Goal: Task Accomplishment & Management: Manage account settings

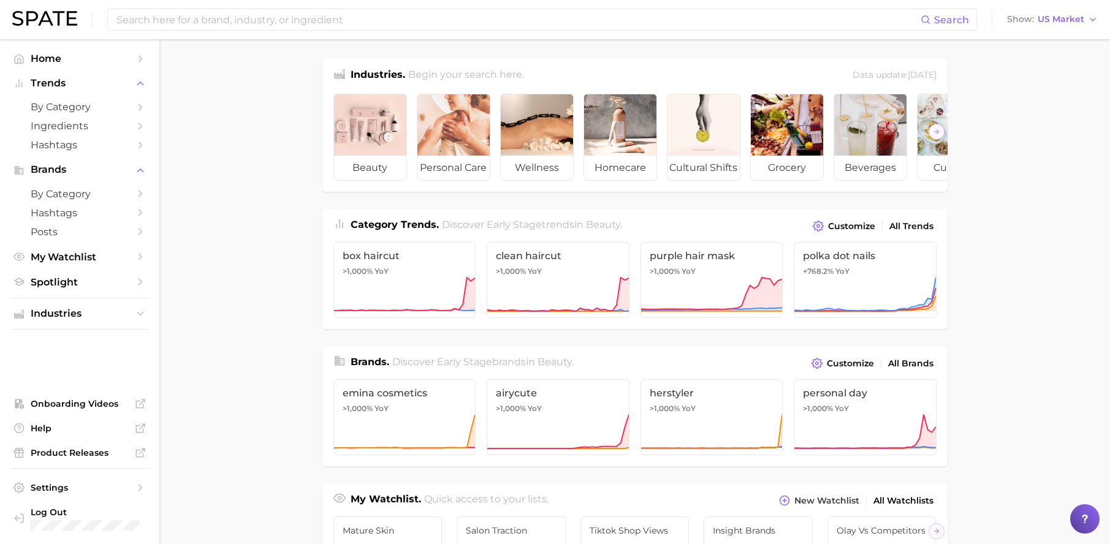
scroll to position [1, 0]
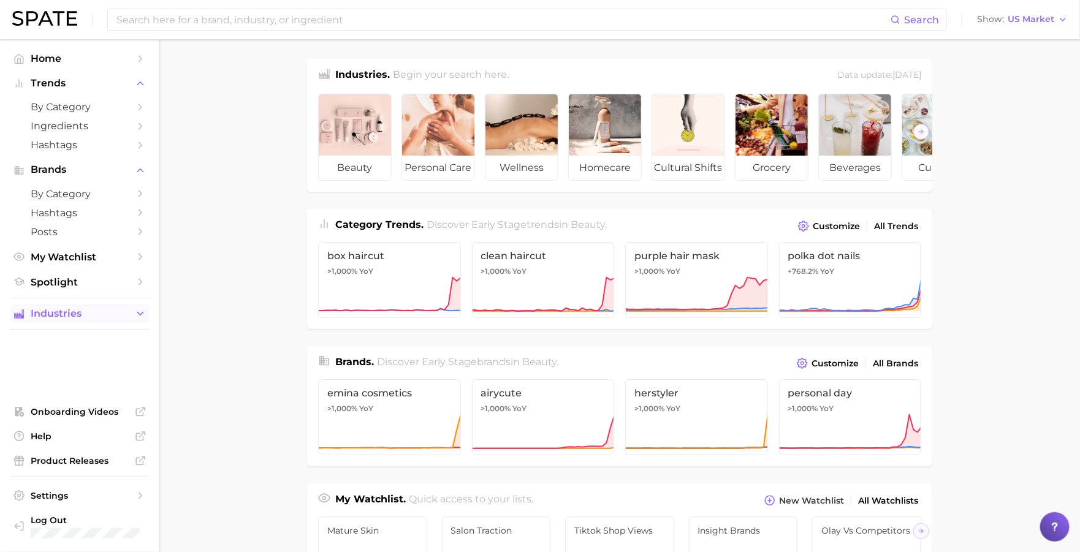
click at [71, 311] on span "Industries" at bounding box center [80, 313] width 98 height 11
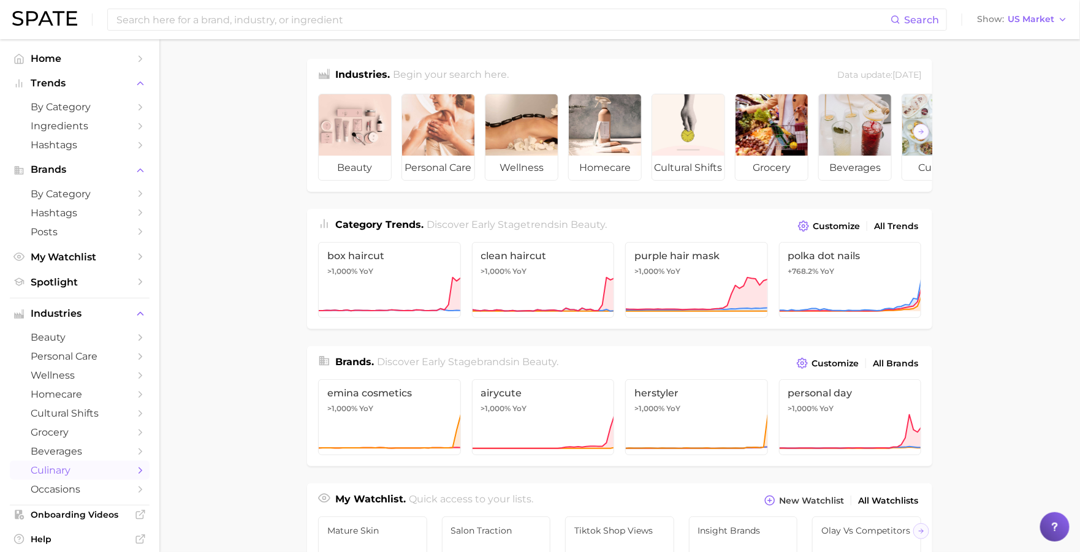
click at [72, 469] on span "culinary" at bounding box center [80, 470] width 98 height 12
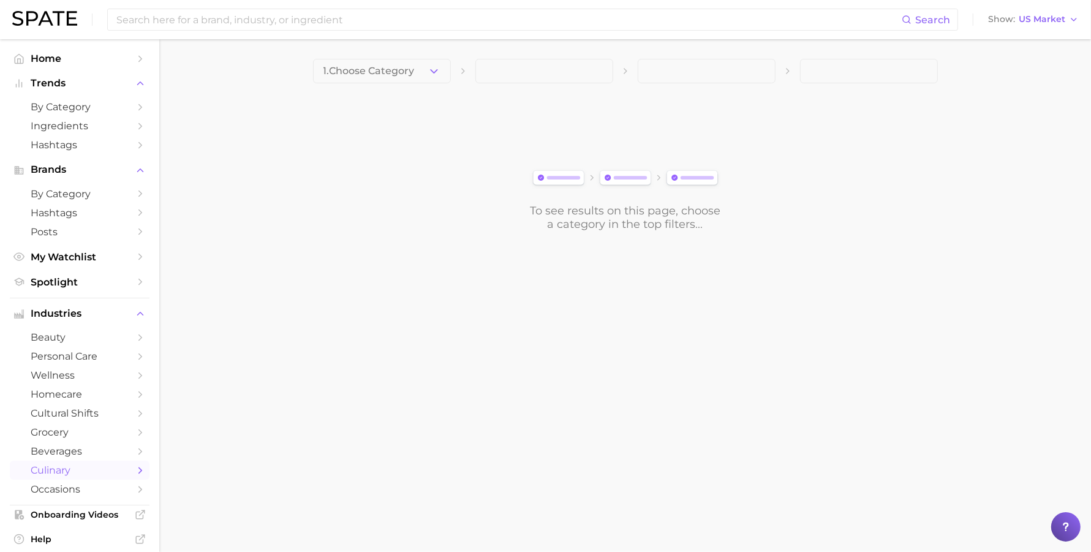
click at [387, 81] on button "1. Choose Category" at bounding box center [382, 71] width 138 height 25
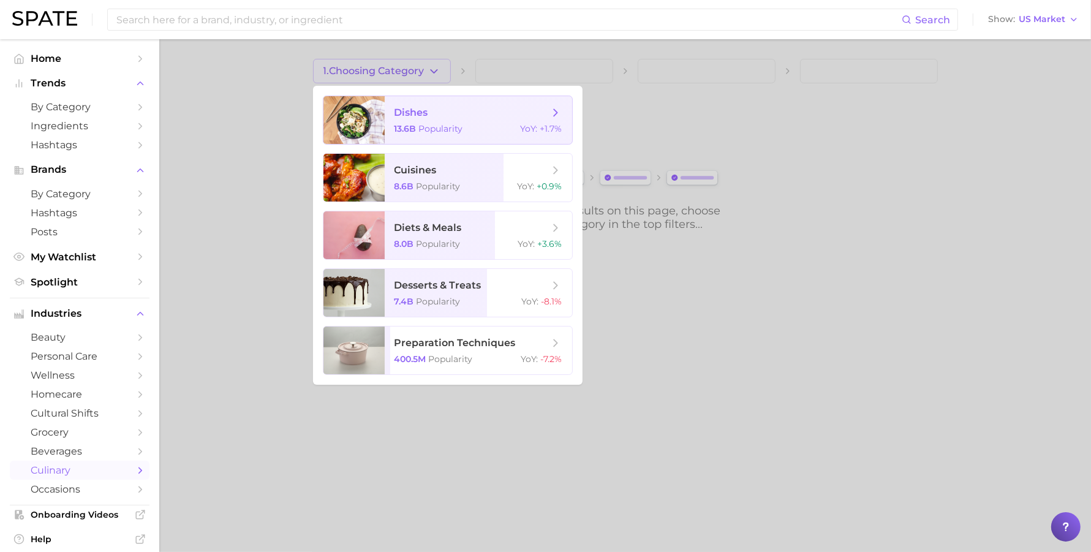
click at [389, 126] on span "dishes 13.6b Popularity YoY : +1.7%" at bounding box center [478, 120] width 187 height 48
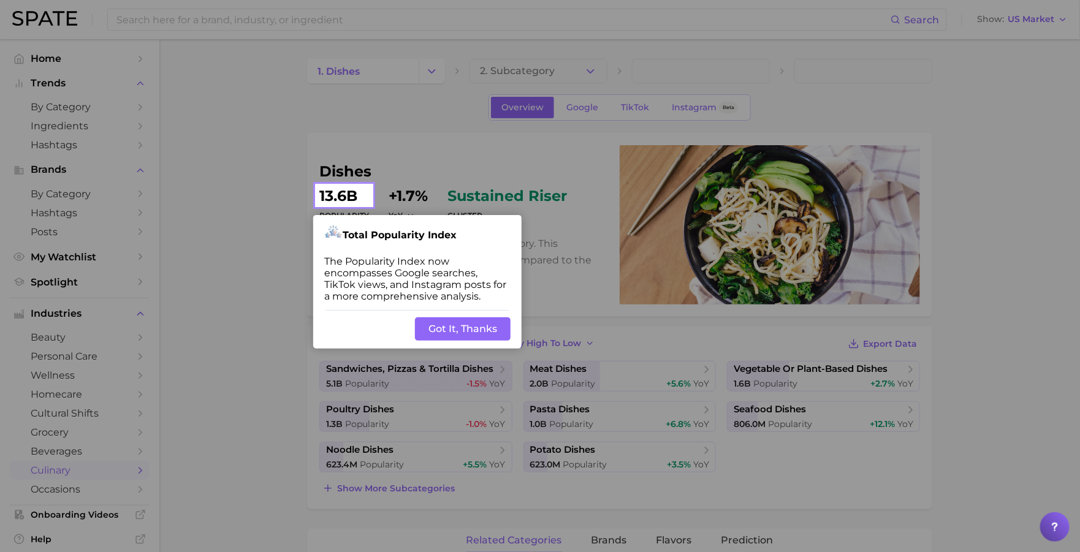
click at [466, 320] on button "Got It, Thanks" at bounding box center [463, 328] width 96 height 23
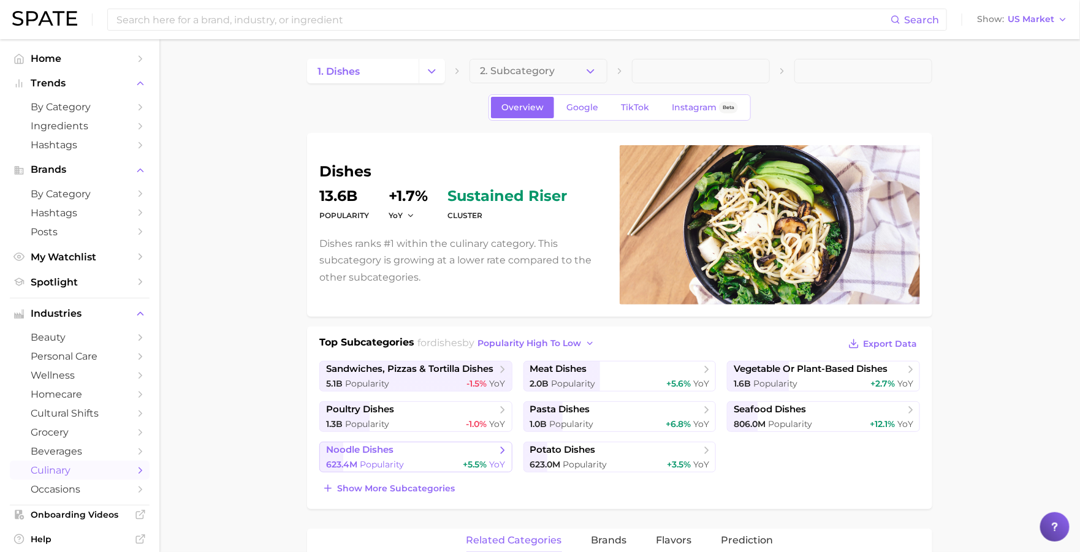
click at [405, 459] on div "623.4m Popularity +5.5% YoY" at bounding box center [416, 465] width 180 height 12
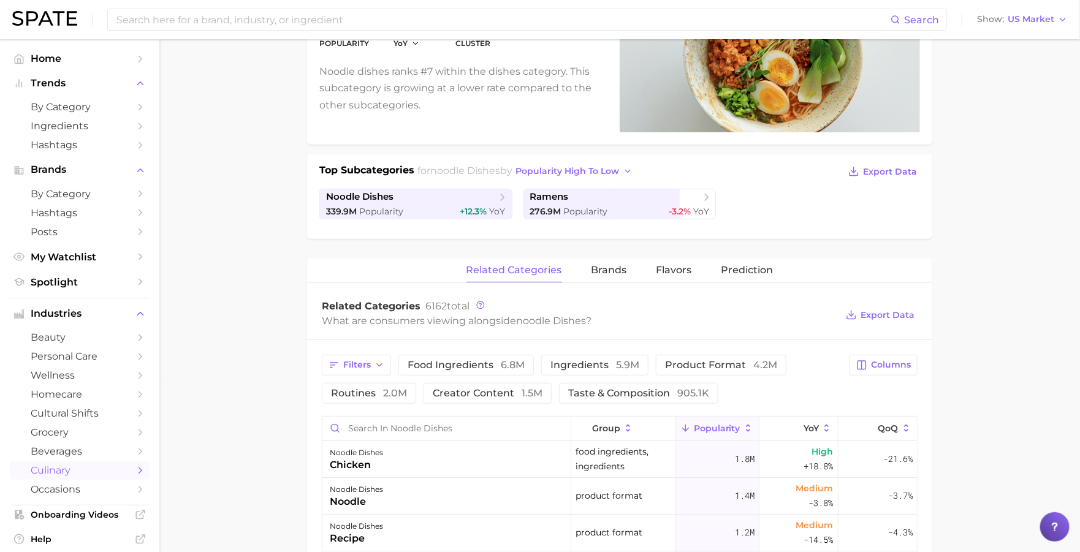
scroll to position [173, 0]
click at [721, 263] on span "Prediction" at bounding box center [747, 268] width 52 height 11
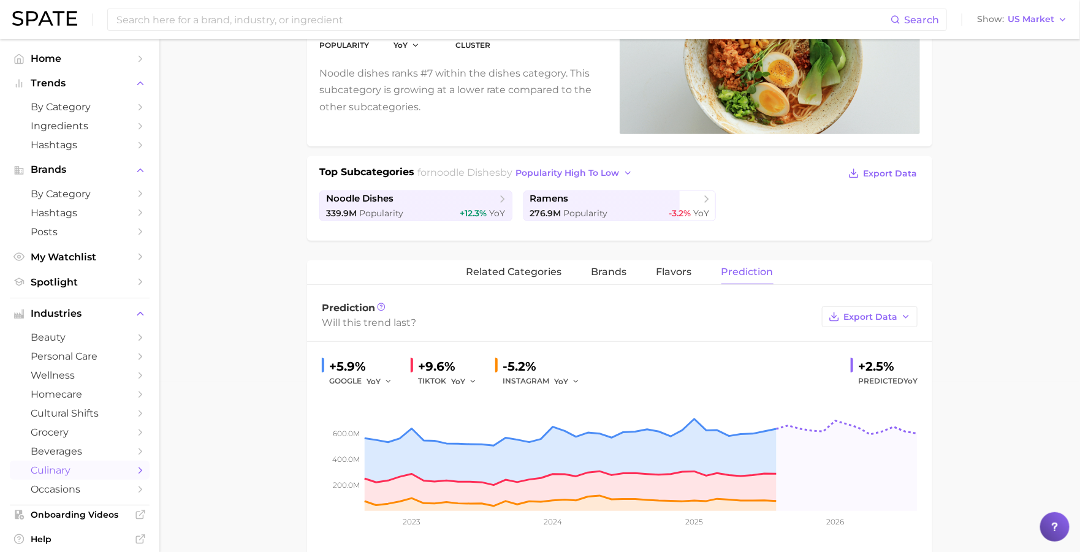
scroll to position [187, 0]
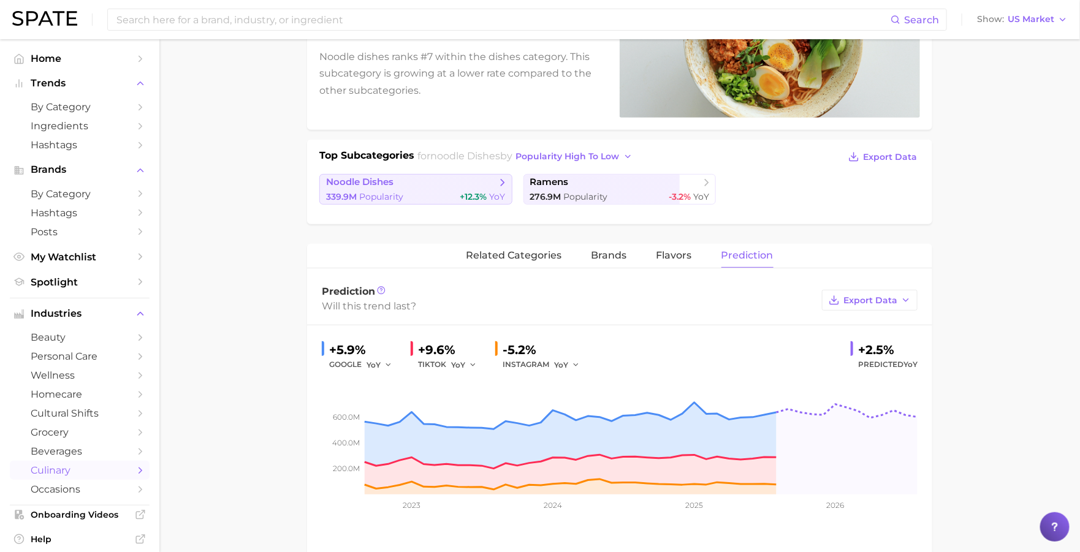
click at [422, 191] on div "339.9m Popularity +12.3% YoY" at bounding box center [416, 197] width 180 height 12
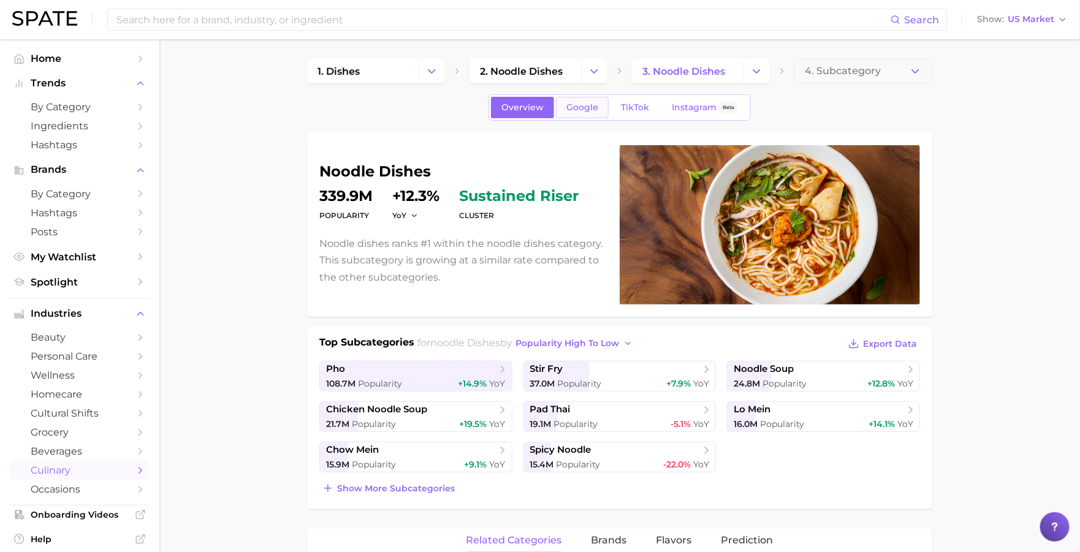
click at [581, 110] on span "Google" at bounding box center [582, 107] width 32 height 10
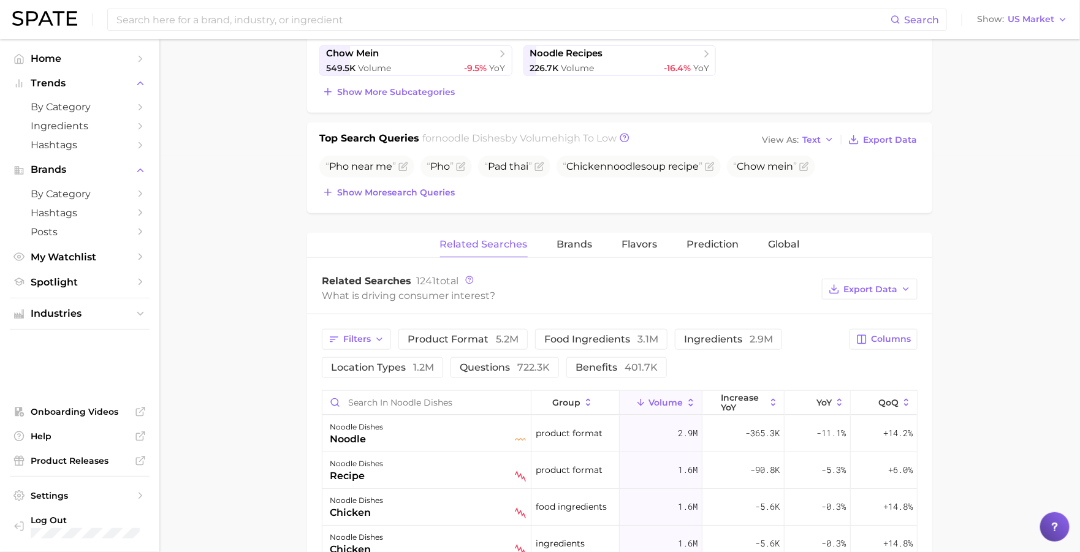
scroll to position [419, 0]
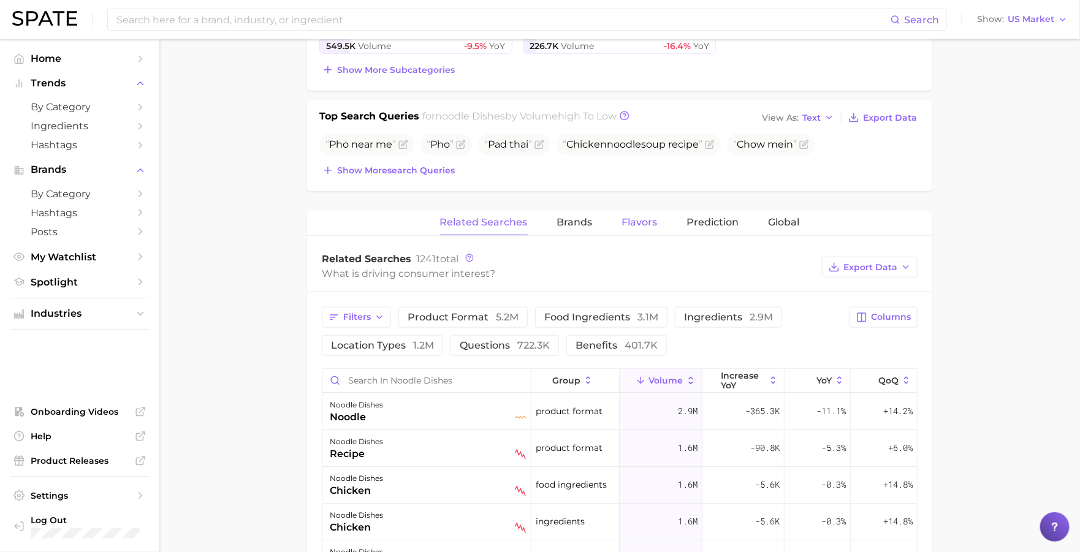
click at [635, 225] on span "Flavors" at bounding box center [640, 222] width 36 height 11
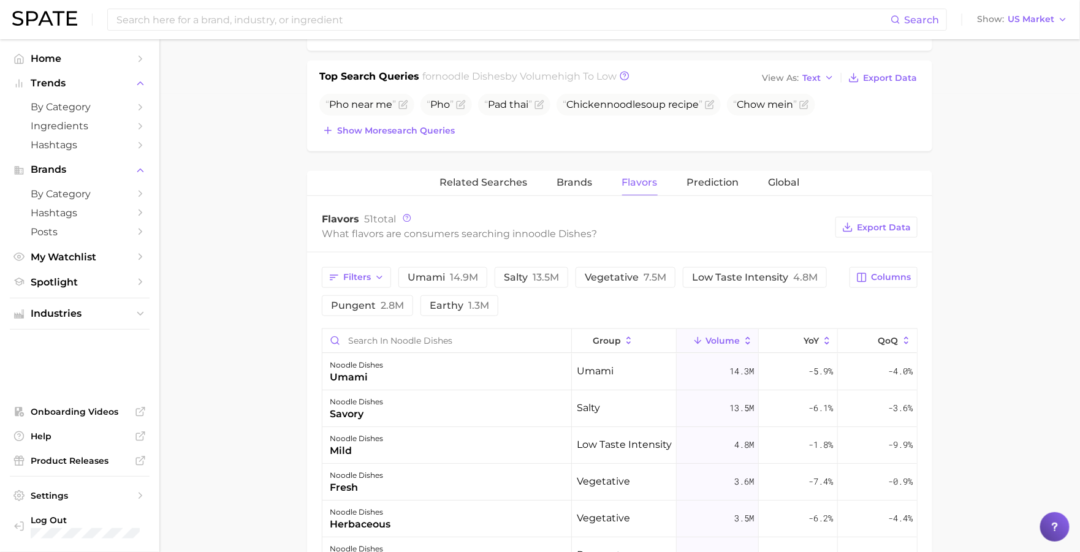
scroll to position [451, 0]
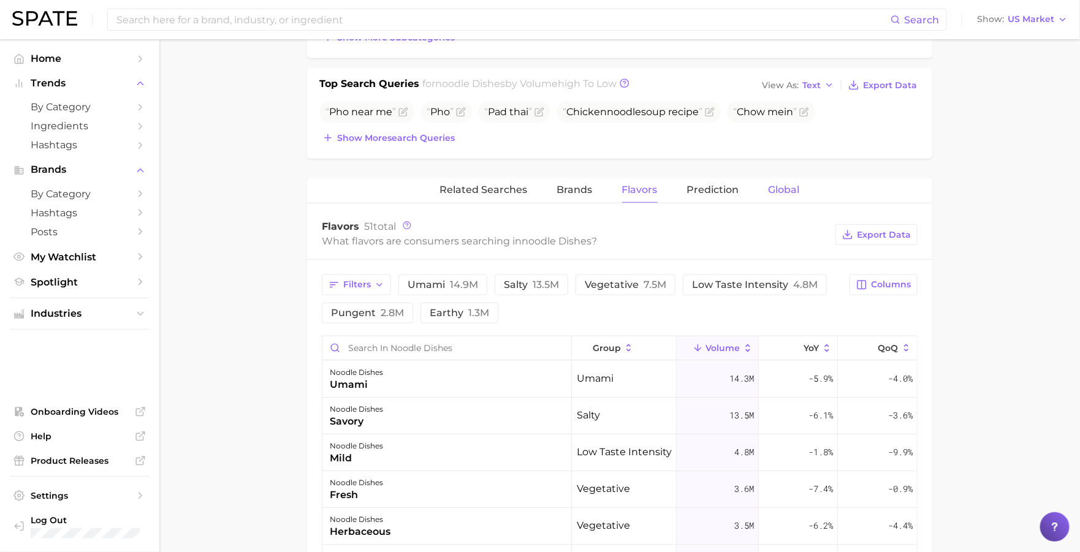
click at [786, 189] on span "Global" at bounding box center [783, 189] width 31 height 11
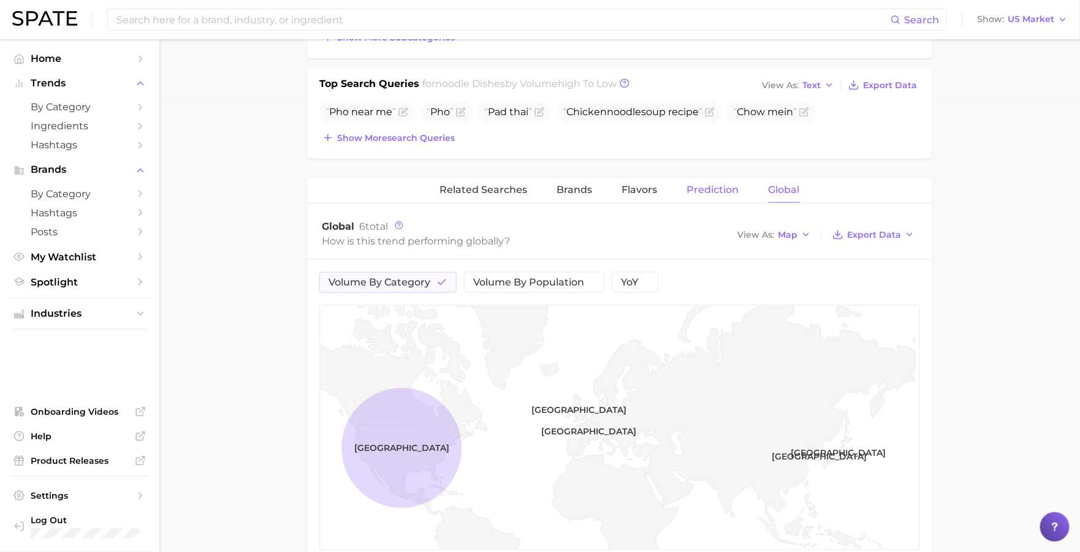
click at [724, 189] on span "Prediction" at bounding box center [713, 189] width 52 height 11
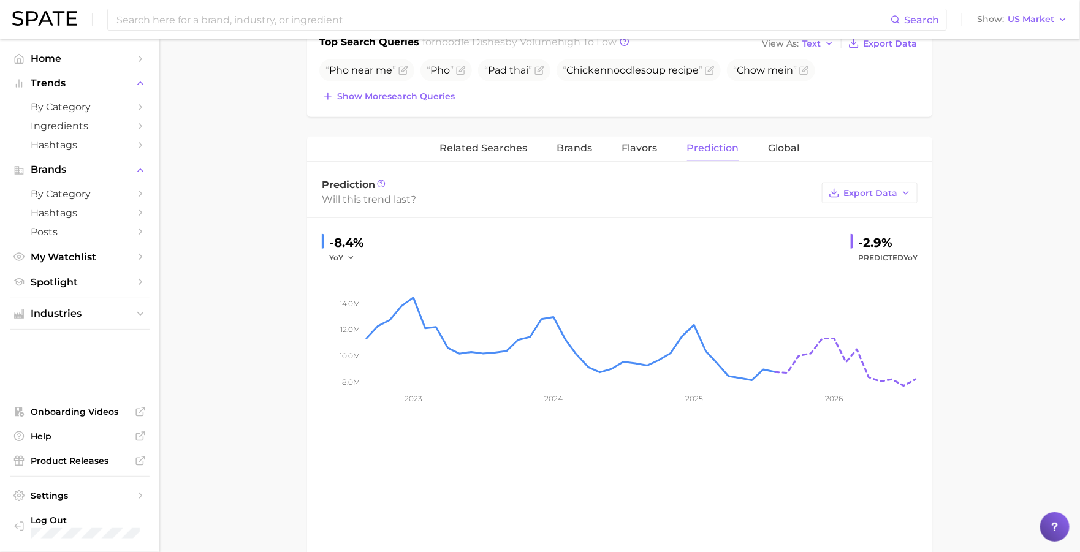
scroll to position [453, 0]
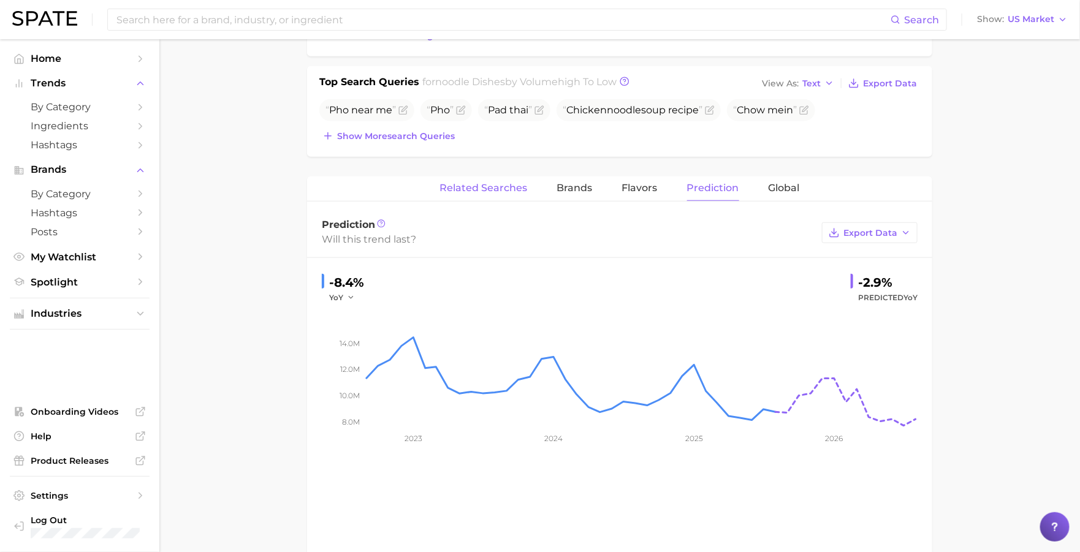
click at [521, 189] on span "Related Searches" at bounding box center [484, 188] width 88 height 11
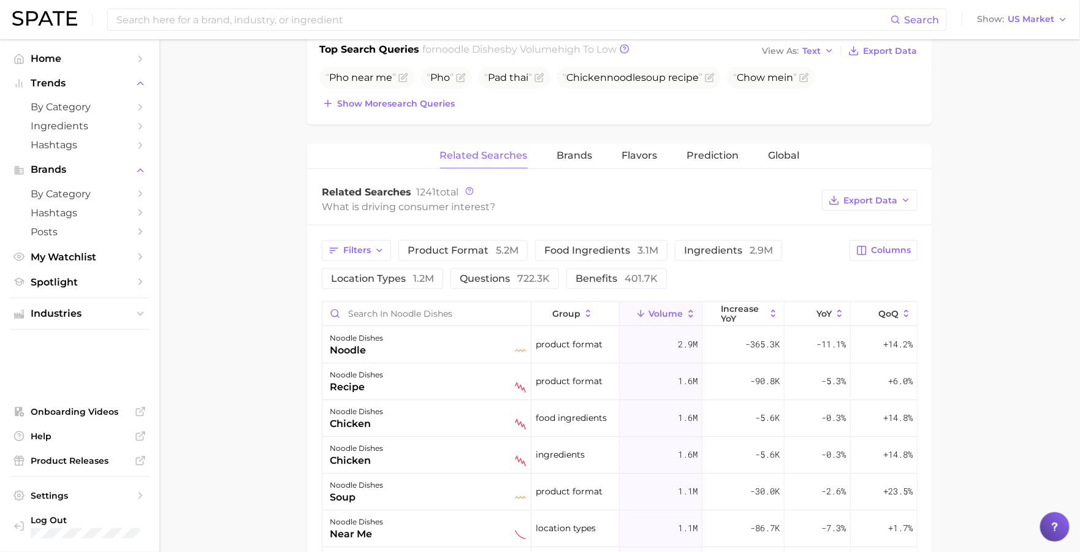
scroll to position [524, 0]
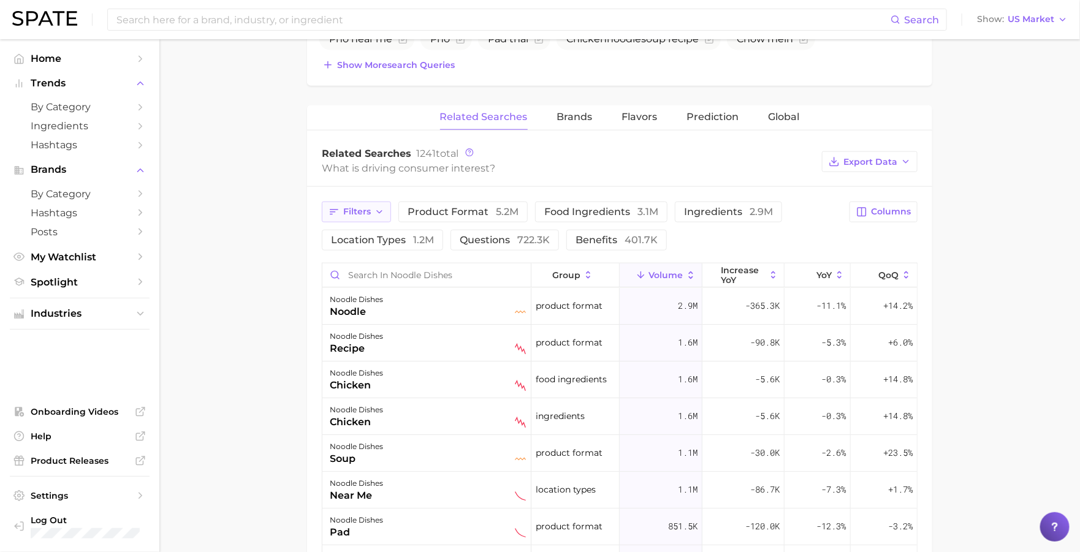
click at [384, 213] on button "Filters" at bounding box center [356, 212] width 69 height 21
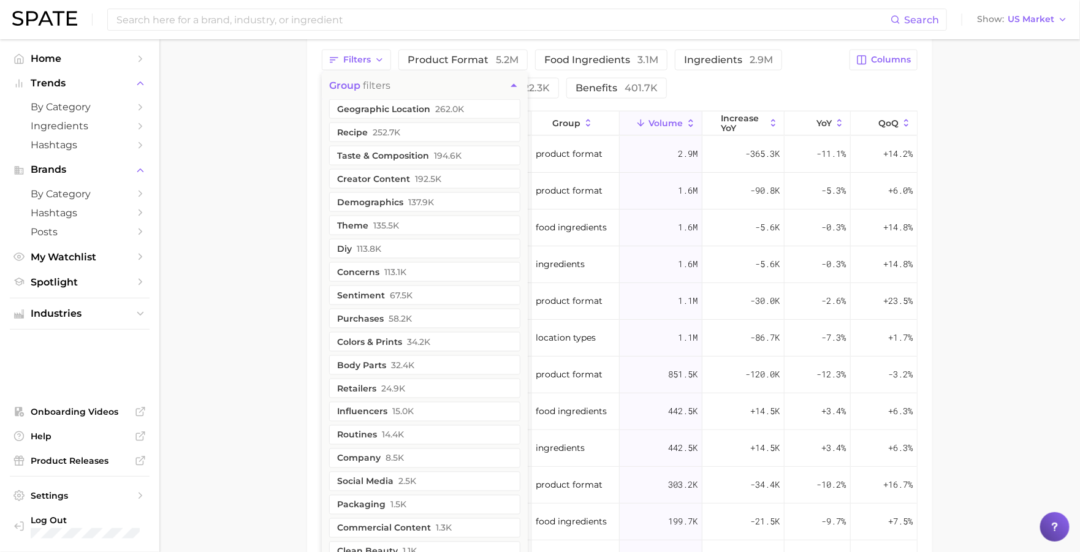
scroll to position [675, 0]
click at [301, 251] on main "1. dishes 2. noodle dishes 3. noodle dishes 4. Subcategory Overview Google TikT…" at bounding box center [619, 53] width 920 height 1376
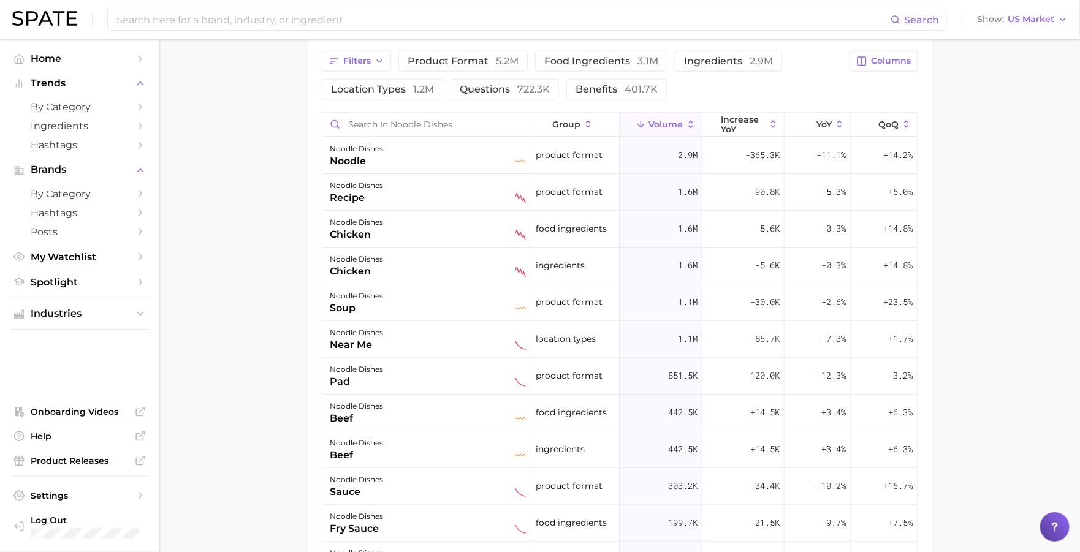
drag, startPoint x: 207, startPoint y: 226, endPoint x: 204, endPoint y: 156, distance: 70.5
click at [207, 226] on main "1. dishes 2. noodle dishes 3. noodle dishes 4. Subcategory Overview Google TikT…" at bounding box center [619, 53] width 920 height 1376
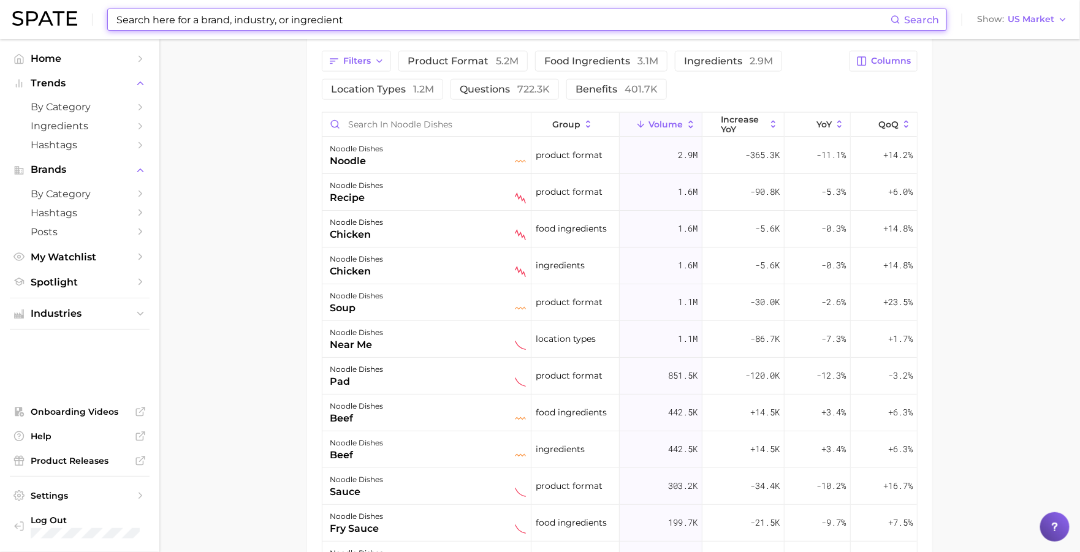
click at [237, 18] on input at bounding box center [502, 19] width 775 height 21
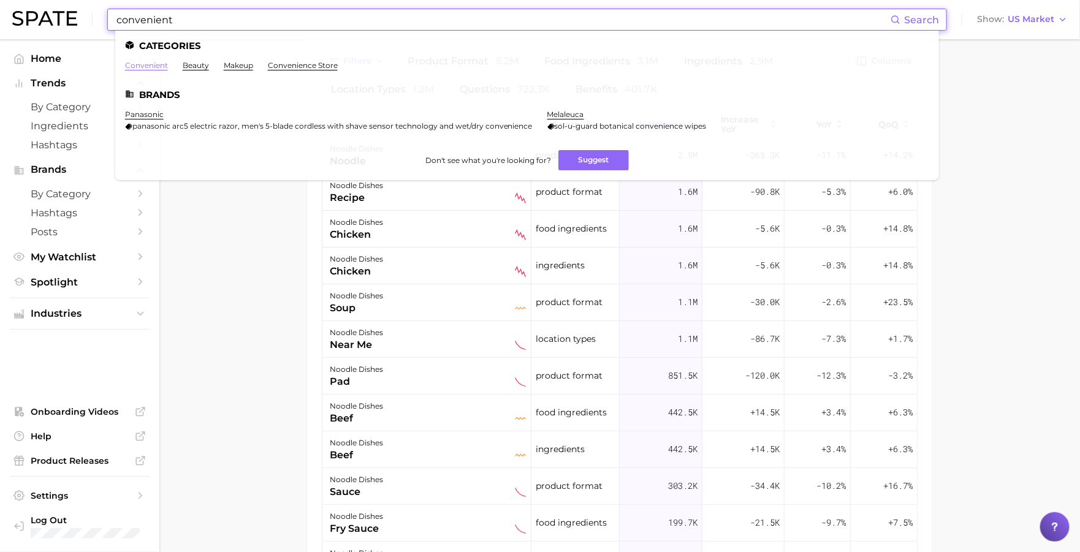
type input "convenient"
click at [158, 66] on link "convenient" at bounding box center [146, 65] width 43 height 9
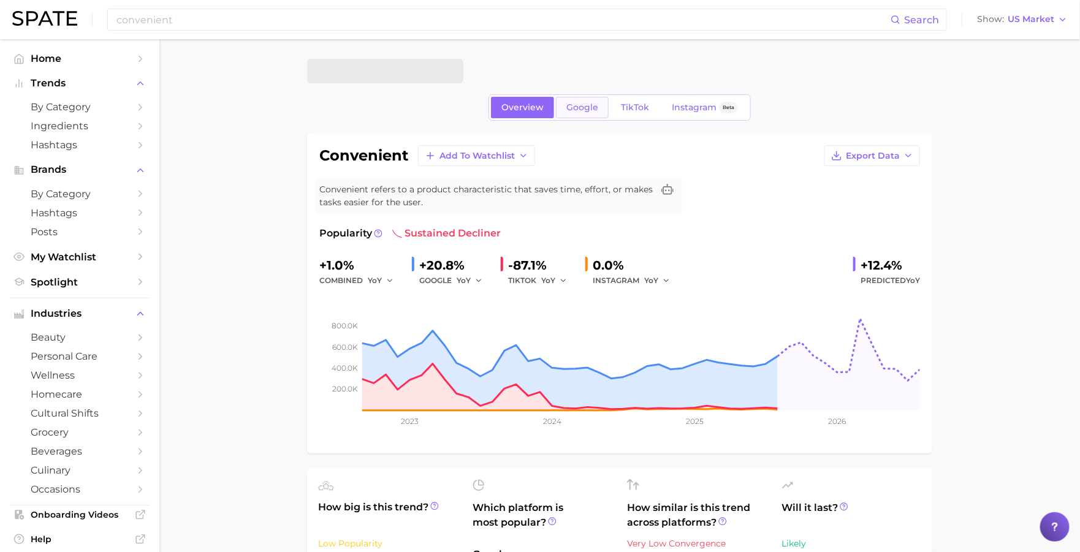
click at [580, 111] on span "Google" at bounding box center [582, 107] width 32 height 10
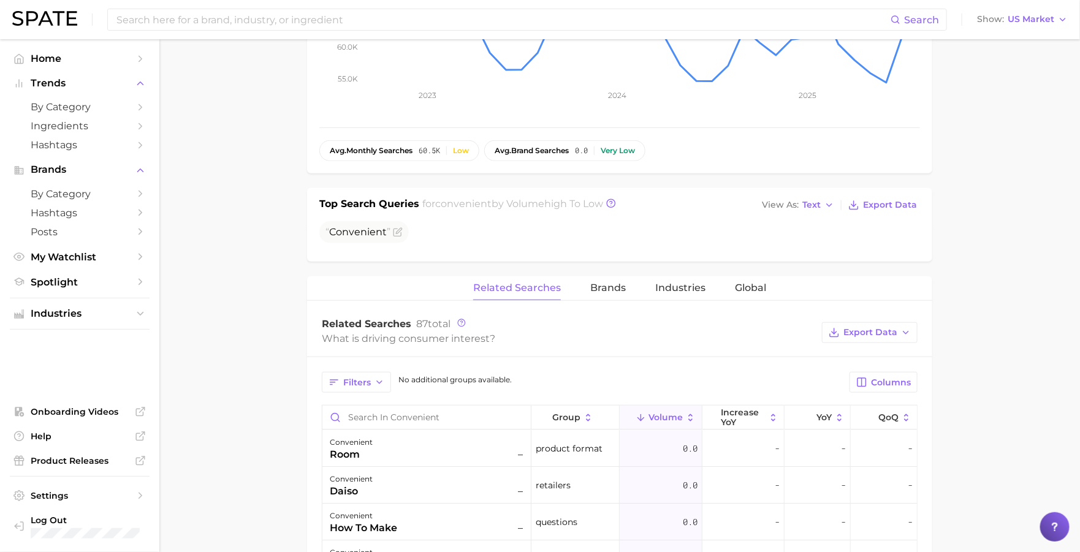
scroll to position [323, 0]
click at [700, 284] on span "Industries" at bounding box center [680, 286] width 50 height 11
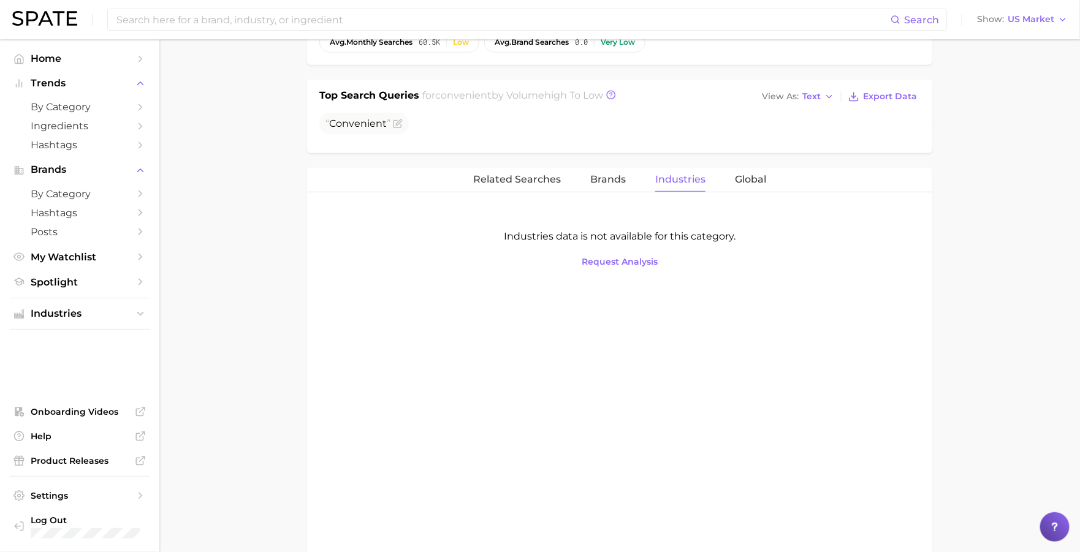
scroll to position [441, 0]
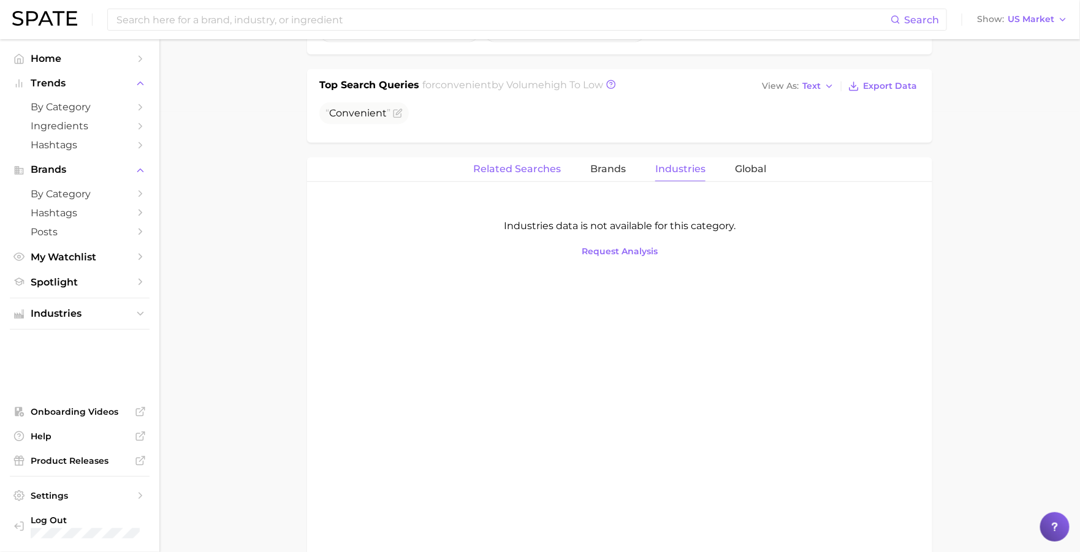
click at [521, 165] on span "Related Searches" at bounding box center [517, 169] width 88 height 11
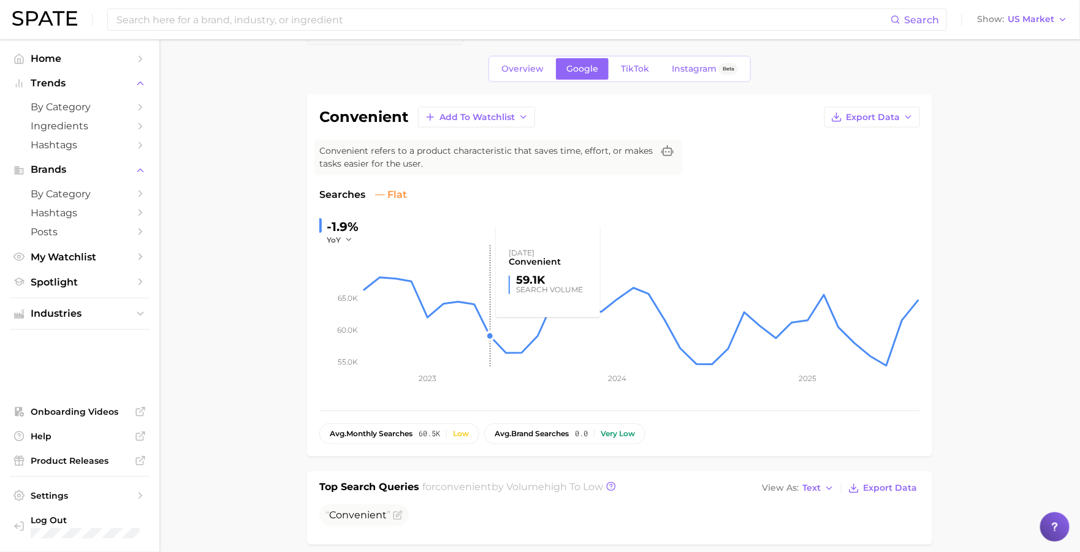
scroll to position [0, 0]
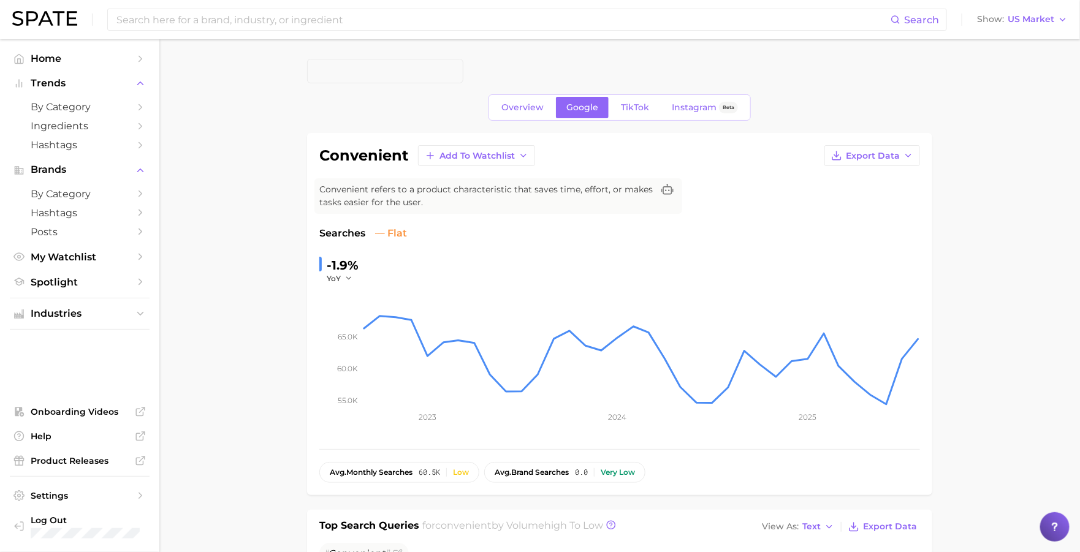
click at [447, 70] on span at bounding box center [385, 71] width 156 height 25
click at [439, 72] on span at bounding box center [385, 71] width 156 height 25
click at [506, 104] on span "Overview" at bounding box center [522, 107] width 42 height 10
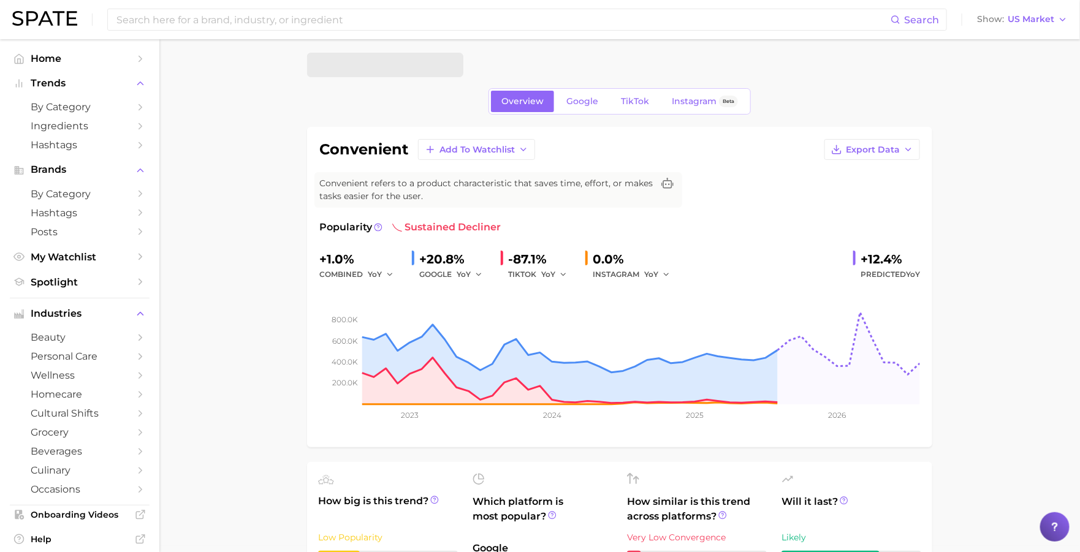
scroll to position [466, 0]
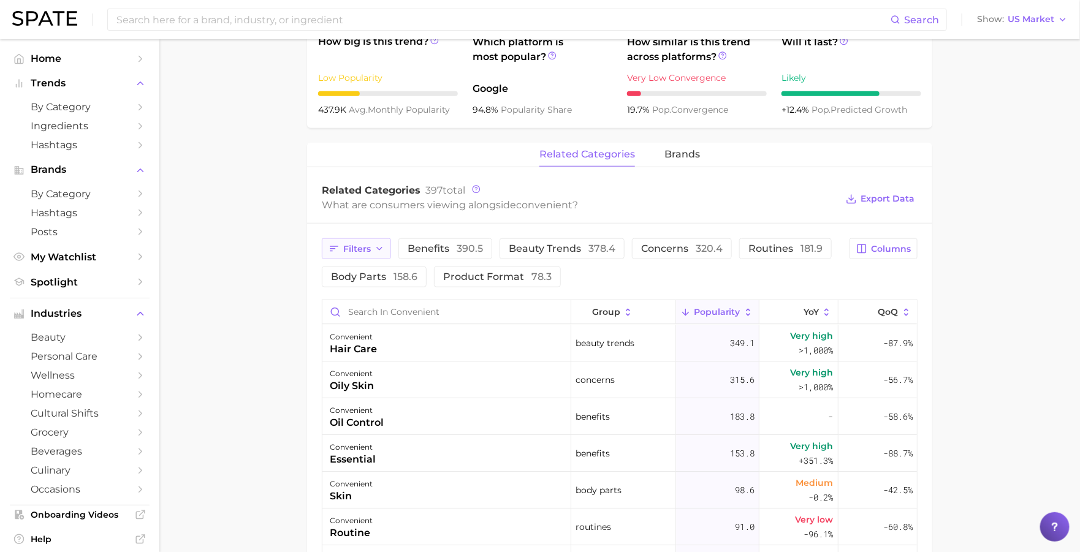
click at [379, 249] on icon "button" at bounding box center [379, 249] width 10 height 10
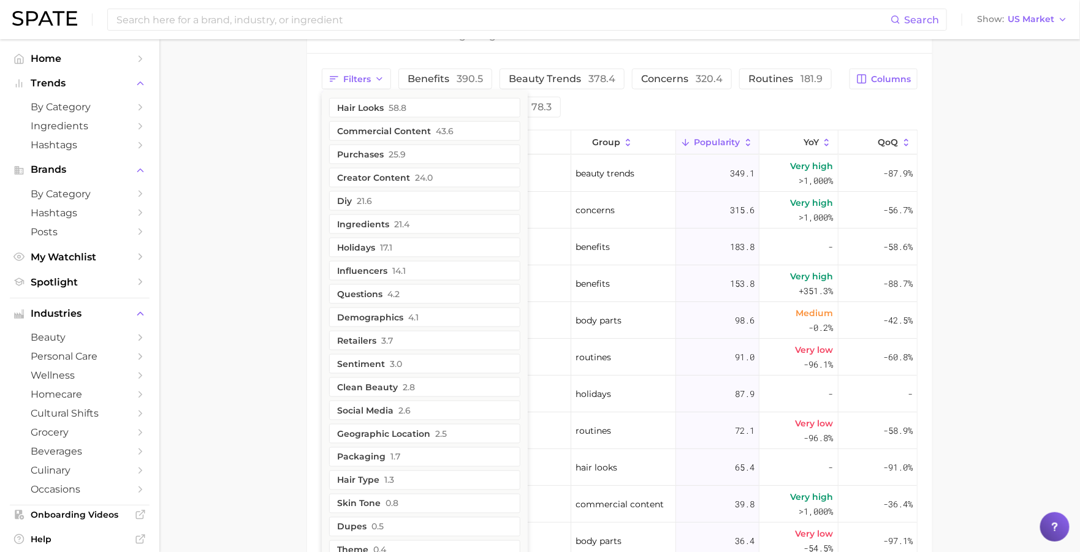
scroll to position [632, 0]
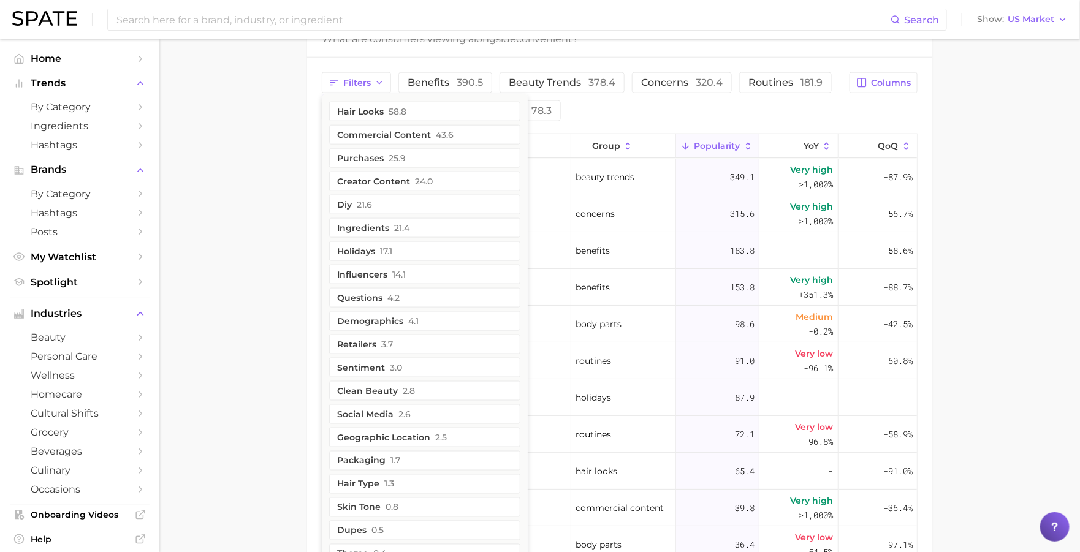
click at [271, 325] on main "Overview Google TikTok Instagram Beta convenient Add to Watchlist Export Data C…" at bounding box center [619, 84] width 920 height 1354
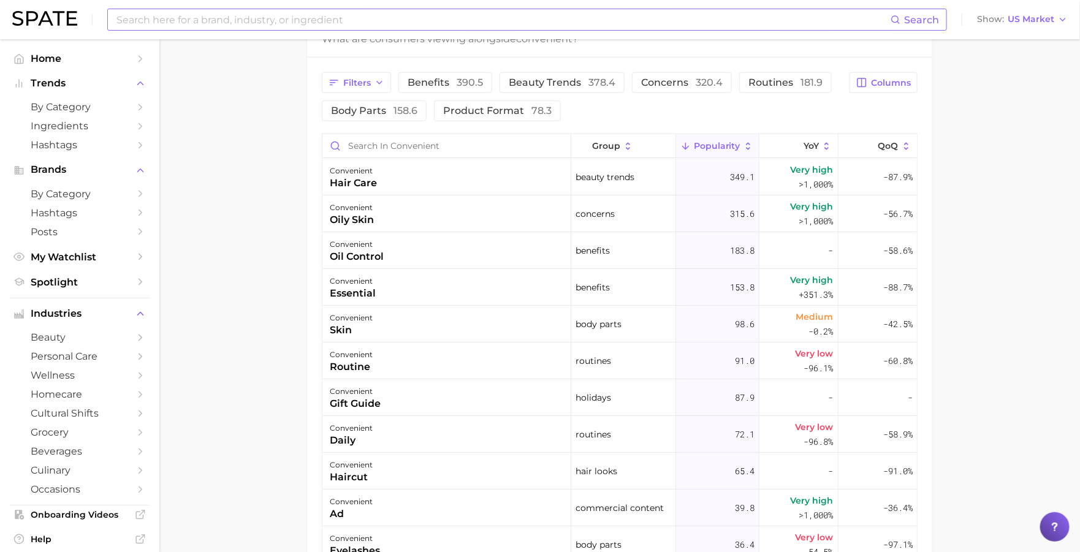
click at [302, 25] on input at bounding box center [502, 19] width 775 height 21
type input "global flavors"
click at [219, 271] on main "Overview Google TikTok Instagram Beta convenient Add to Watchlist Export Data C…" at bounding box center [619, 84] width 920 height 1354
click at [72, 442] on link "grocery" at bounding box center [80, 432] width 140 height 19
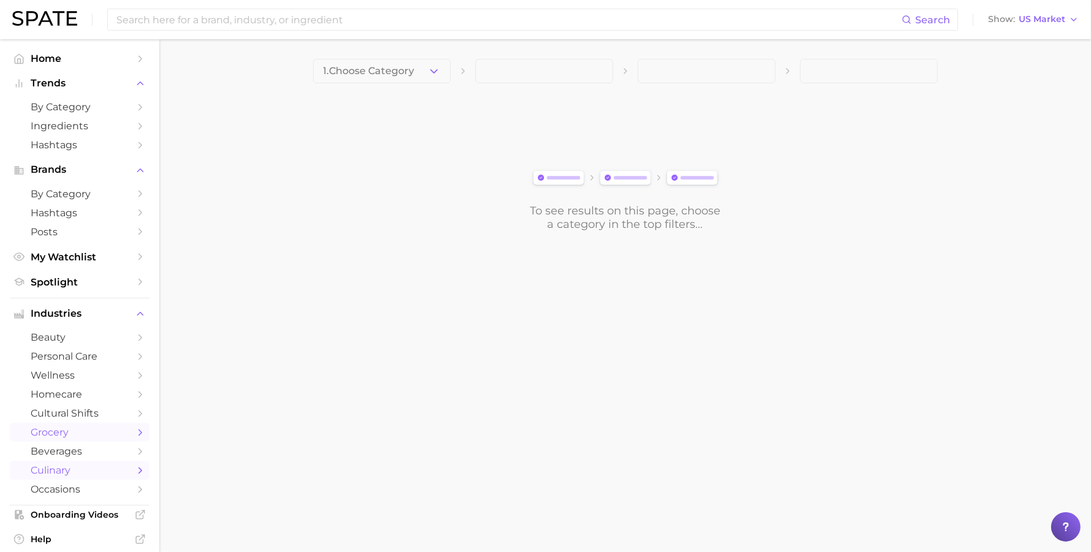
click at [69, 468] on span "culinary" at bounding box center [80, 470] width 98 height 12
click at [388, 74] on span "1. Choose Category" at bounding box center [369, 71] width 91 height 11
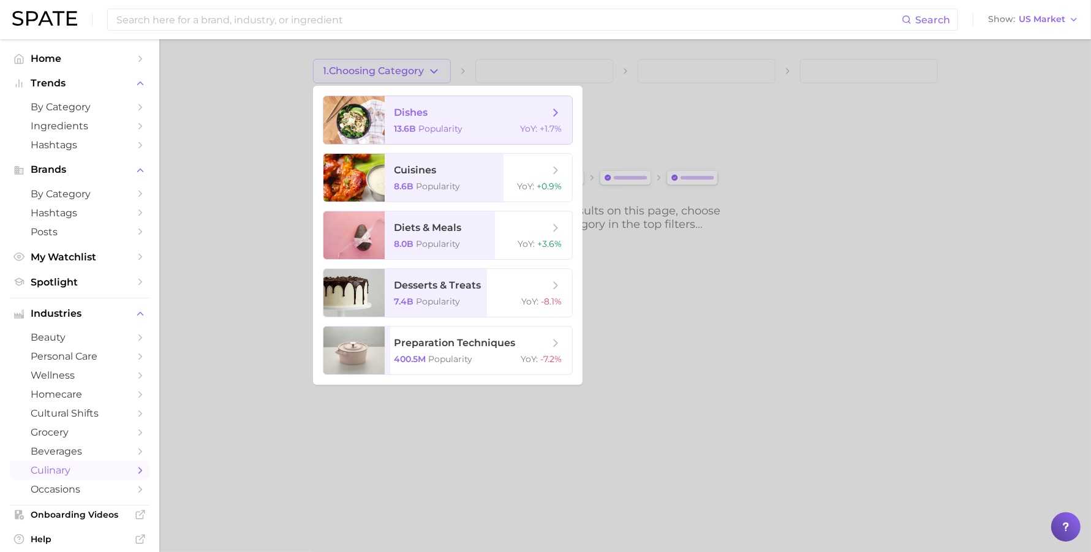
click at [452, 127] on span "Popularity" at bounding box center [441, 128] width 44 height 11
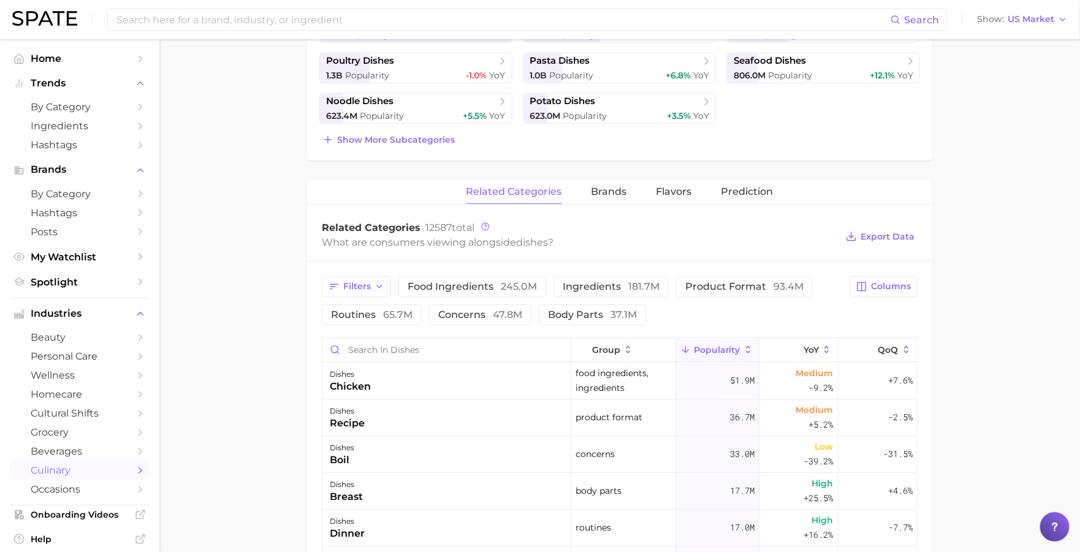
scroll to position [349, 0]
click at [684, 190] on span "Flavors" at bounding box center [674, 191] width 36 height 11
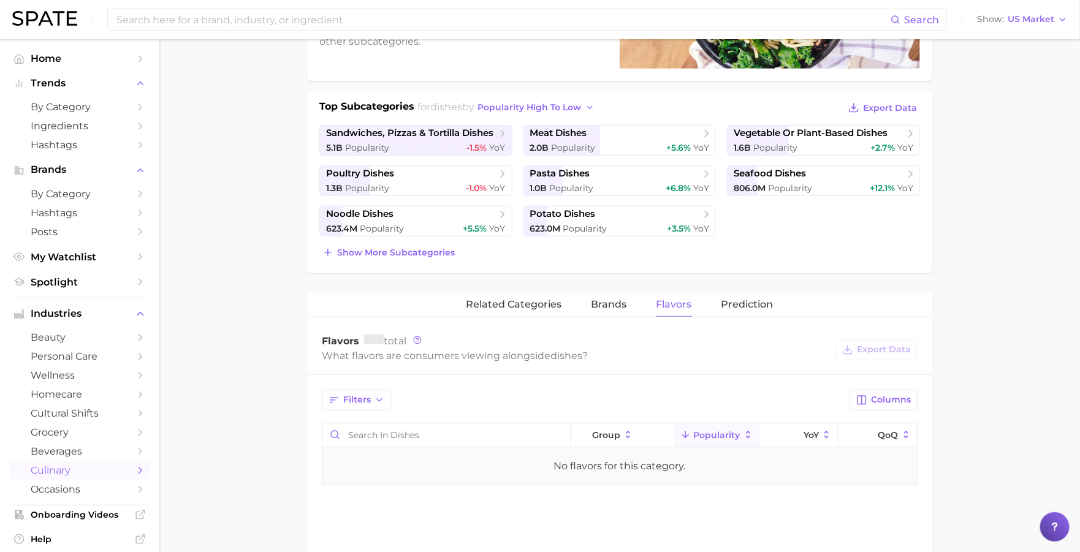
scroll to position [239, 0]
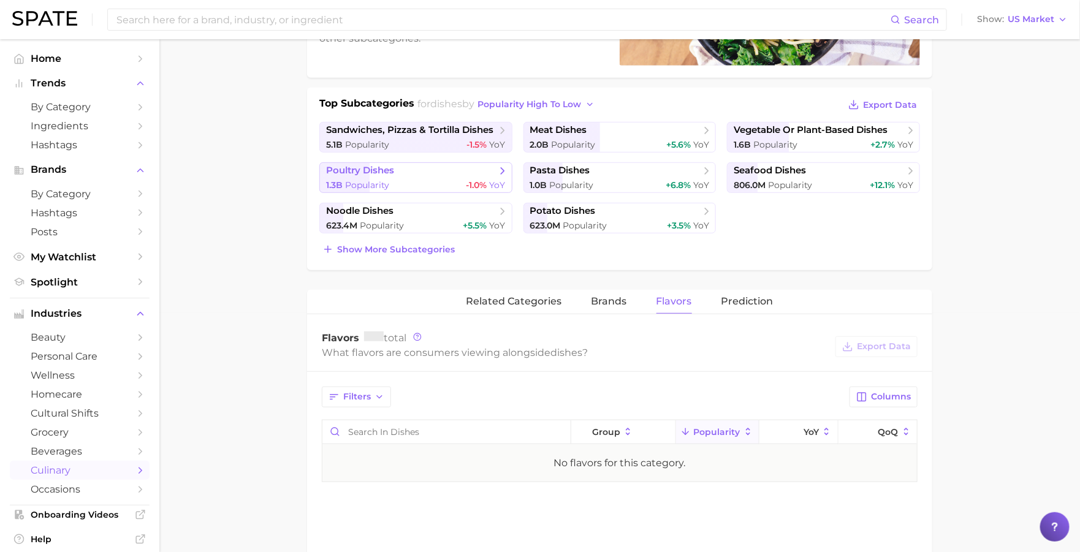
click at [433, 176] on link "poultry dishes 1.3b Popularity -1.0% YoY" at bounding box center [415, 177] width 193 height 31
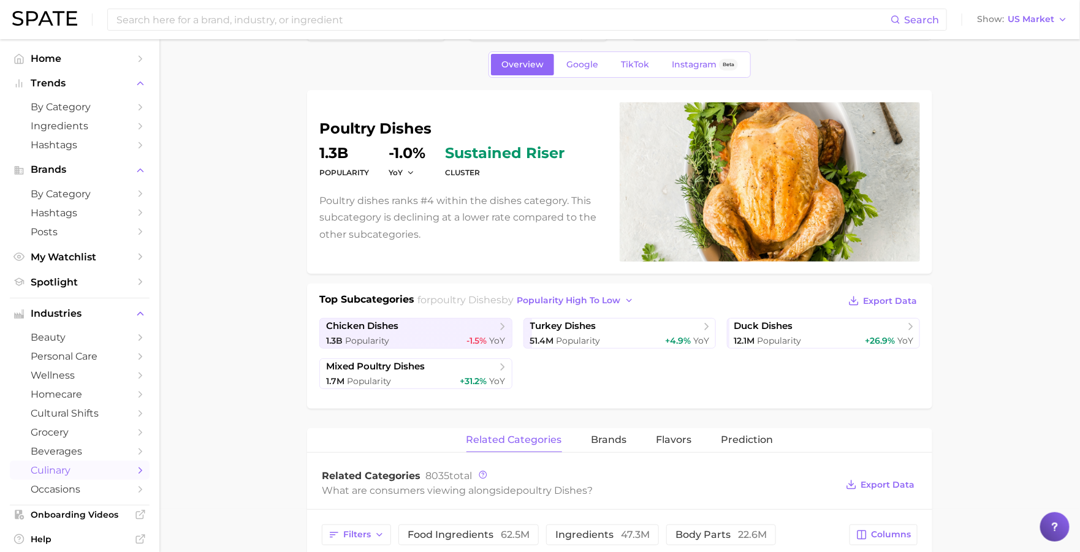
scroll to position [285, 0]
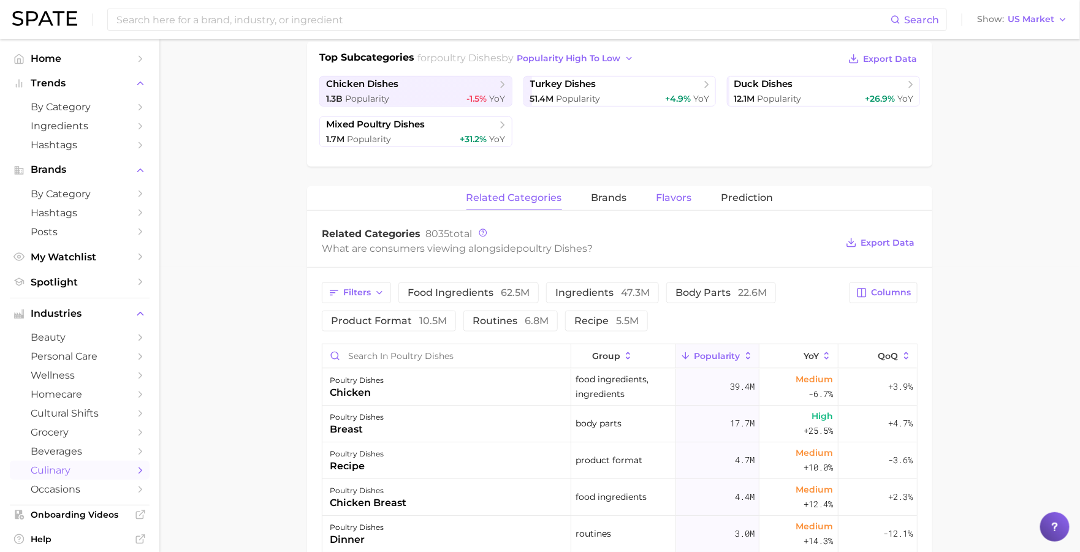
click at [667, 202] on button "Flavors" at bounding box center [674, 198] width 36 height 24
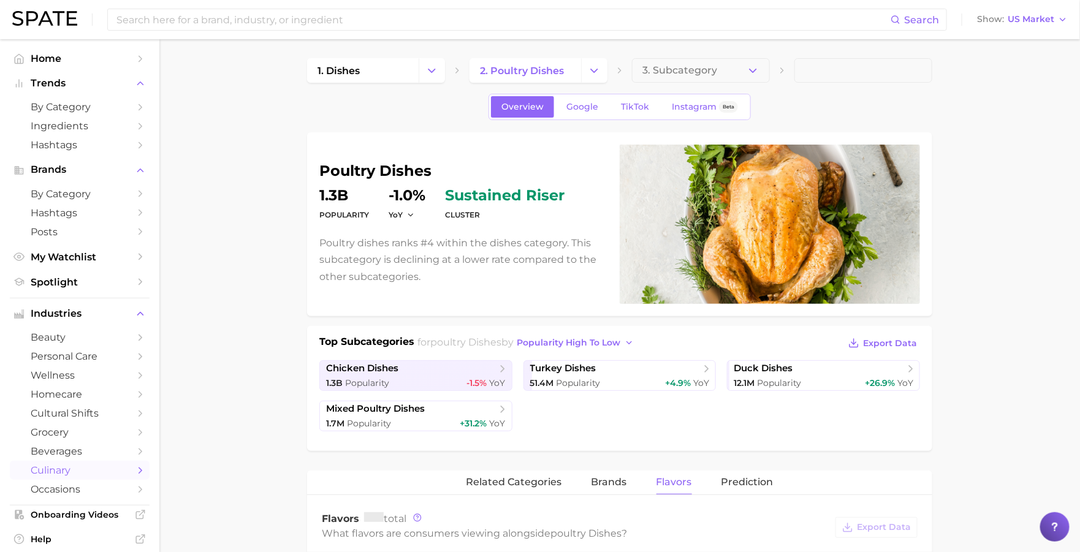
scroll to position [0, 0]
click at [572, 112] on span "Google" at bounding box center [582, 107] width 32 height 10
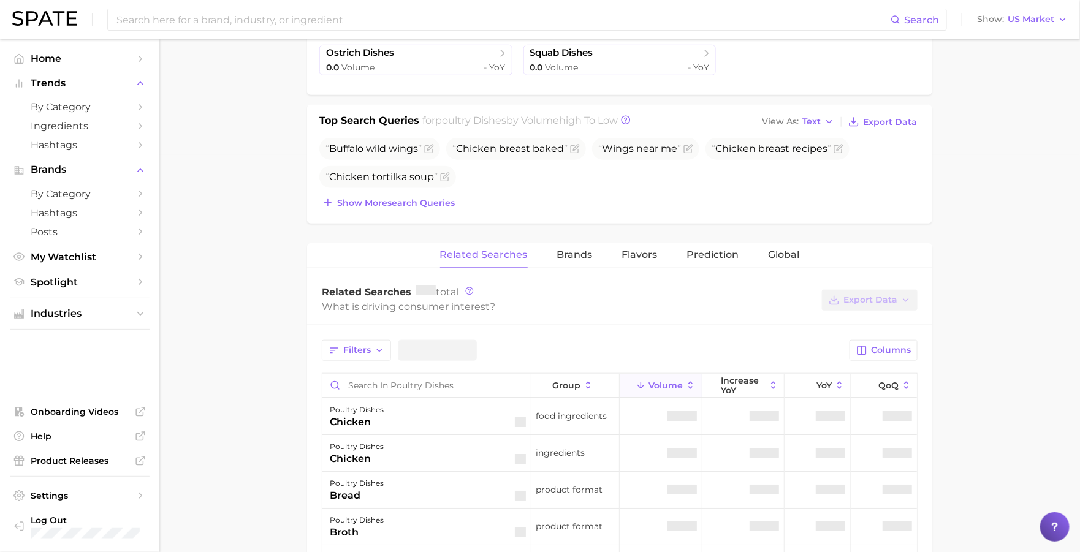
scroll to position [333, 0]
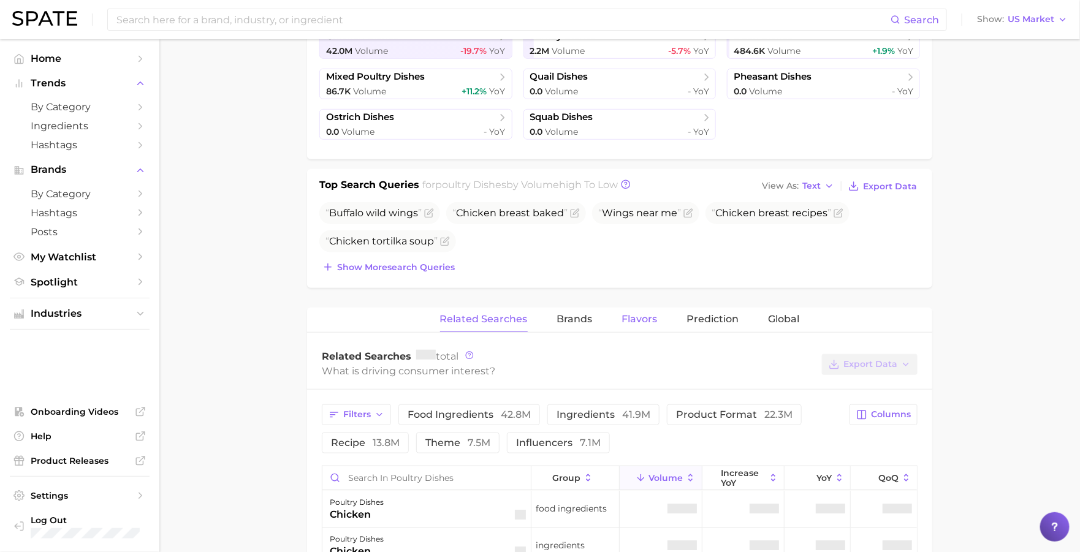
click at [650, 314] on span "Flavors" at bounding box center [640, 319] width 36 height 11
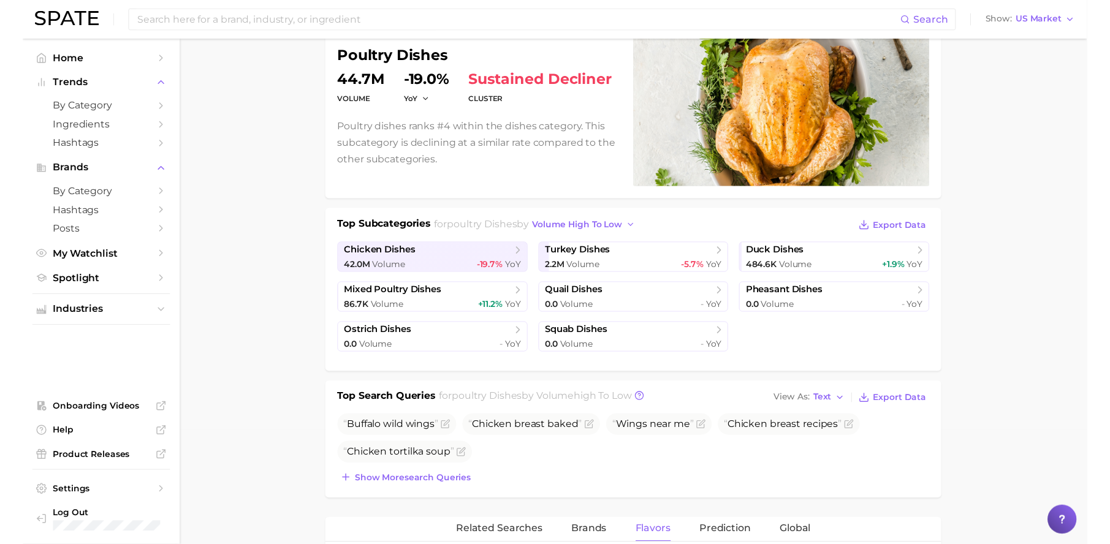
scroll to position [116, 0]
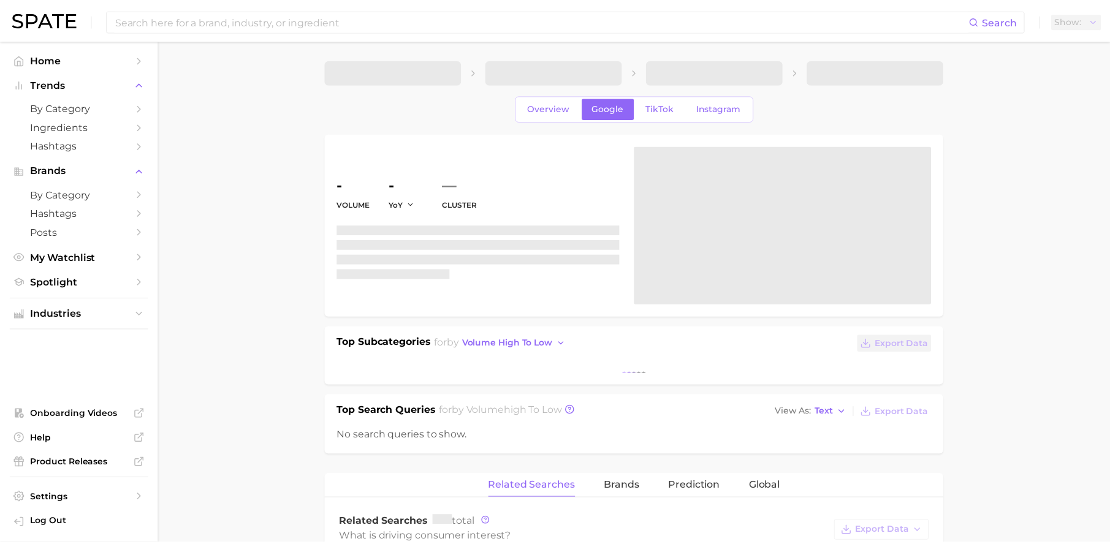
scroll to position [116, 0]
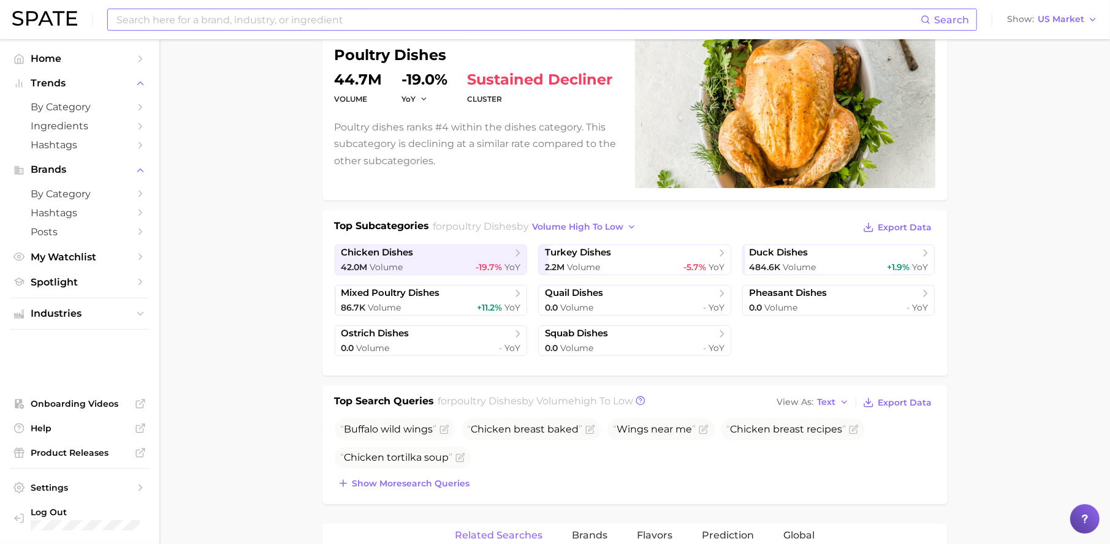
click at [401, 21] on input at bounding box center [517, 19] width 805 height 21
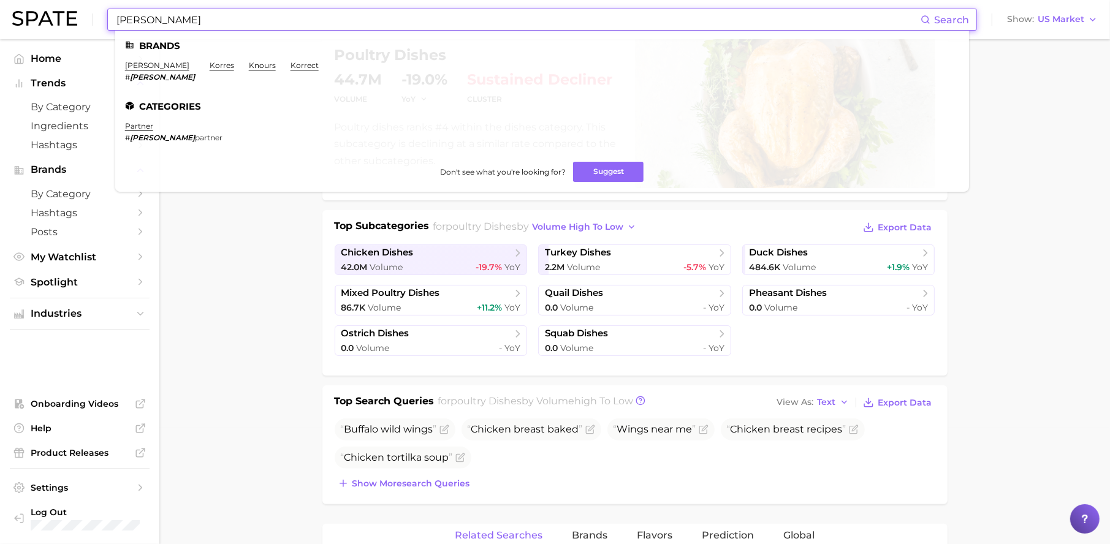
type input "[PERSON_NAME]"
click at [141, 67] on link "[PERSON_NAME]" at bounding box center [157, 65] width 64 height 9
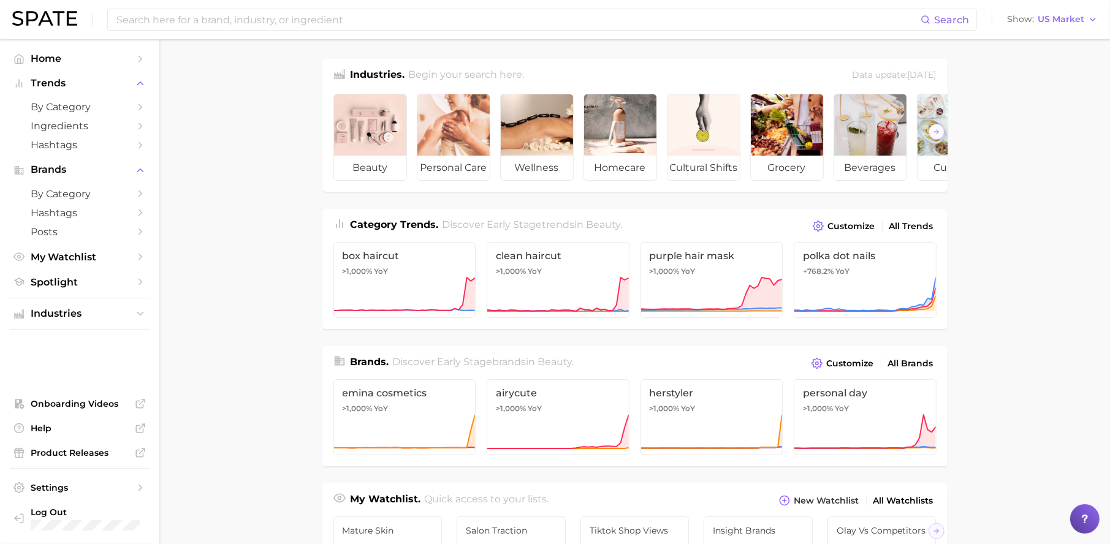
click at [263, 31] on div "Search Show US Market" at bounding box center [554, 19] width 1085 height 39
click at [268, 17] on input at bounding box center [517, 19] width 805 height 21
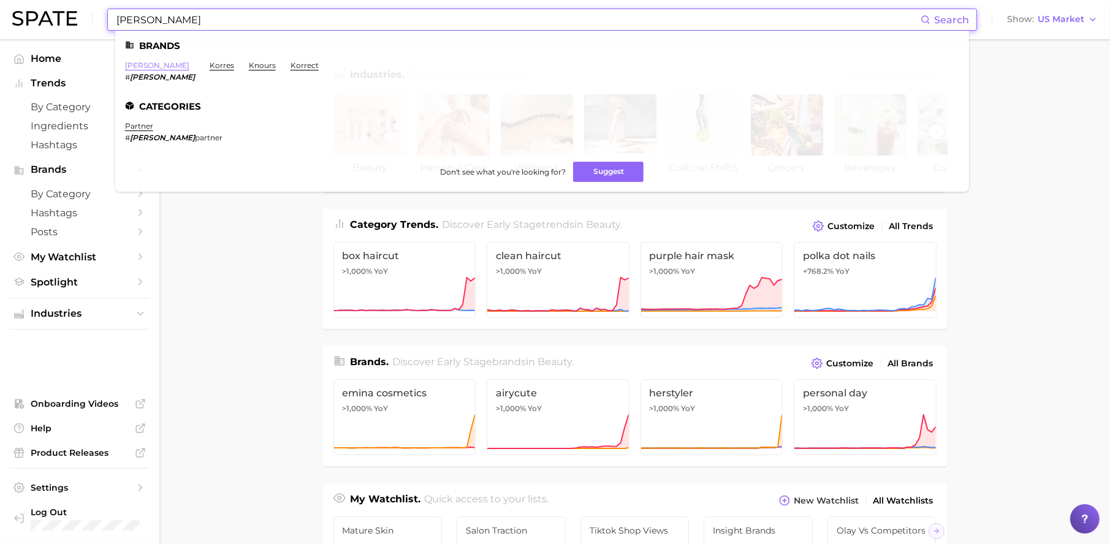
type input "[PERSON_NAME]"
click at [139, 64] on link "[PERSON_NAME]" at bounding box center [157, 65] width 64 height 9
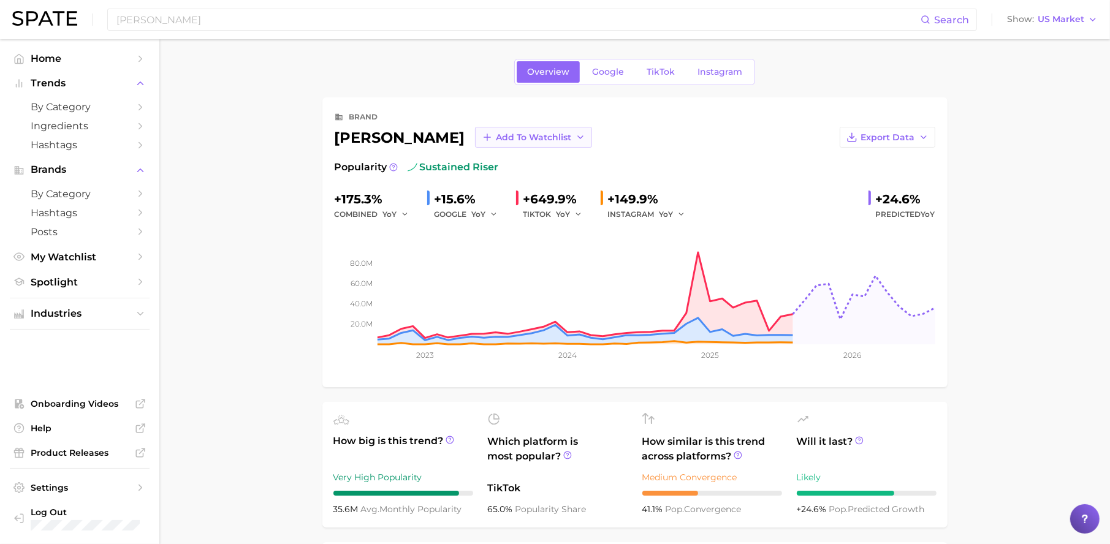
click at [496, 141] on span "Add to Watchlist" at bounding box center [533, 137] width 75 height 10
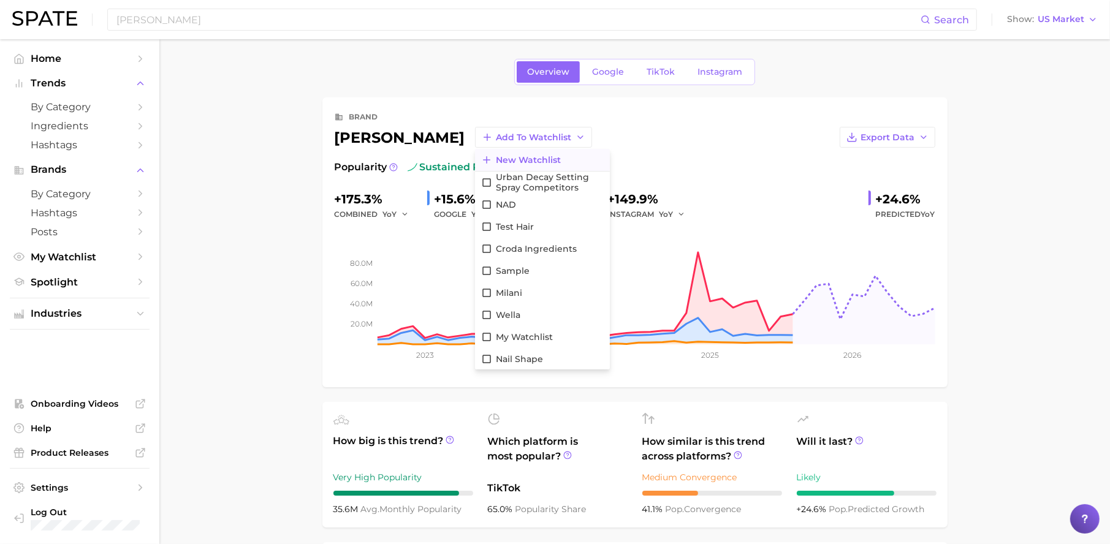
click at [496, 160] on span "New Watchlist" at bounding box center [528, 160] width 65 height 10
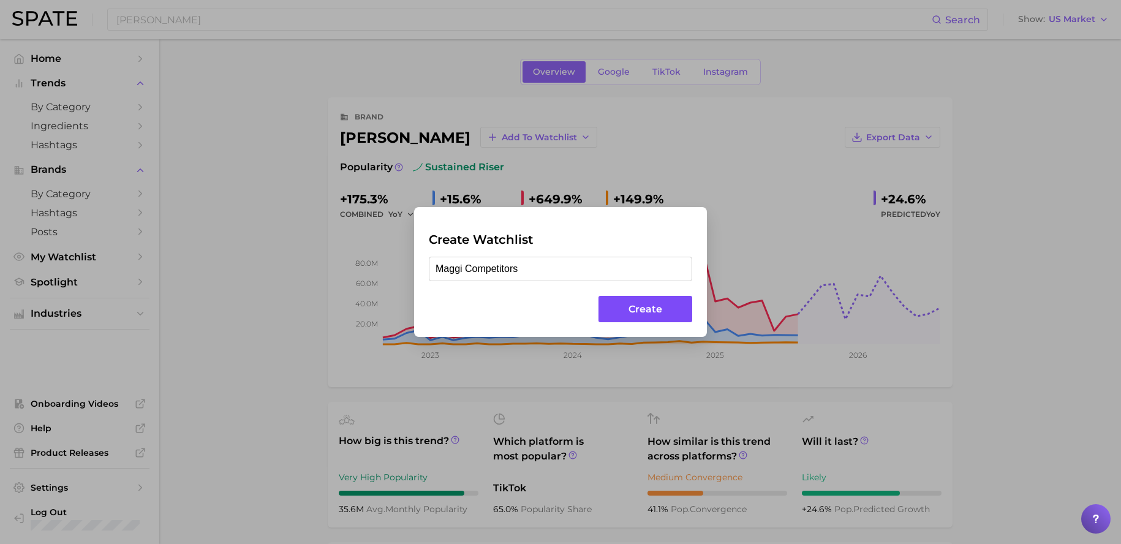
type input "Maggi Competitors"
click at [675, 316] on button "Create" at bounding box center [646, 309] width 94 height 26
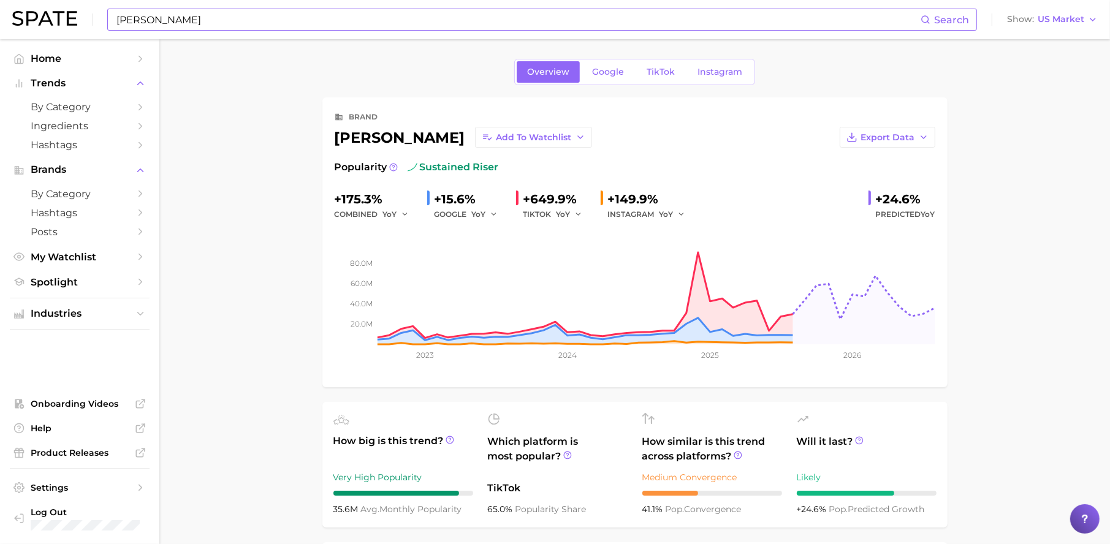
click at [322, 28] on input "[PERSON_NAME]" at bounding box center [517, 19] width 805 height 21
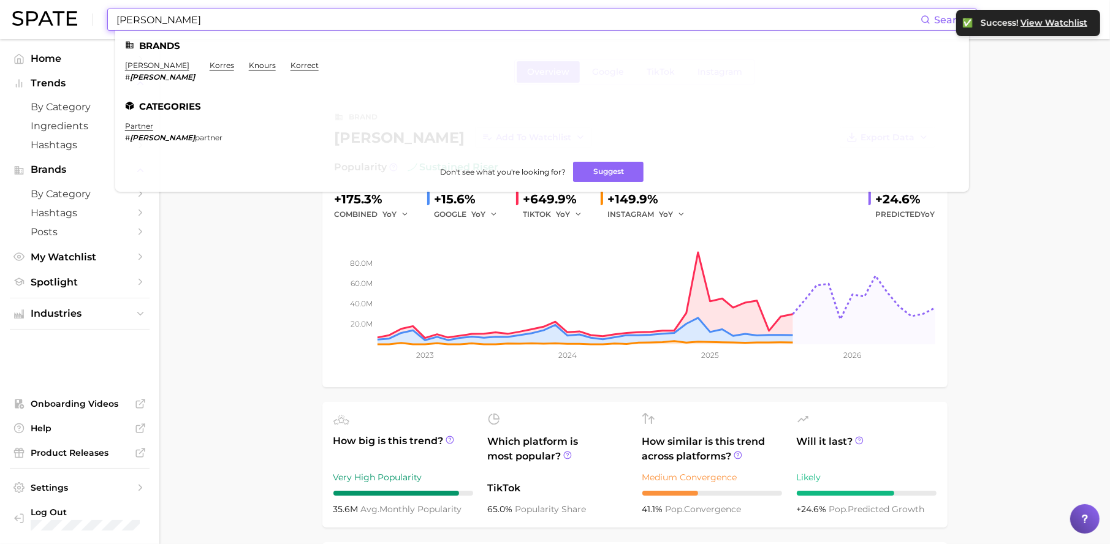
drag, startPoint x: 289, startPoint y: 23, endPoint x: 97, endPoint y: -1, distance: 192.7
click at [97, 0] on div "[PERSON_NAME] Search Brands [PERSON_NAME] # [PERSON_NAME] korres knours korrect…" at bounding box center [554, 19] width 1085 height 39
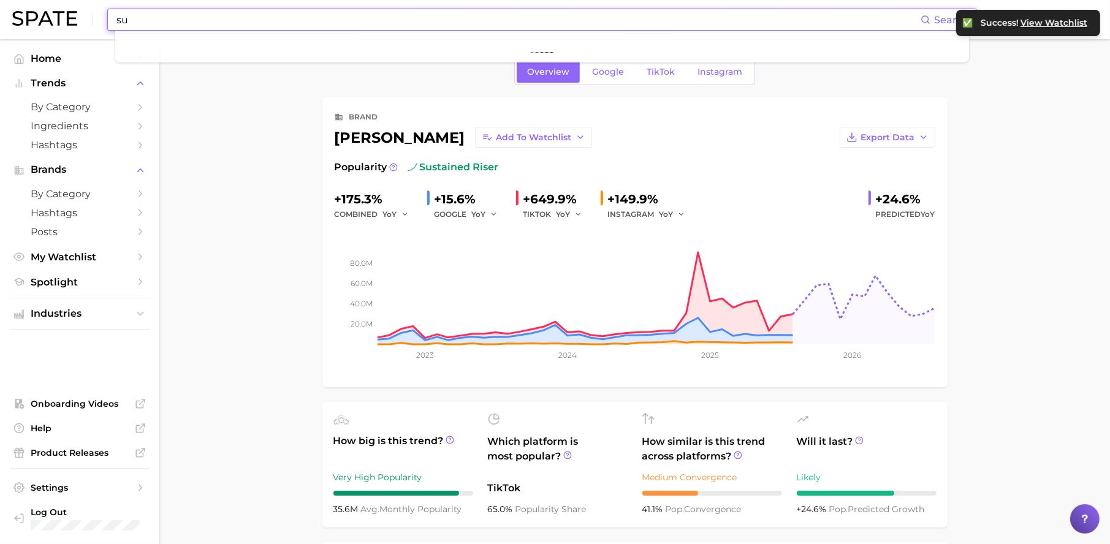
type input "s"
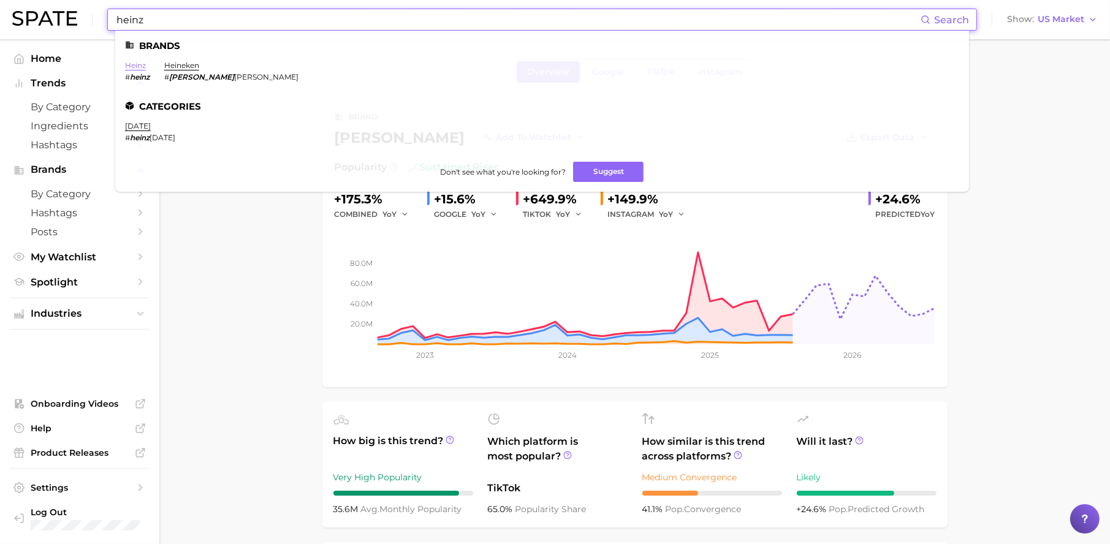
click at [140, 67] on link "heinz" at bounding box center [135, 65] width 21 height 9
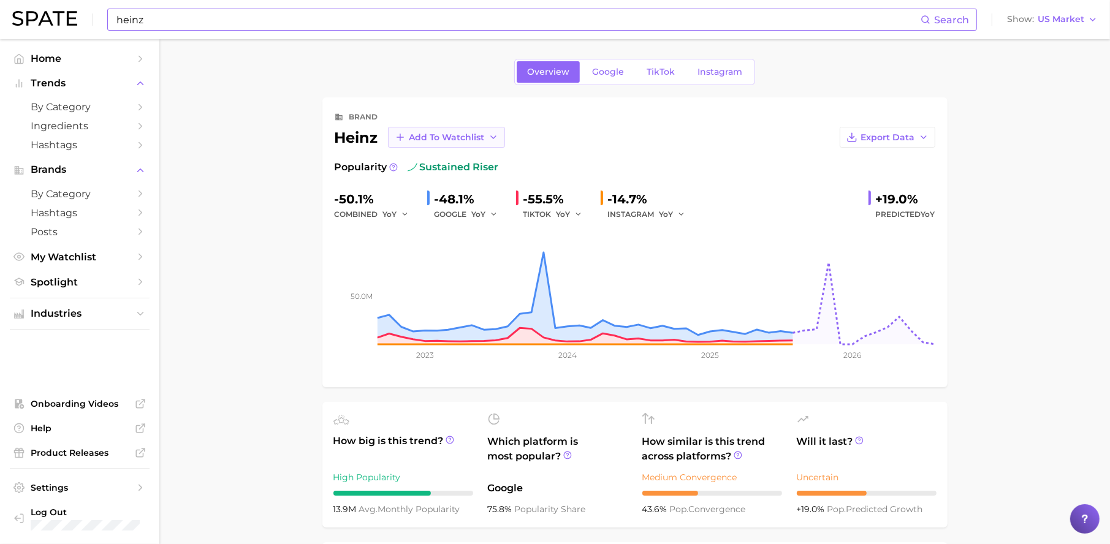
click at [449, 143] on button "Add to Watchlist" at bounding box center [446, 137] width 117 height 21
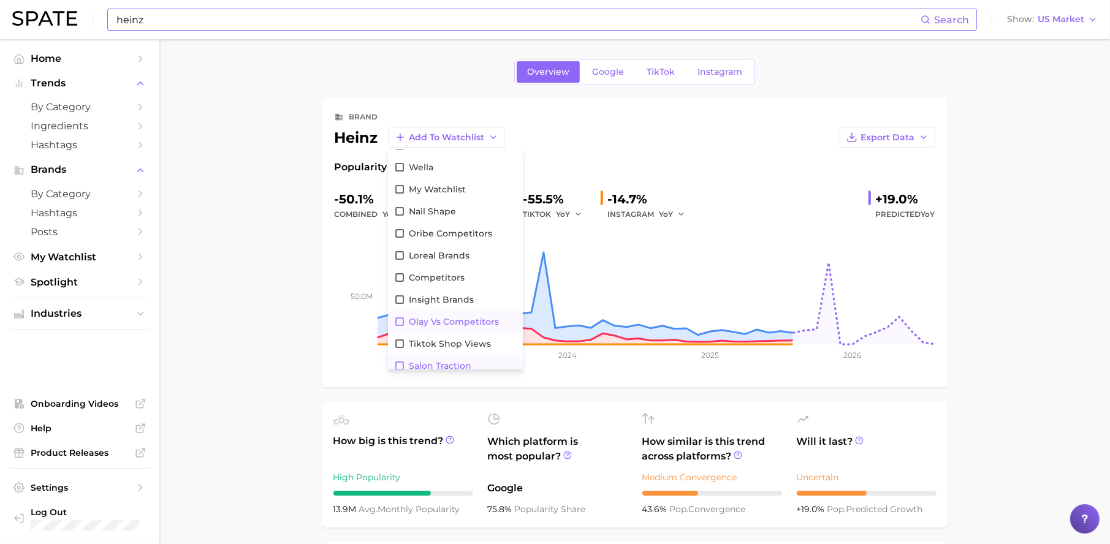
scroll to position [199, 0]
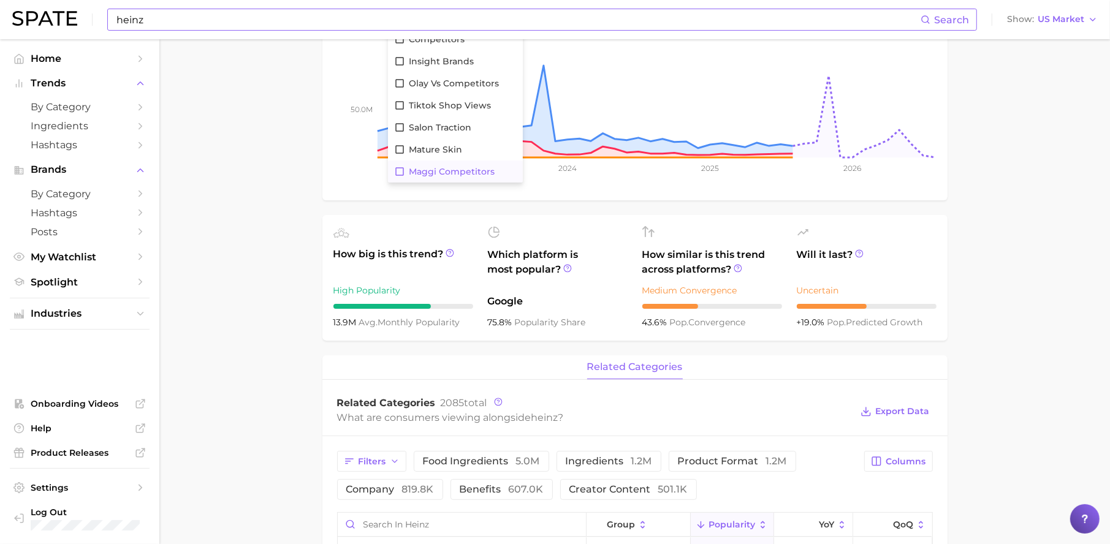
click at [450, 167] on span "Maggi Competitors" at bounding box center [452, 172] width 86 height 10
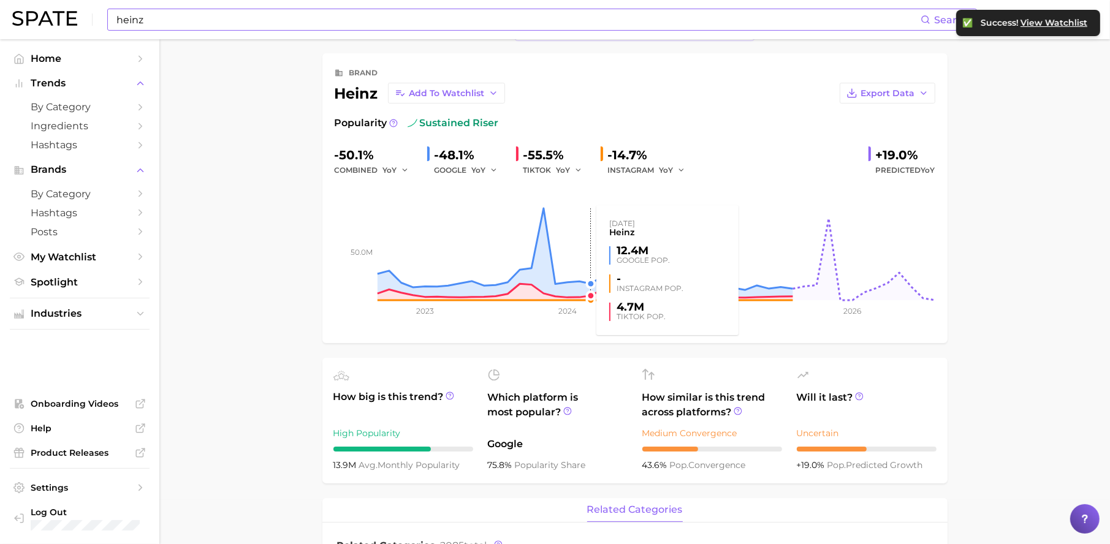
scroll to position [0, 0]
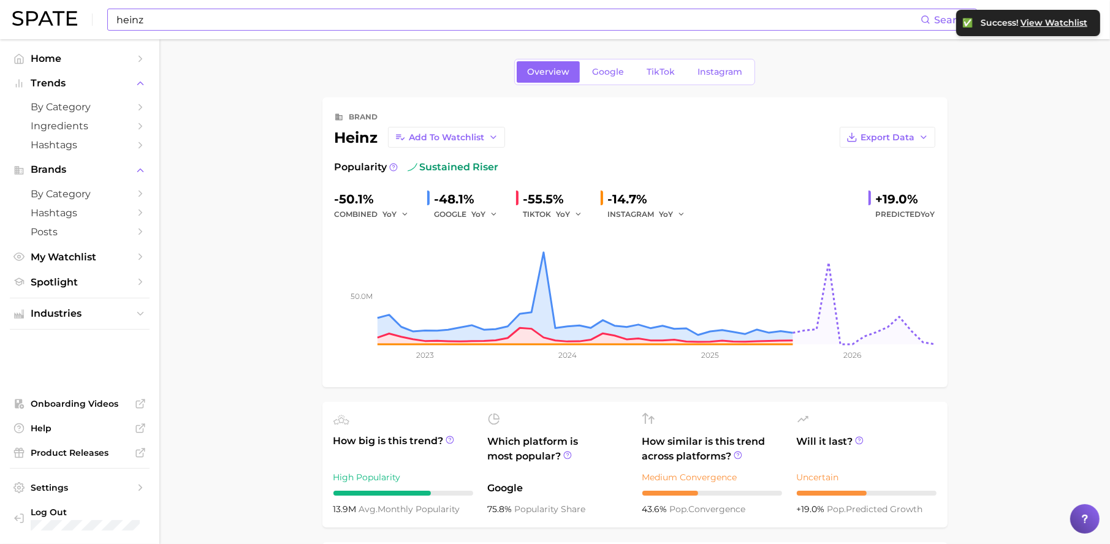
click at [172, 19] on input "heinz" at bounding box center [517, 19] width 805 height 21
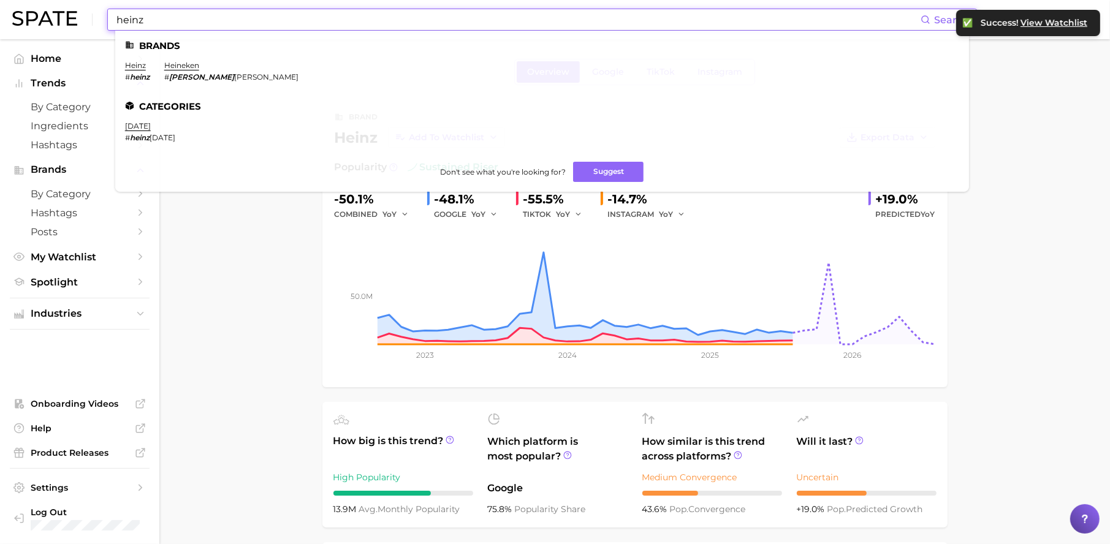
drag, startPoint x: 101, startPoint y: 20, endPoint x: 85, endPoint y: 18, distance: 16.0
click at [85, 18] on div "heinz Search Brands heinz # [PERSON_NAME] # [PERSON_NAME] Categories [DATE] # h…" at bounding box center [554, 19] width 1085 height 39
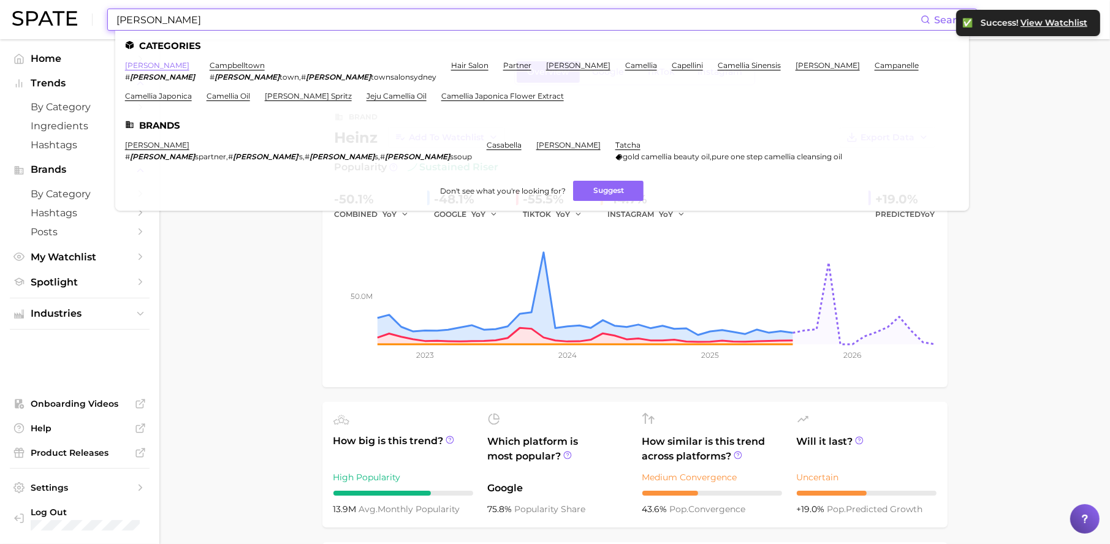
type input "[PERSON_NAME]"
click at [145, 64] on link "[PERSON_NAME]" at bounding box center [157, 65] width 64 height 9
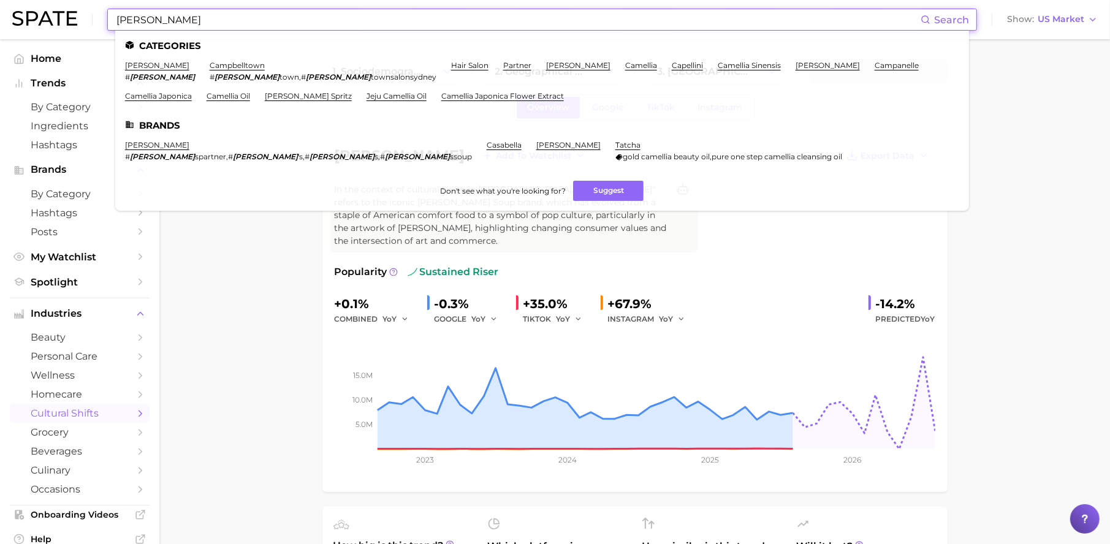
drag, startPoint x: 251, startPoint y: 17, endPoint x: 37, endPoint y: 15, distance: 213.2
click at [37, 15] on div "[PERSON_NAME] Search Categories [PERSON_NAME] # [PERSON_NAME] campbelltown # [P…" at bounding box center [554, 19] width 1085 height 39
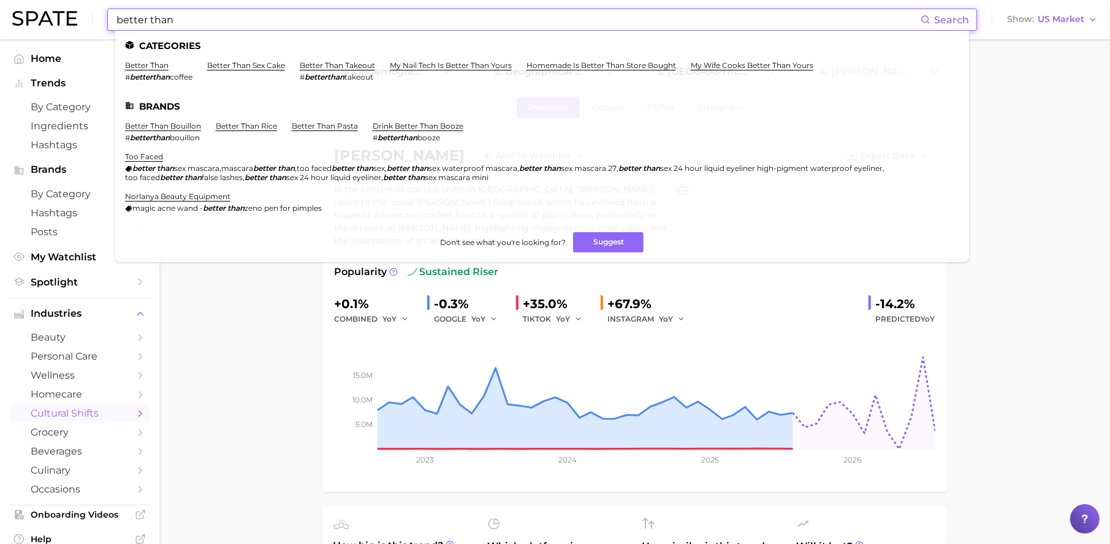
type input "better than"
click at [170, 129] on li "better than bouillon # [PERSON_NAME]" at bounding box center [163, 131] width 76 height 21
click at [172, 122] on link "better than bouillon" at bounding box center [163, 125] width 76 height 9
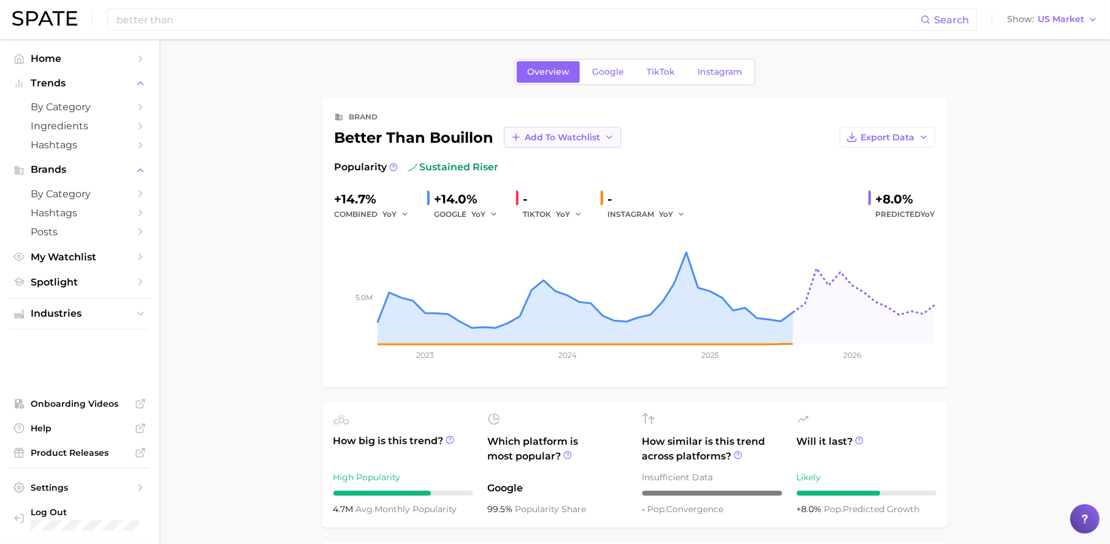
click at [577, 136] on span "Add to Watchlist" at bounding box center [562, 137] width 75 height 10
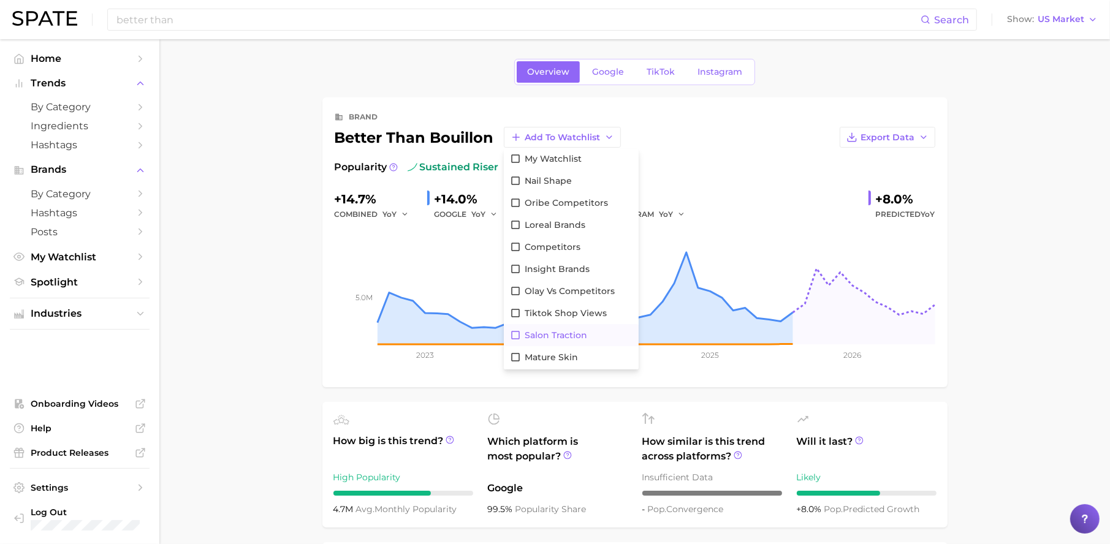
scroll to position [199, 0]
click at [561, 362] on span "Maggi Competitors" at bounding box center [568, 359] width 86 height 10
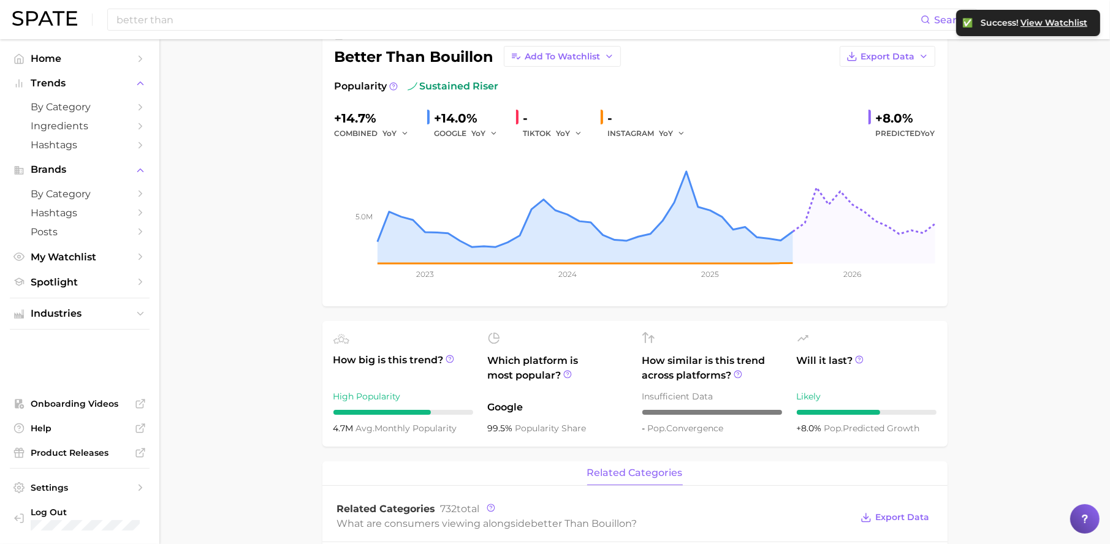
scroll to position [3, 0]
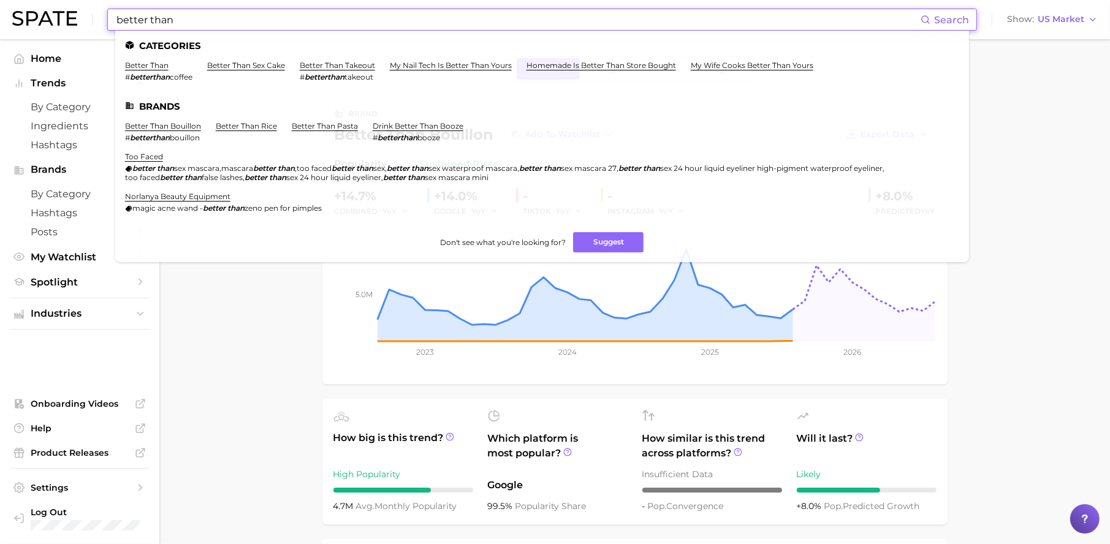
drag, startPoint x: 188, startPoint y: 21, endPoint x: -2, endPoint y: 14, distance: 190.1
click at [0, 14] on html "better than Search Categories better than # betterthan coffee better than sex c…" at bounding box center [555, 269] width 1110 height 544
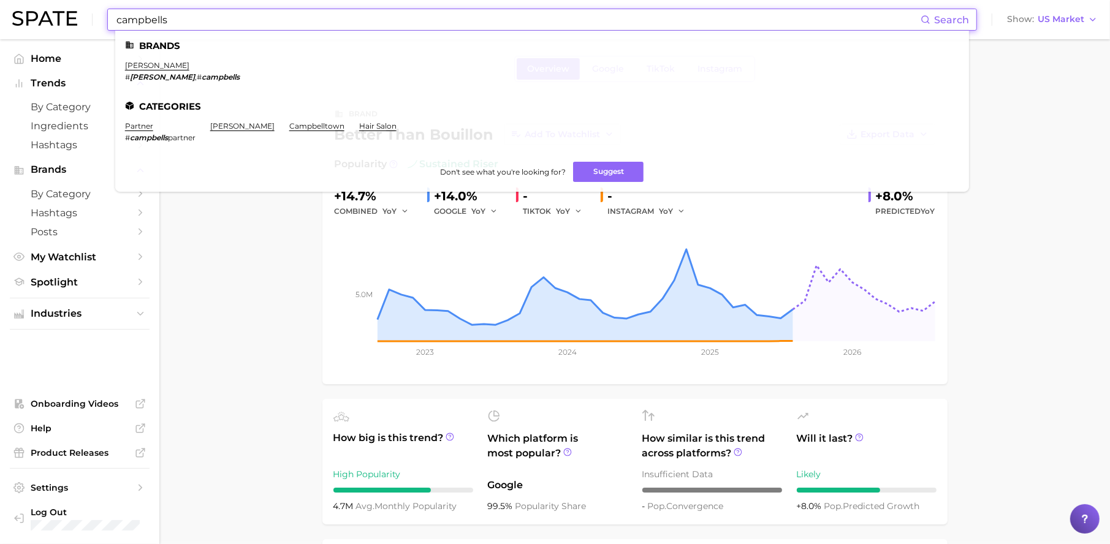
type input "campbells"
click at [150, 54] on ul "[PERSON_NAME] # [PERSON_NAME] , # campbells Categories partner # [PERSON_NAME] …" at bounding box center [542, 111] width 854 height 161
click at [151, 61] on link "[PERSON_NAME]" at bounding box center [157, 65] width 64 height 9
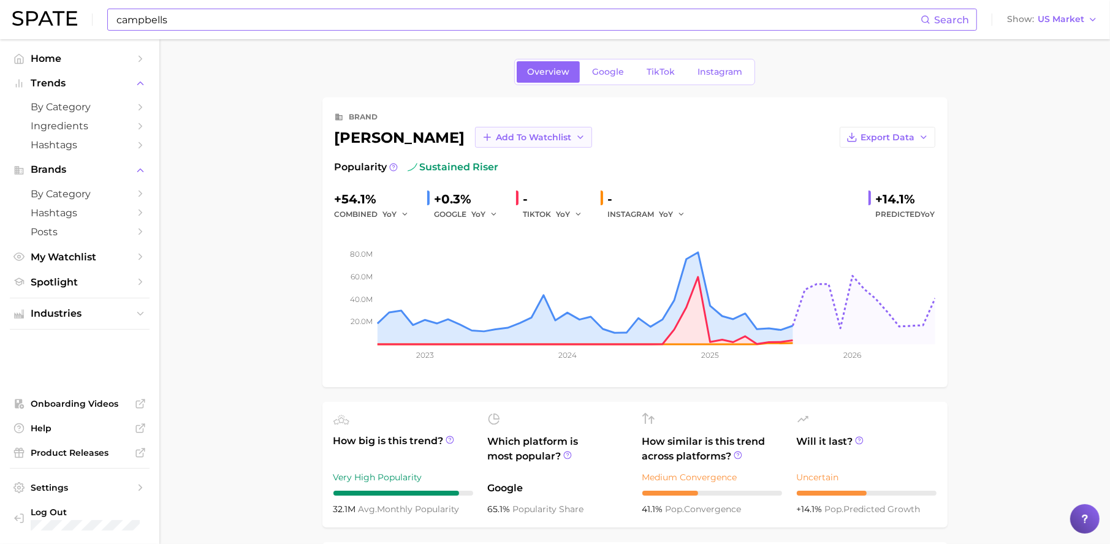
click at [505, 138] on span "Add to Watchlist" at bounding box center [533, 137] width 75 height 10
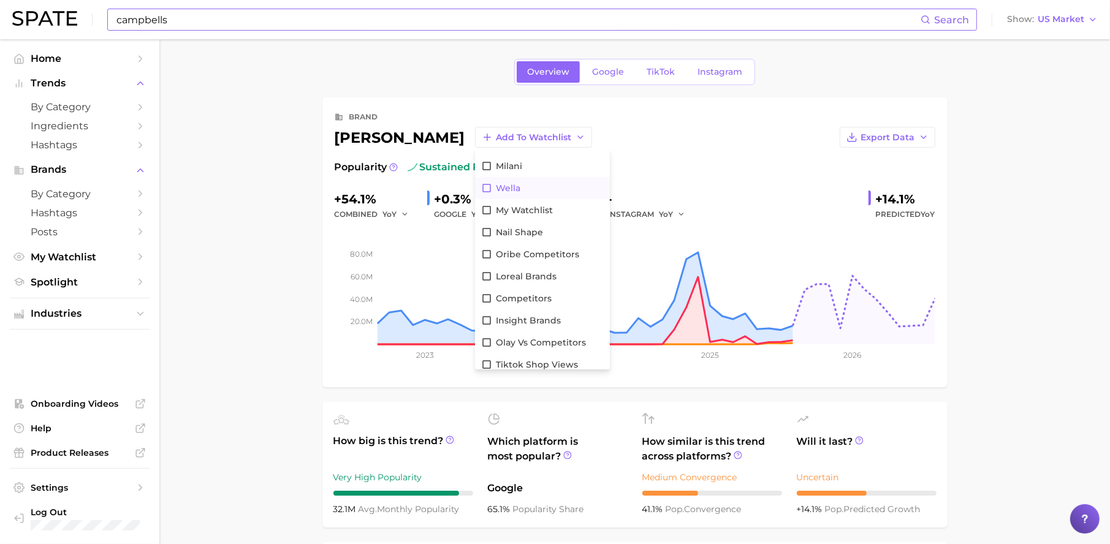
scroll to position [199, 0]
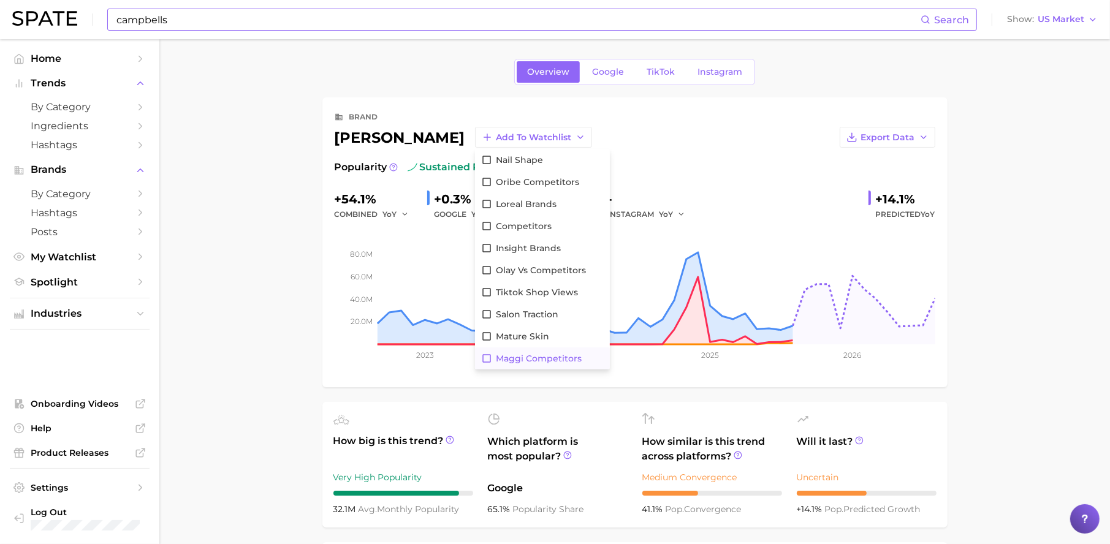
click at [496, 357] on span "Maggi Competitors" at bounding box center [539, 359] width 86 height 10
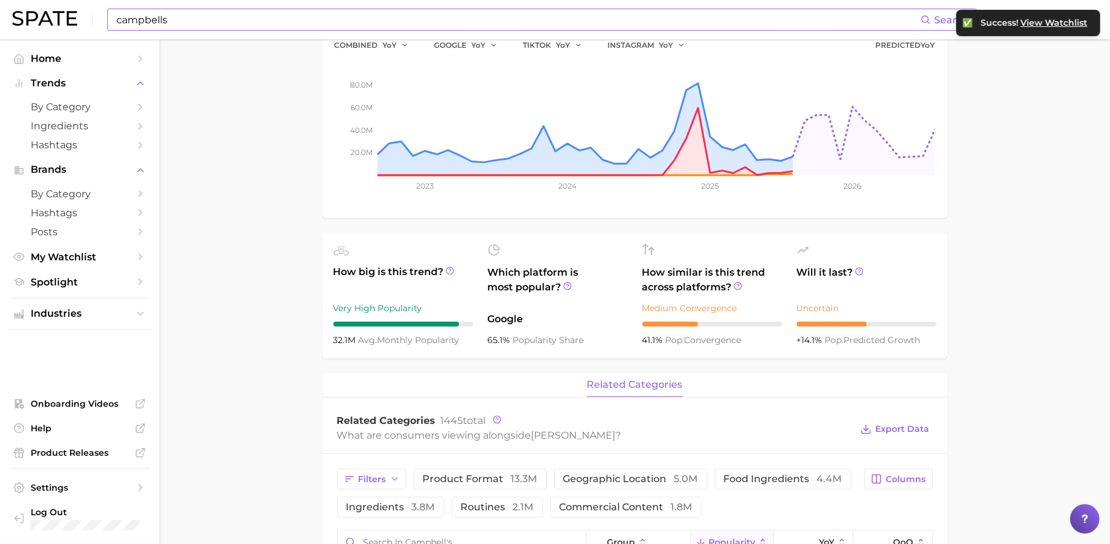
scroll to position [172, 0]
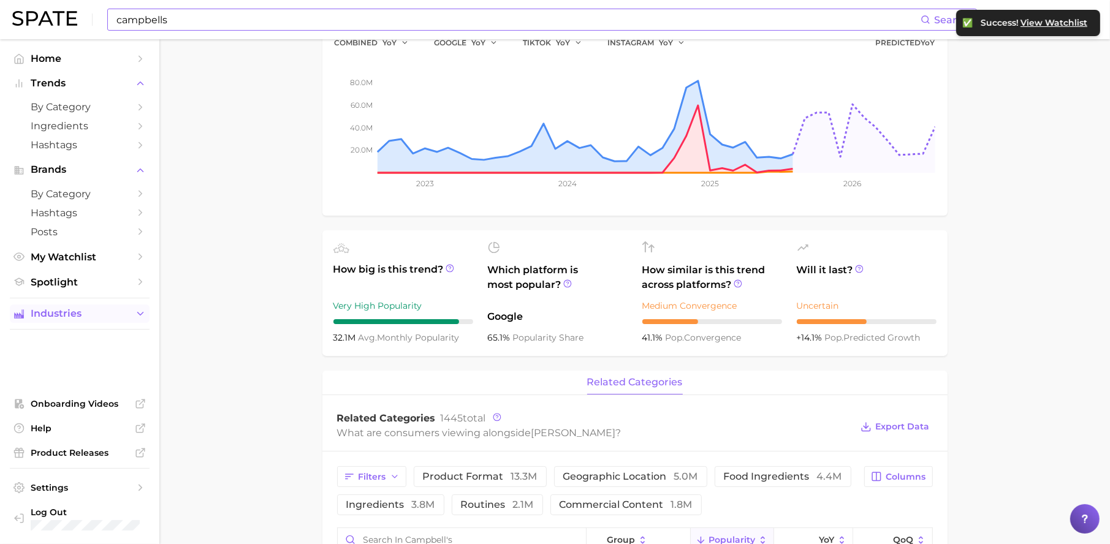
click at [76, 317] on span "Industries" at bounding box center [80, 313] width 98 height 11
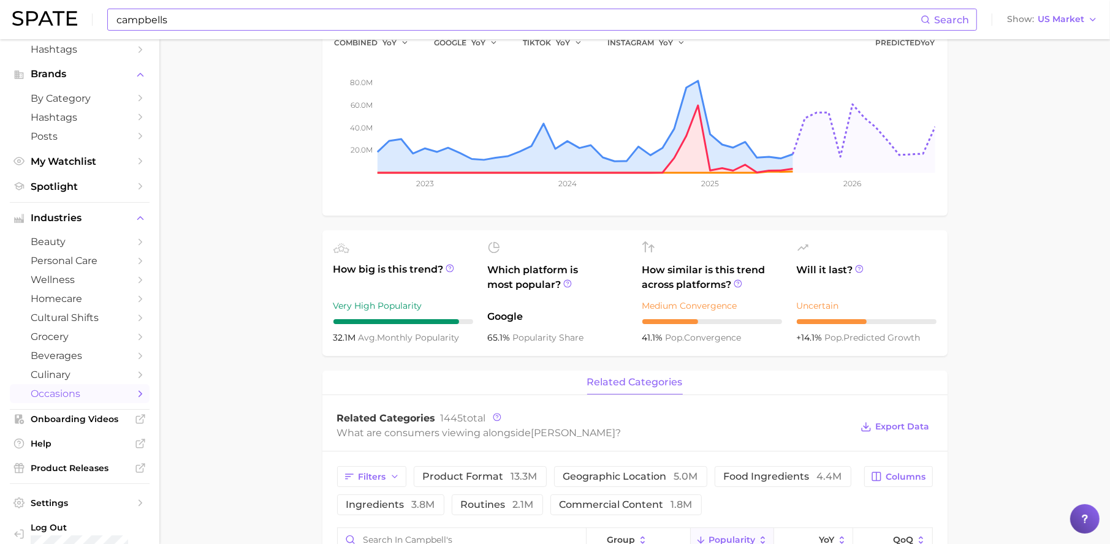
scroll to position [99, 0]
click at [76, 367] on span "culinary" at bounding box center [80, 372] width 98 height 12
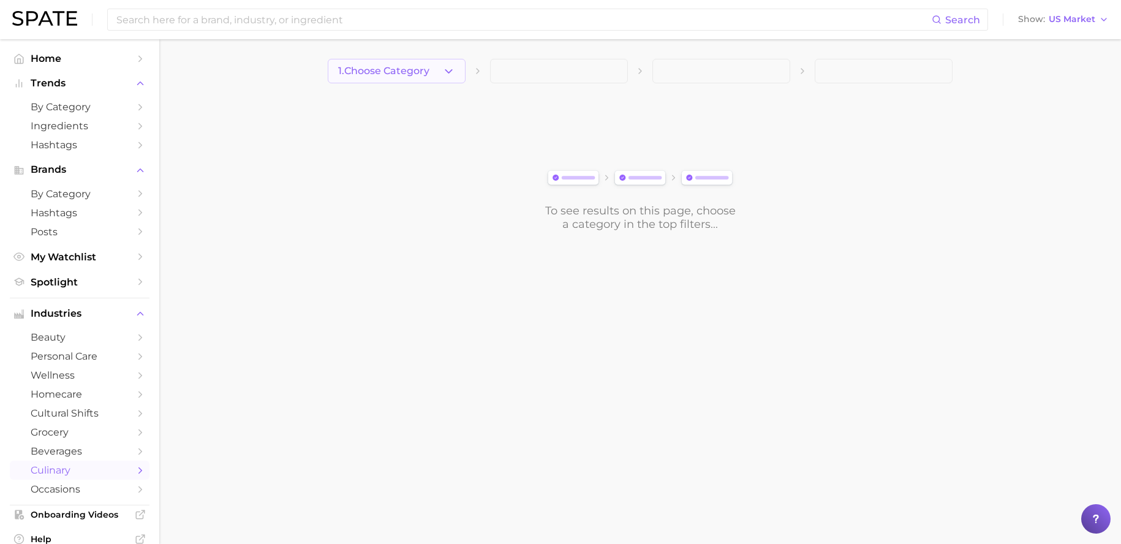
click at [377, 70] on span "1. Choose Category" at bounding box center [383, 71] width 91 height 11
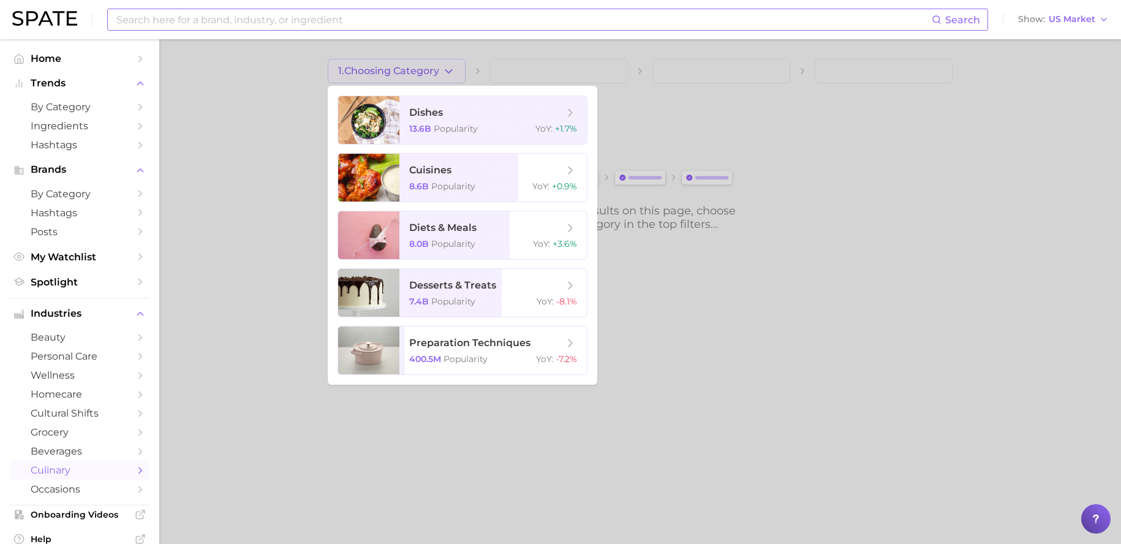
click at [331, 27] on input at bounding box center [523, 19] width 817 height 21
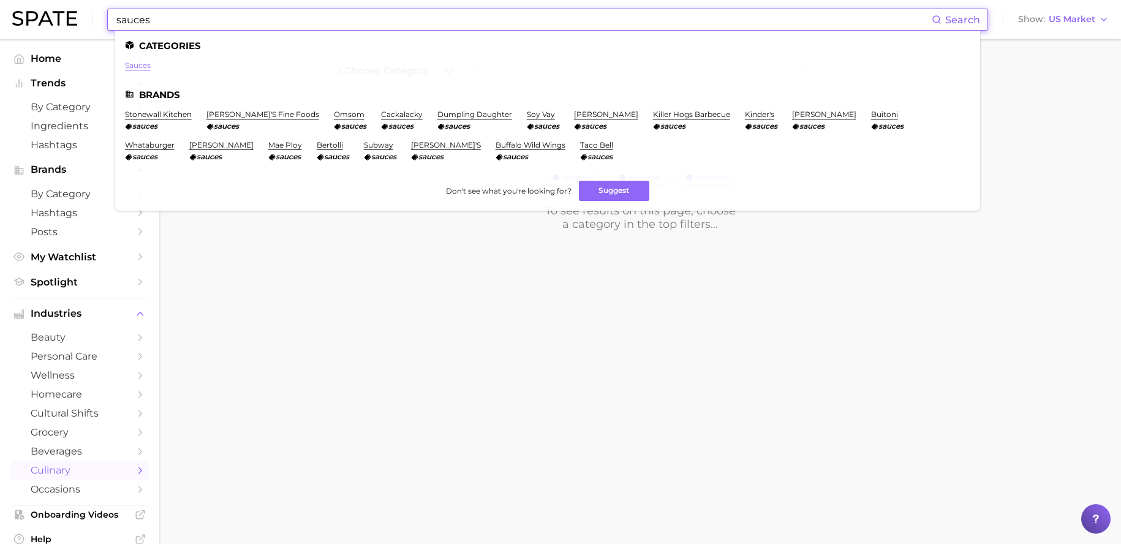
type input "sauces"
click at [140, 67] on link "sauces" at bounding box center [138, 65] width 26 height 9
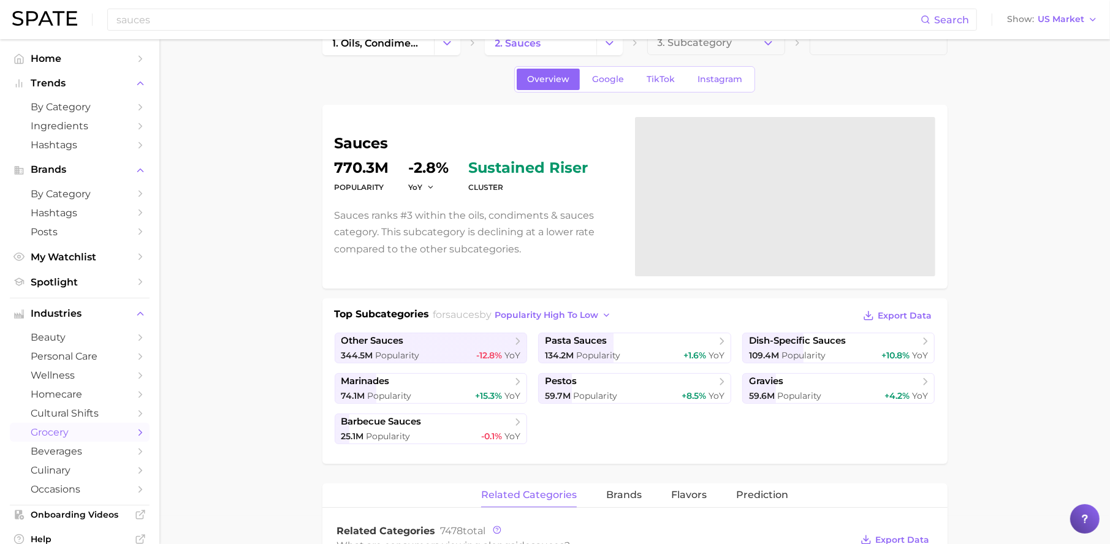
scroll to position [47, 0]
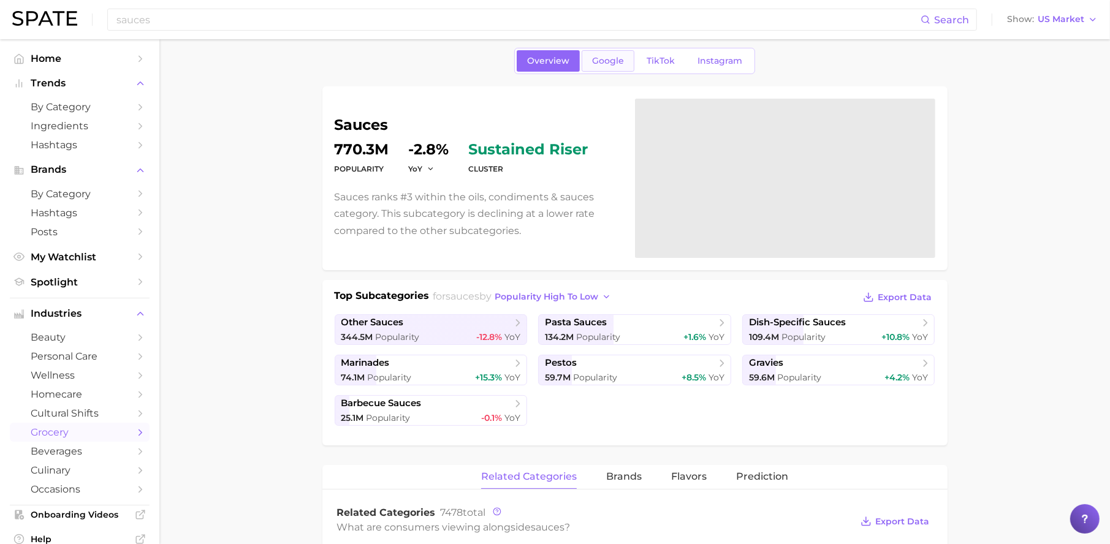
click at [596, 50] on link "Google" at bounding box center [607, 60] width 53 height 21
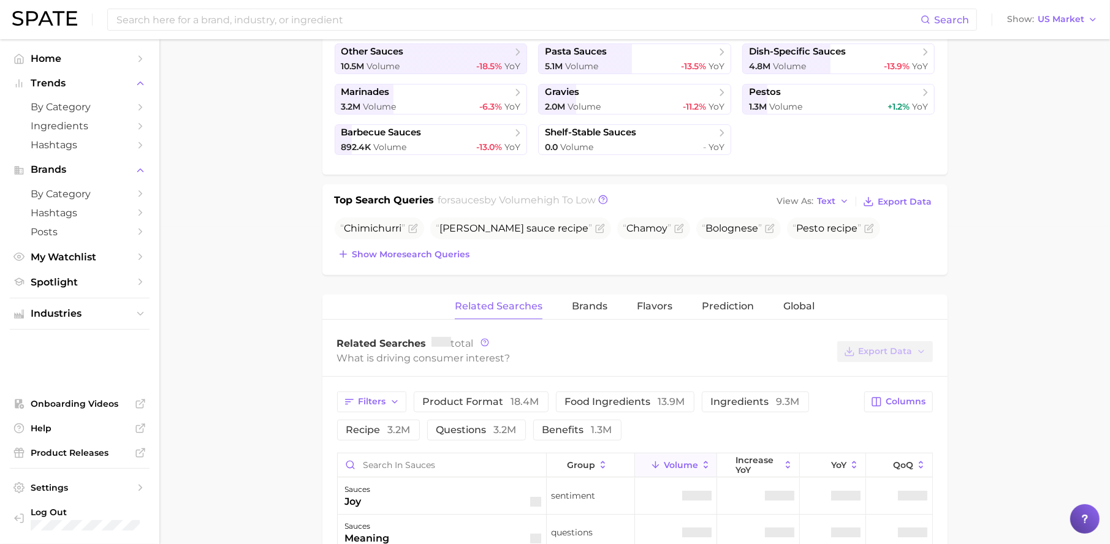
scroll to position [331, 0]
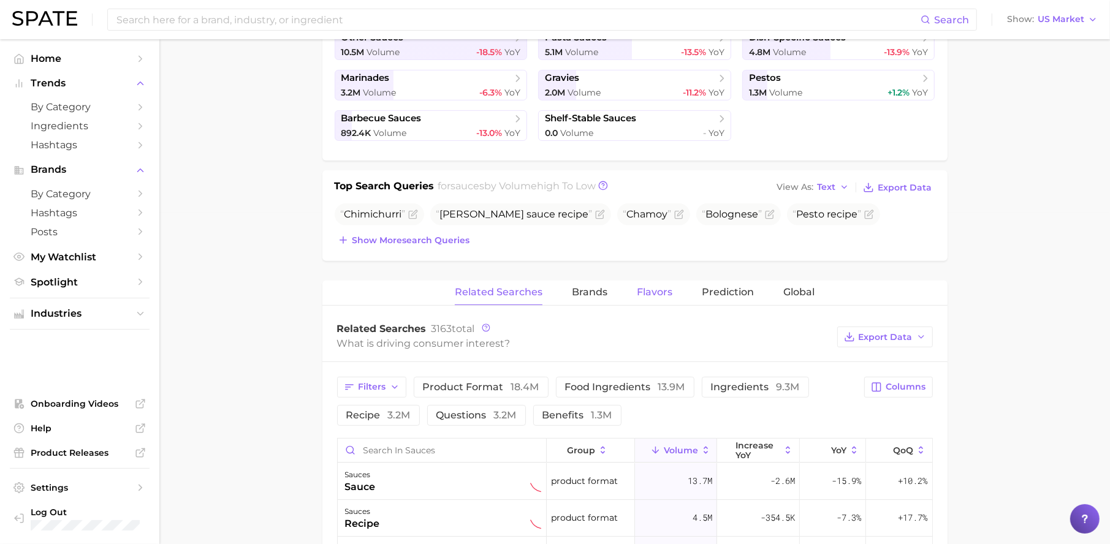
click at [645, 292] on span "Flavors" at bounding box center [655, 292] width 36 height 11
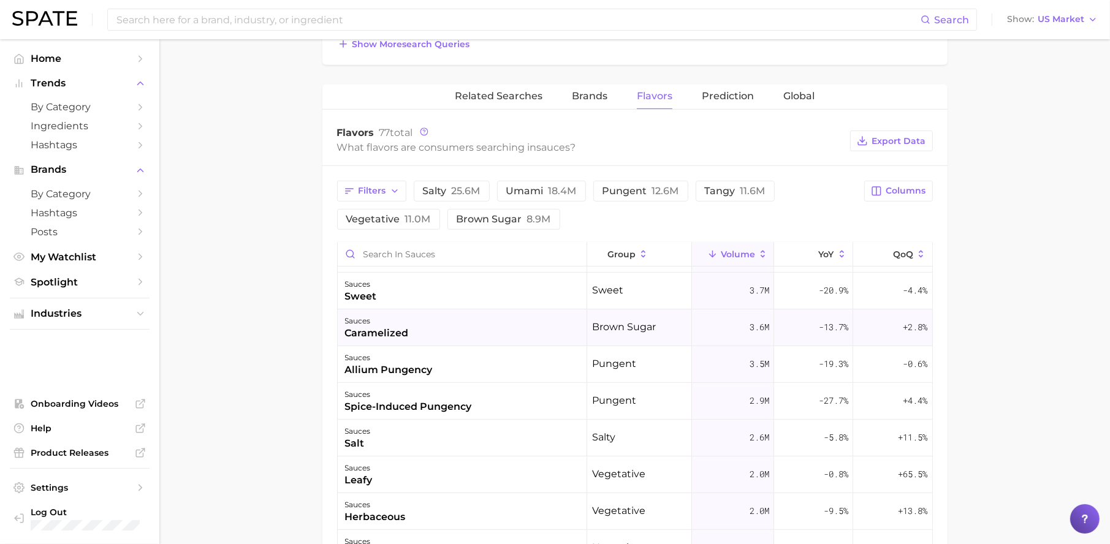
scroll to position [325, 0]
click at [506, 365] on div "sauces allium pungency" at bounding box center [462, 365] width 249 height 37
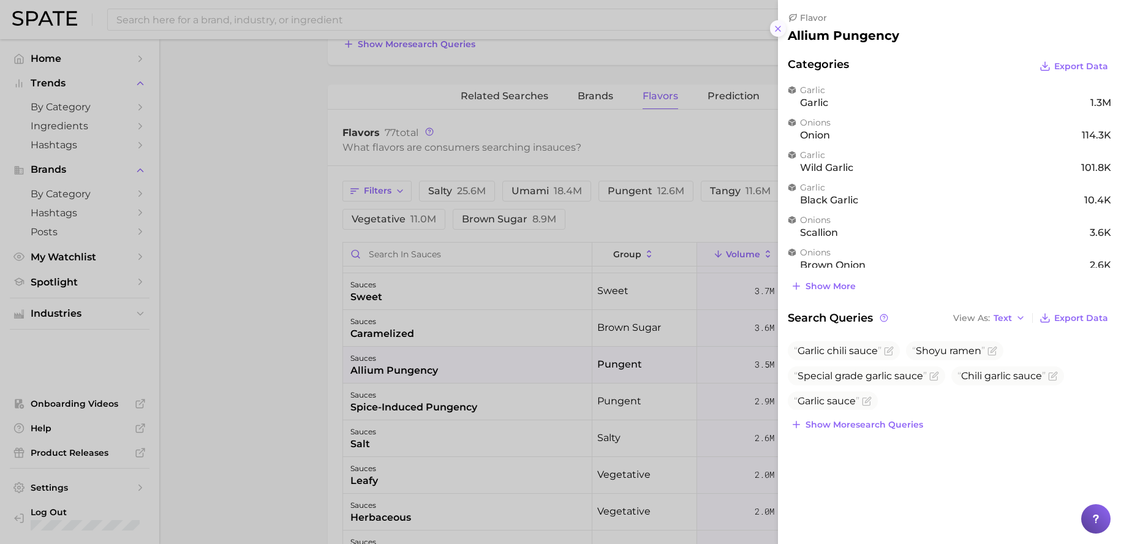
click at [776, 33] on icon at bounding box center [778, 29] width 10 height 10
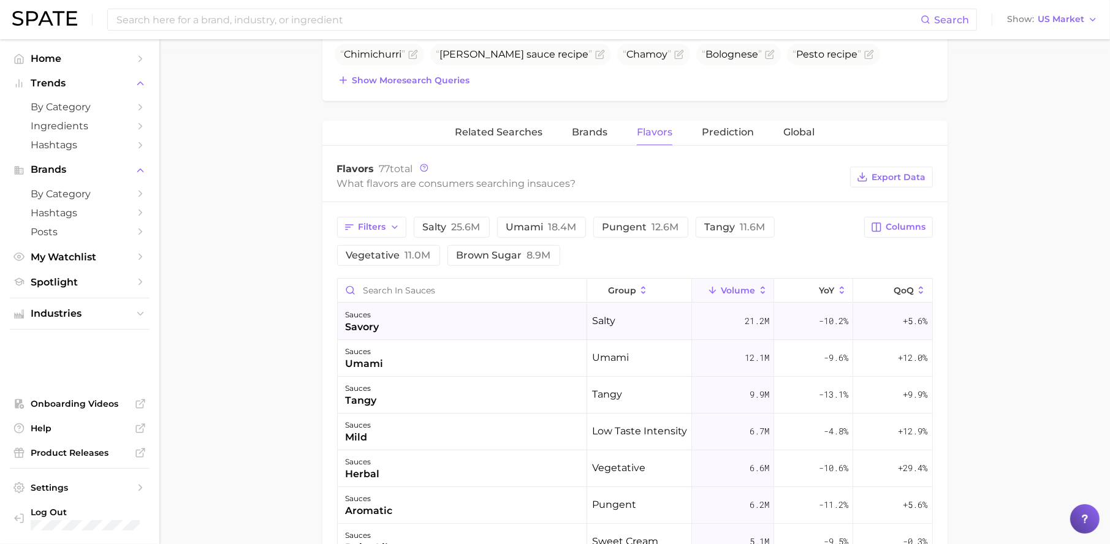
scroll to position [460, 0]
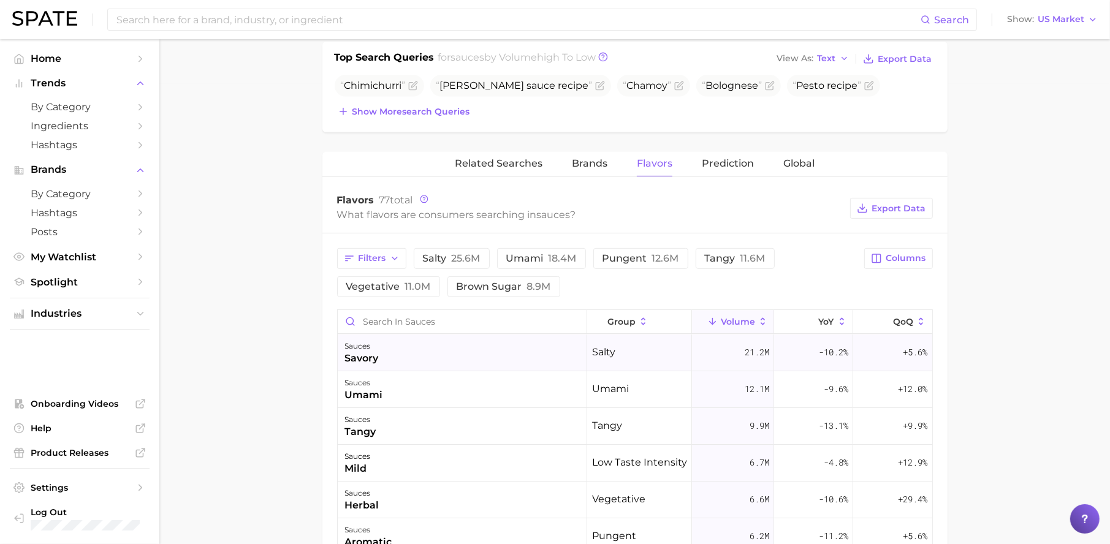
click at [435, 364] on div "sauces savory" at bounding box center [462, 353] width 249 height 37
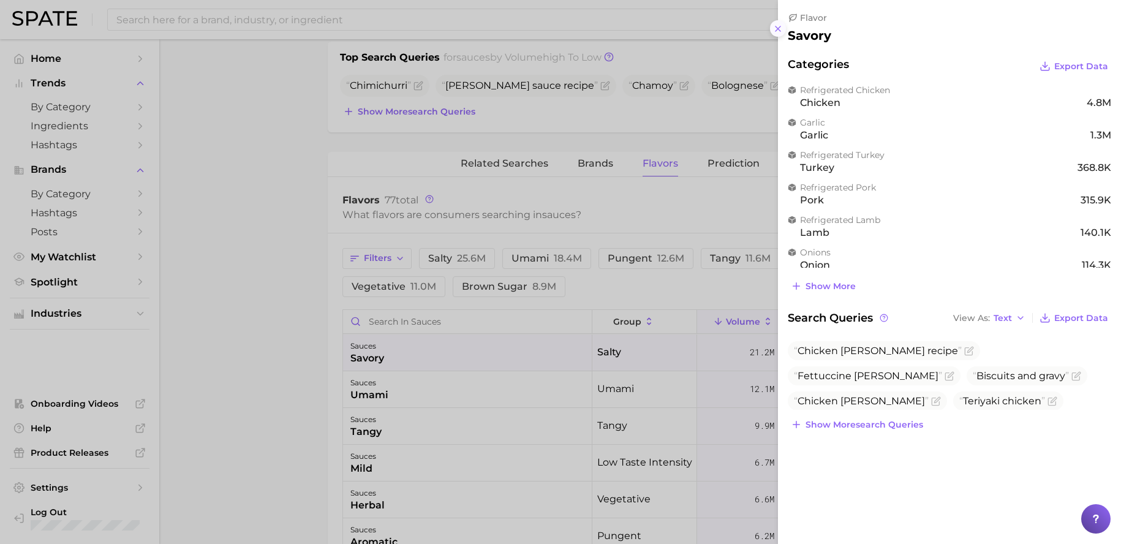
click at [774, 30] on icon at bounding box center [778, 29] width 10 height 10
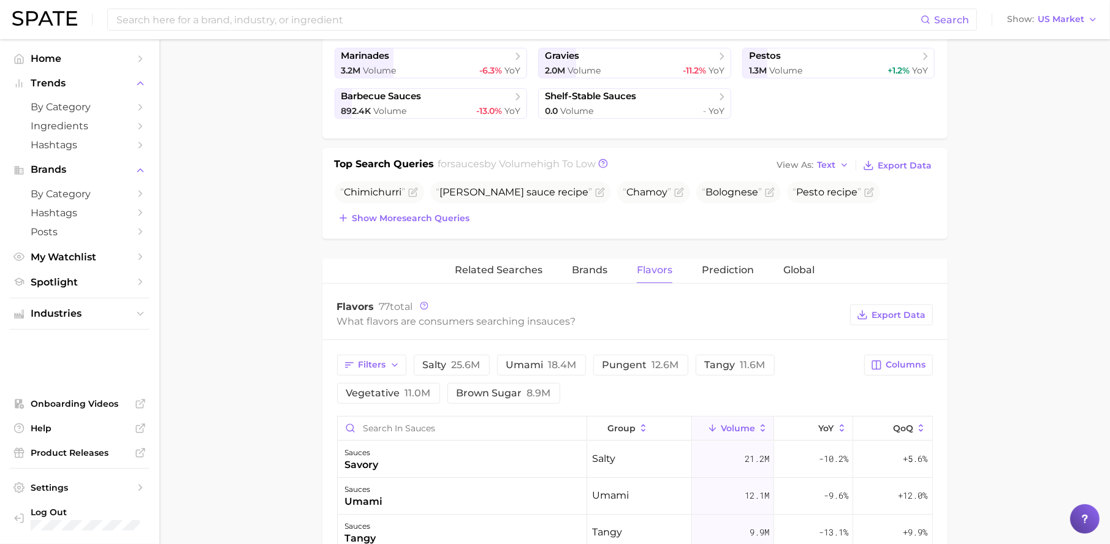
scroll to position [322, 0]
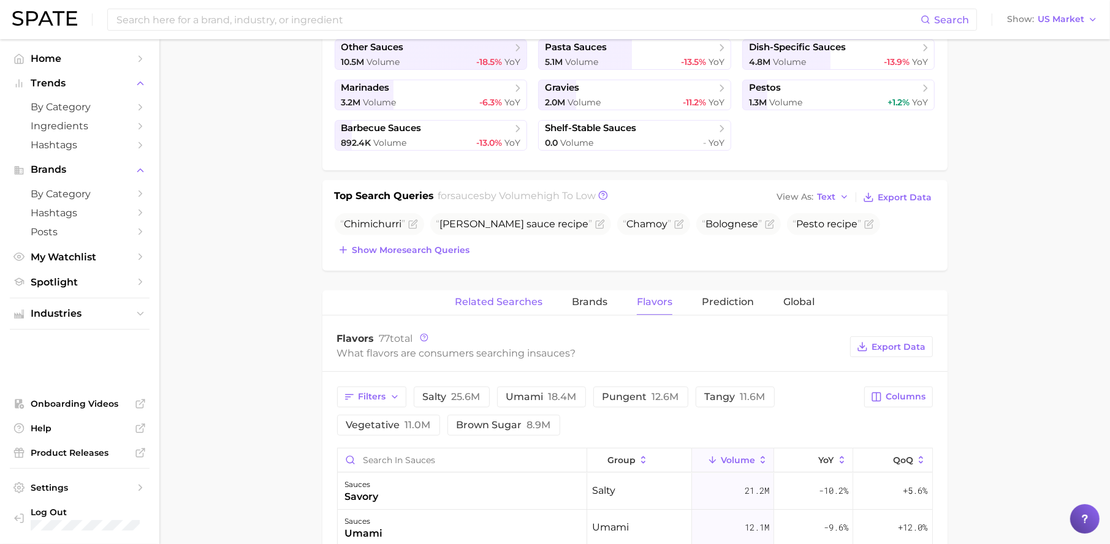
click at [512, 304] on span "Related Searches" at bounding box center [499, 302] width 88 height 11
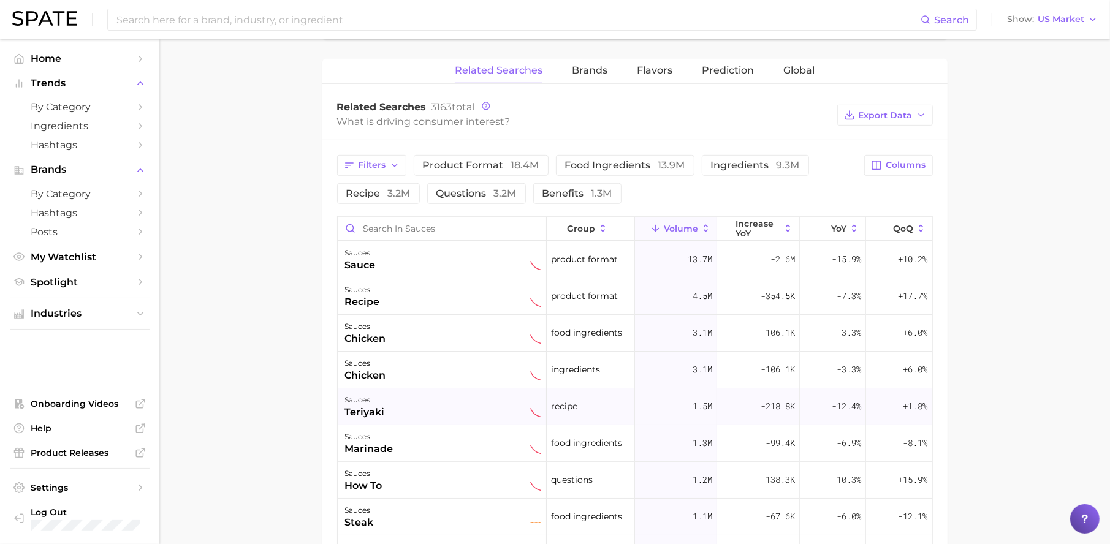
scroll to position [488, 0]
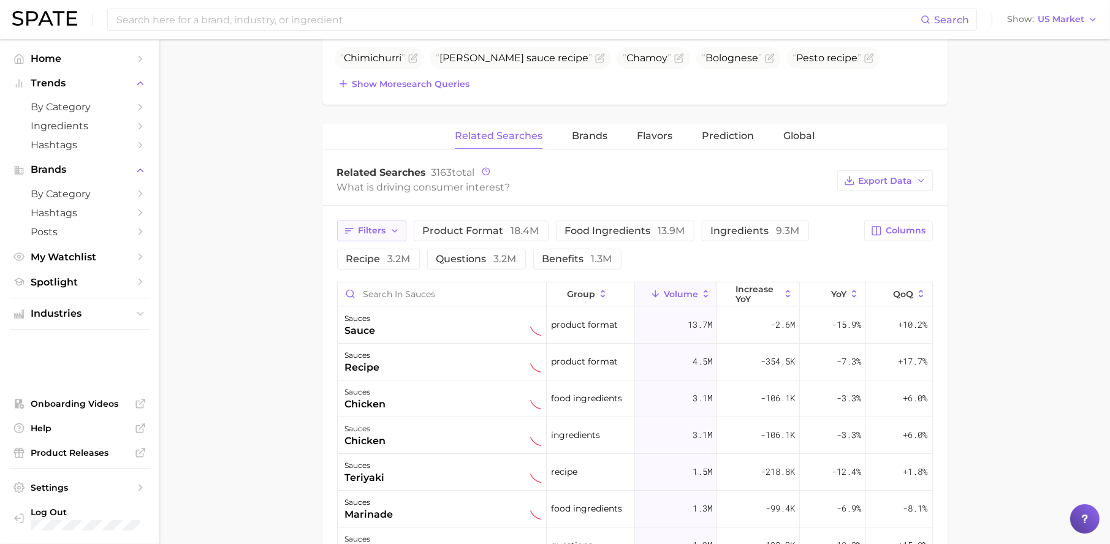
click at [391, 232] on icon "button" at bounding box center [395, 231] width 10 height 10
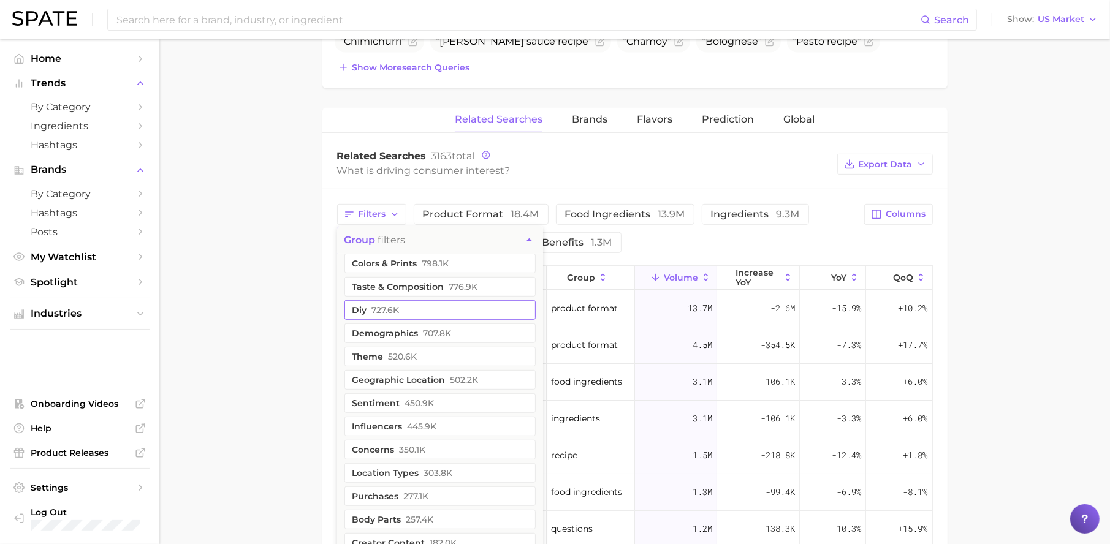
scroll to position [506, 0]
click at [451, 287] on span "776.9k" at bounding box center [463, 285] width 29 height 10
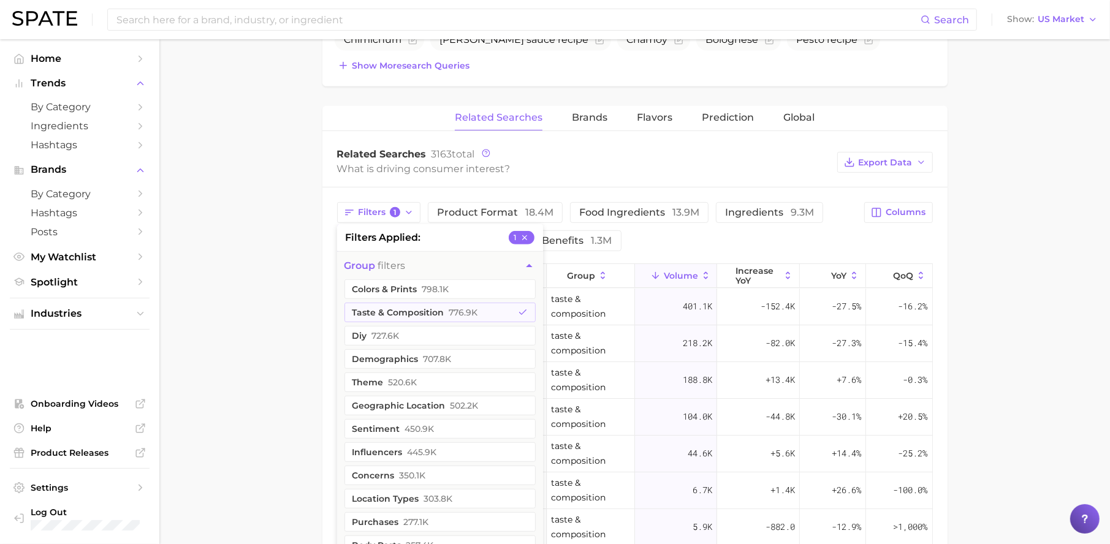
drag, startPoint x: 1008, startPoint y: 300, endPoint x: 1002, endPoint y: 302, distance: 6.4
click at [1008, 301] on main "1. oils, condiments & sauces 2. sauces 3. Subcategory Overview Google TikTok In…" at bounding box center [634, 208] width 950 height 1350
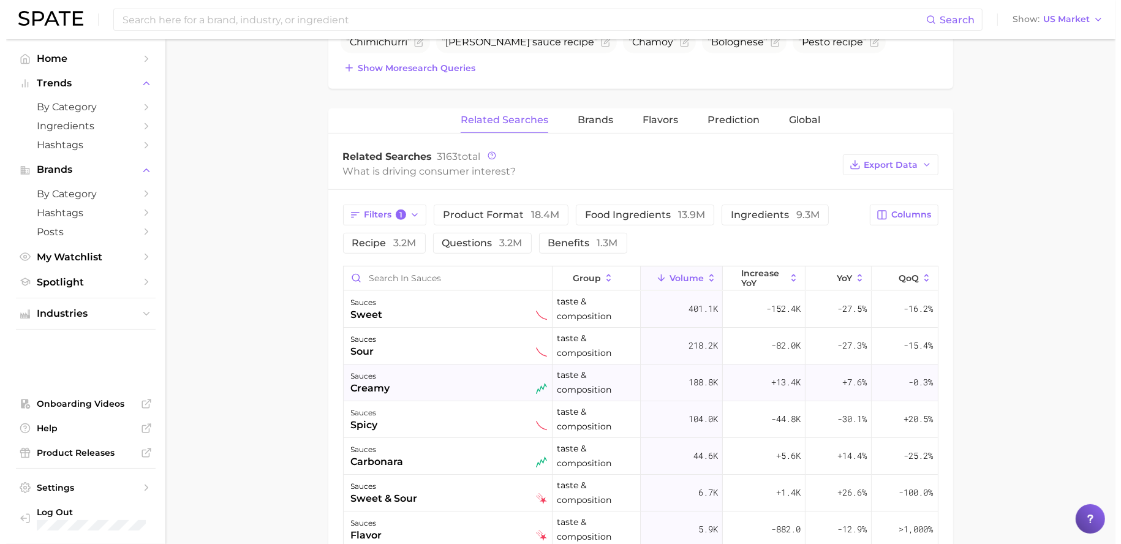
scroll to position [503, 0]
click at [433, 321] on div "sauces sweet" at bounding box center [443, 309] width 196 height 27
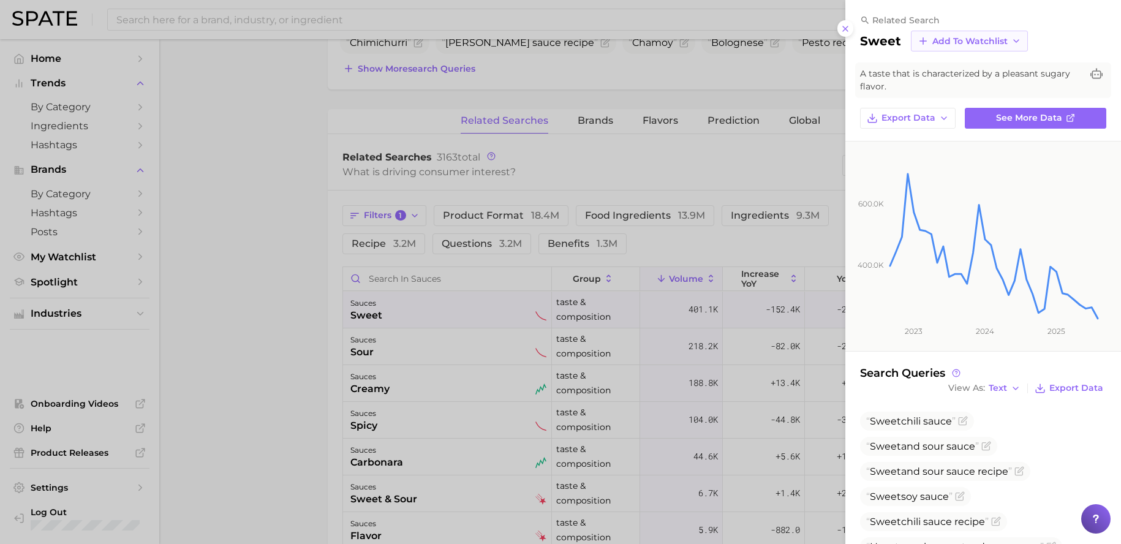
click at [985, 40] on span "Add to Watchlist" at bounding box center [970, 41] width 75 height 10
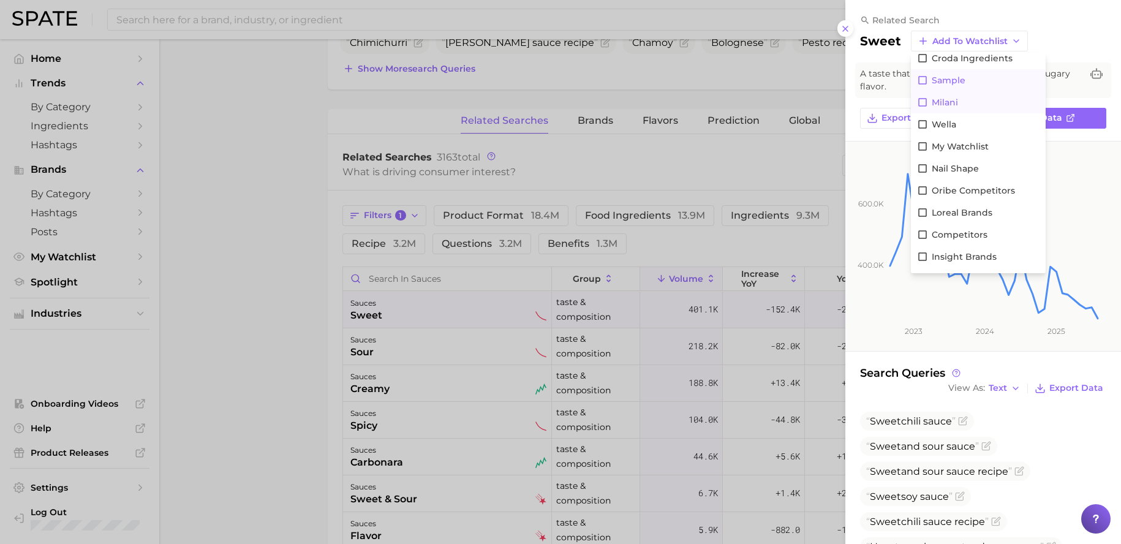
scroll to position [0, 0]
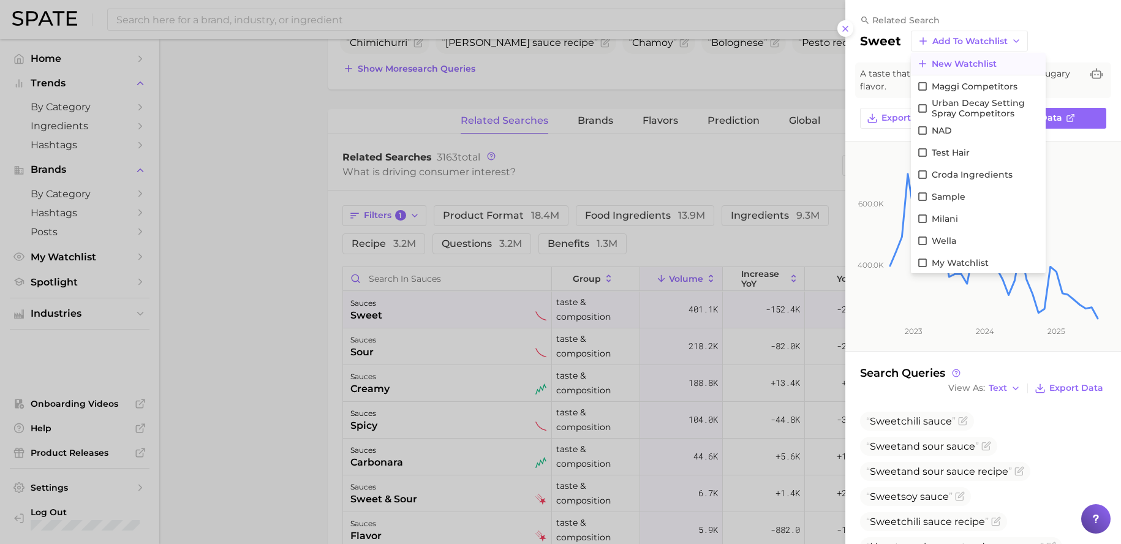
click at [983, 63] on span "New Watchlist" at bounding box center [964, 64] width 65 height 10
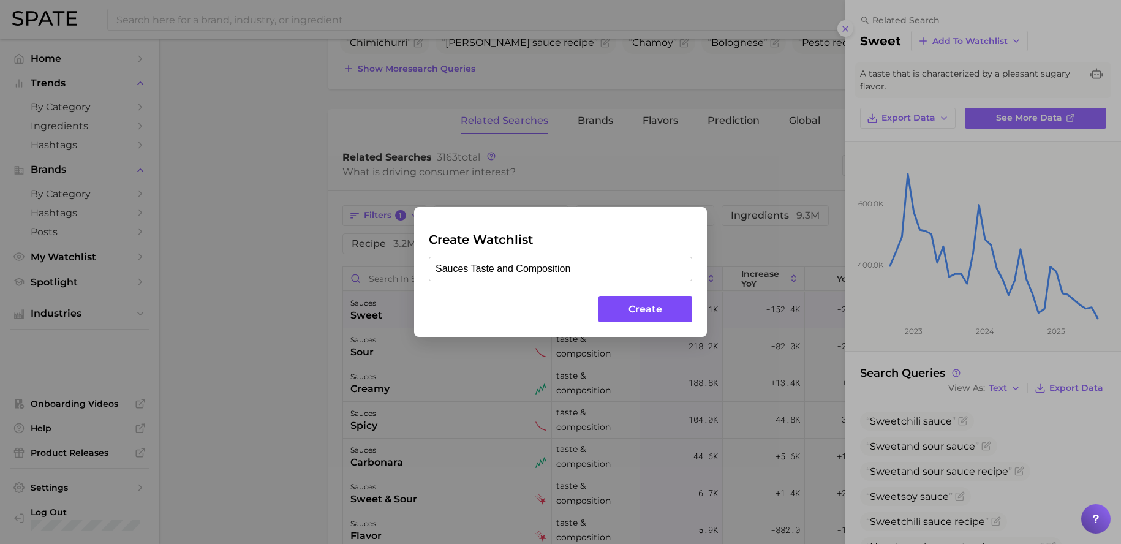
type input "Sauces Taste and Composition"
click at [667, 309] on button "Create" at bounding box center [646, 309] width 94 height 26
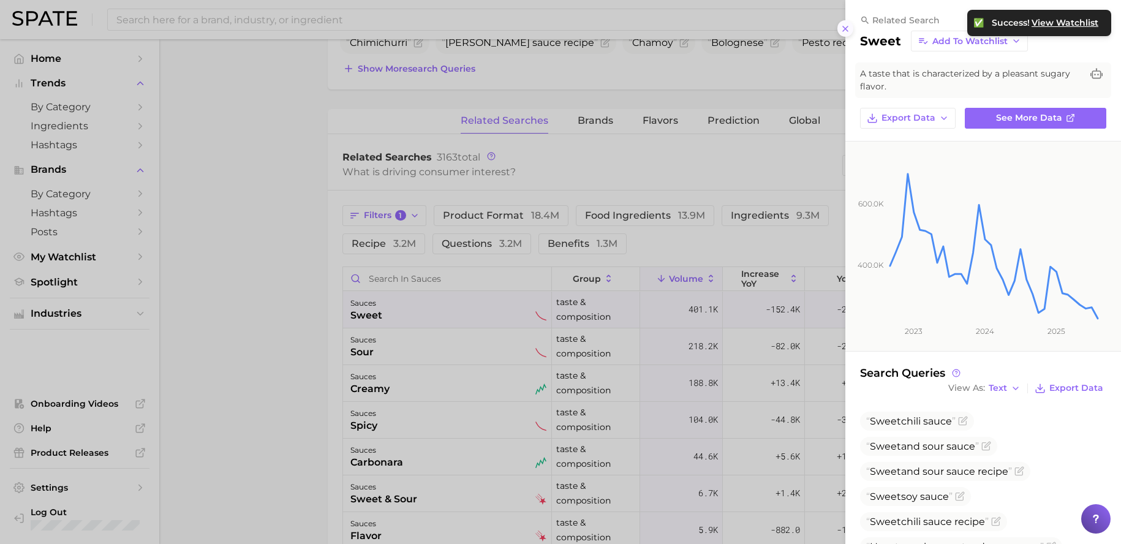
click at [844, 28] on line at bounding box center [845, 28] width 5 height 5
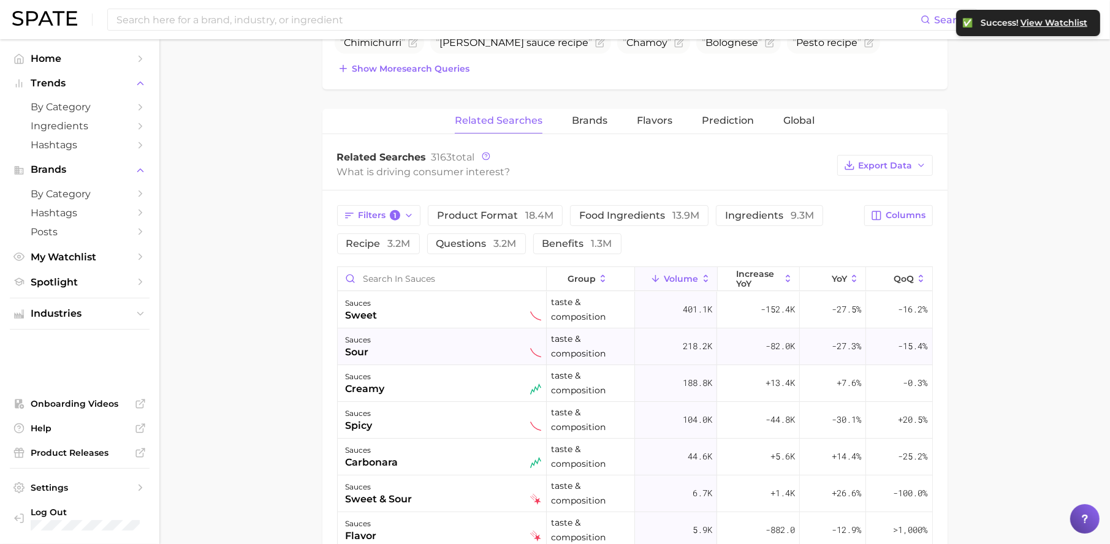
click at [381, 354] on div "sauces sour" at bounding box center [443, 346] width 196 height 27
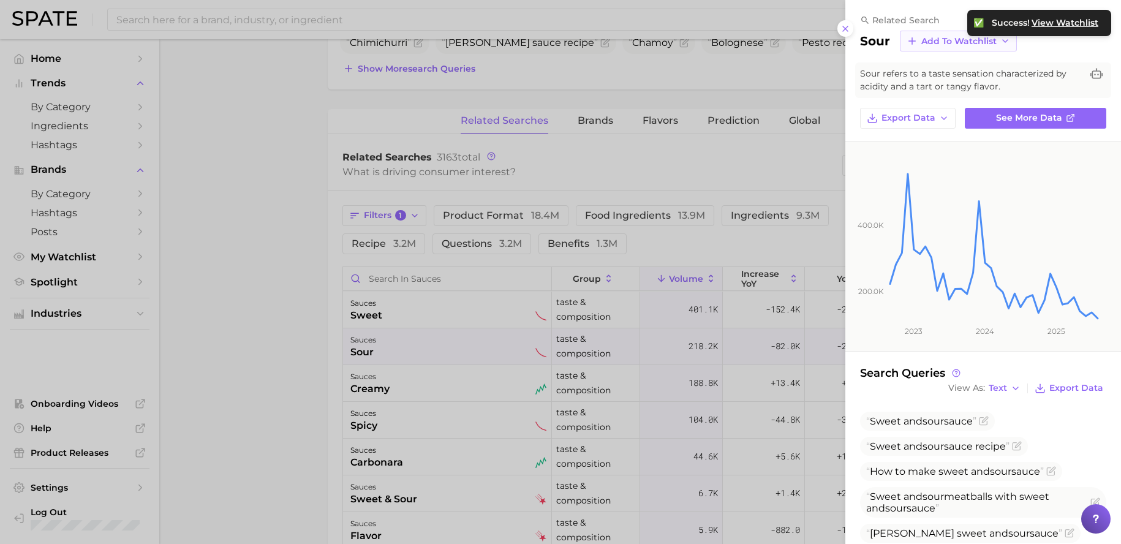
click at [959, 48] on button "Add to Watchlist" at bounding box center [958, 41] width 117 height 21
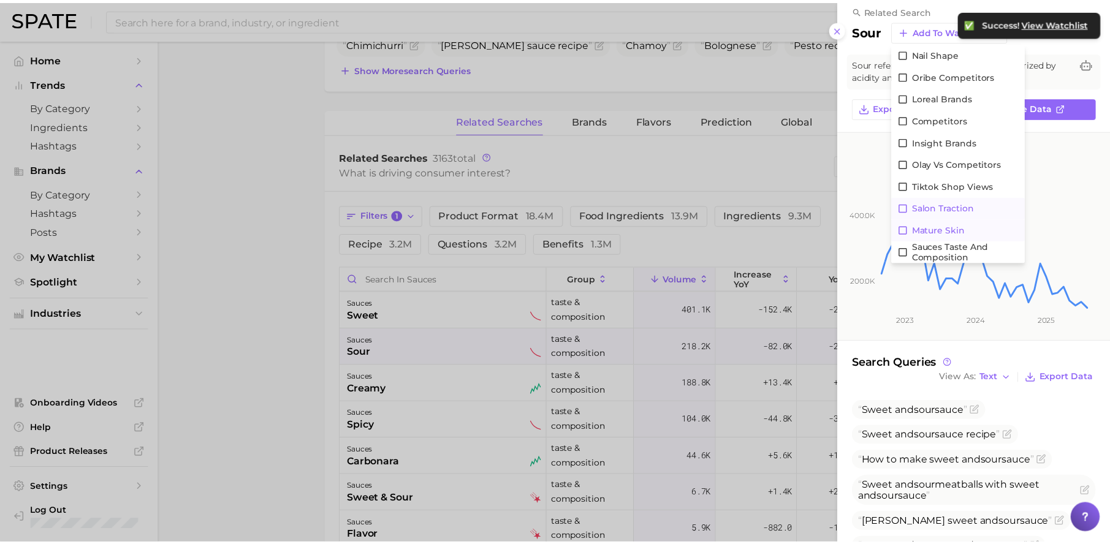
scroll to position [12, 0]
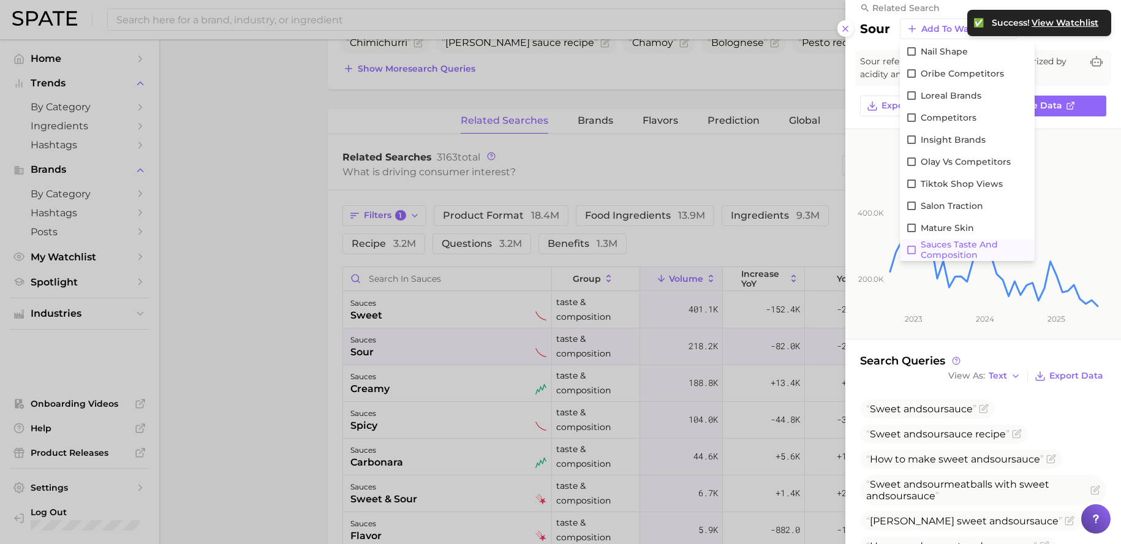
click at [952, 249] on span "Sauces Taste and Composition" at bounding box center [975, 250] width 108 height 21
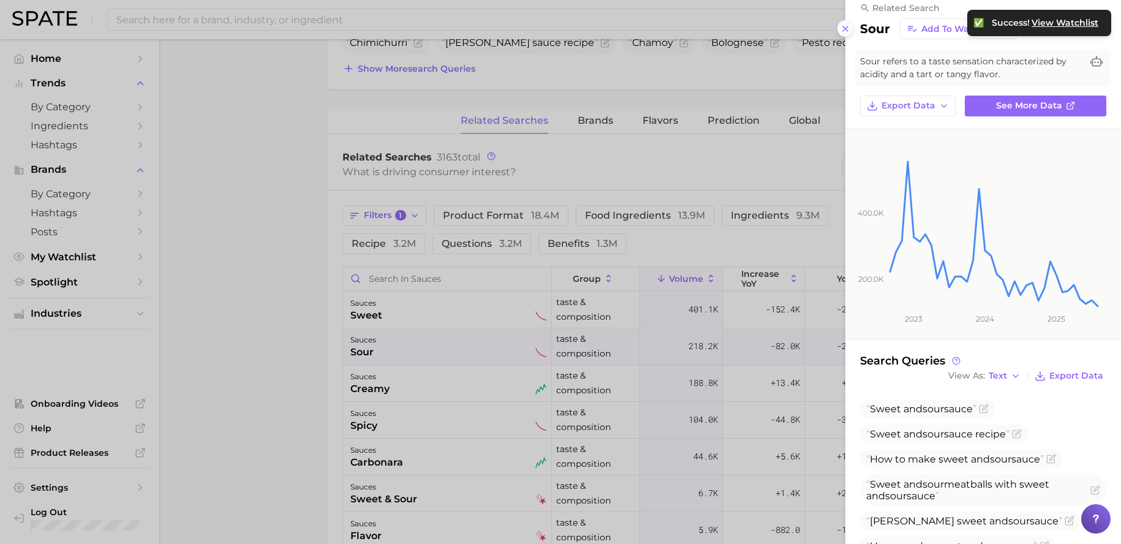
click at [844, 31] on icon at bounding box center [846, 29] width 10 height 10
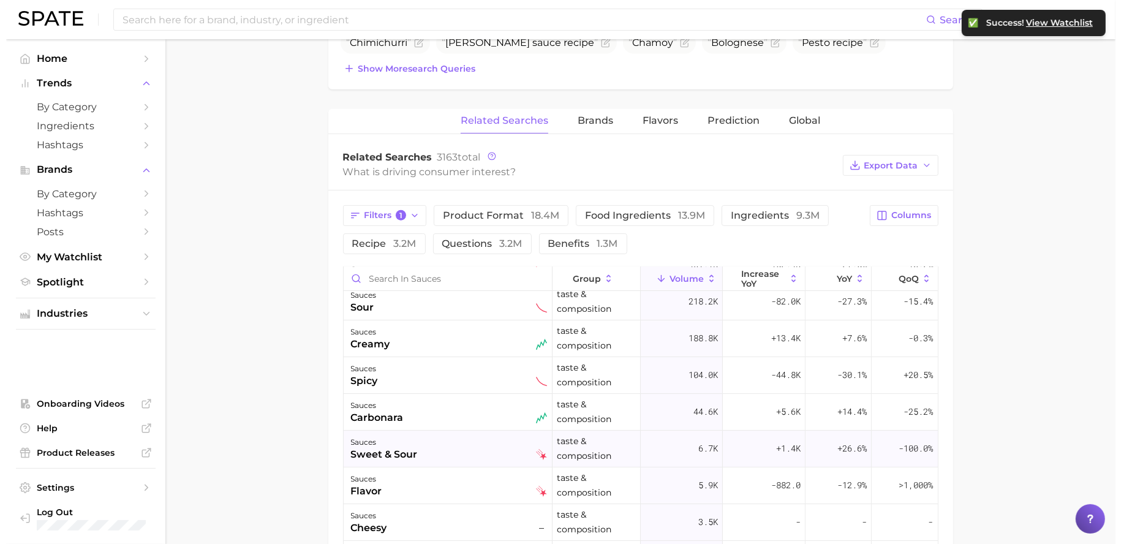
scroll to position [42, 0]
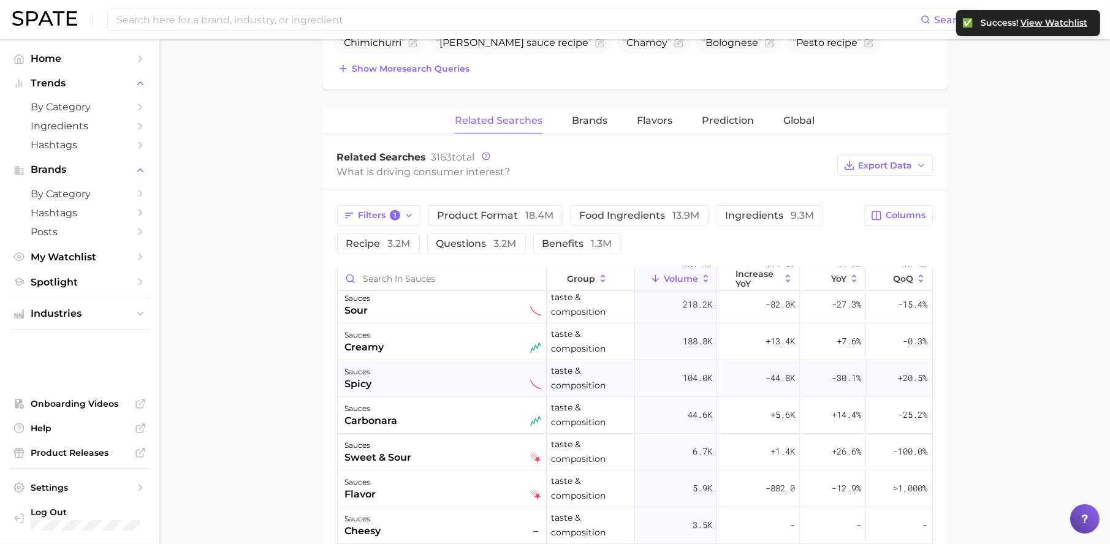
click at [439, 383] on div "sauces spicy" at bounding box center [443, 378] width 196 height 27
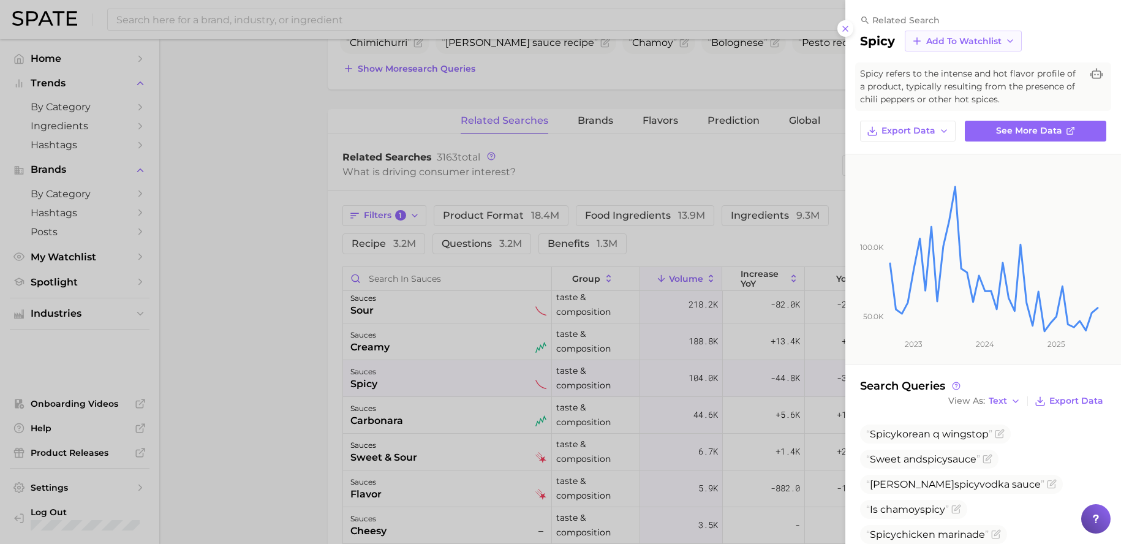
click at [955, 37] on span "Add to Watchlist" at bounding box center [963, 41] width 75 height 10
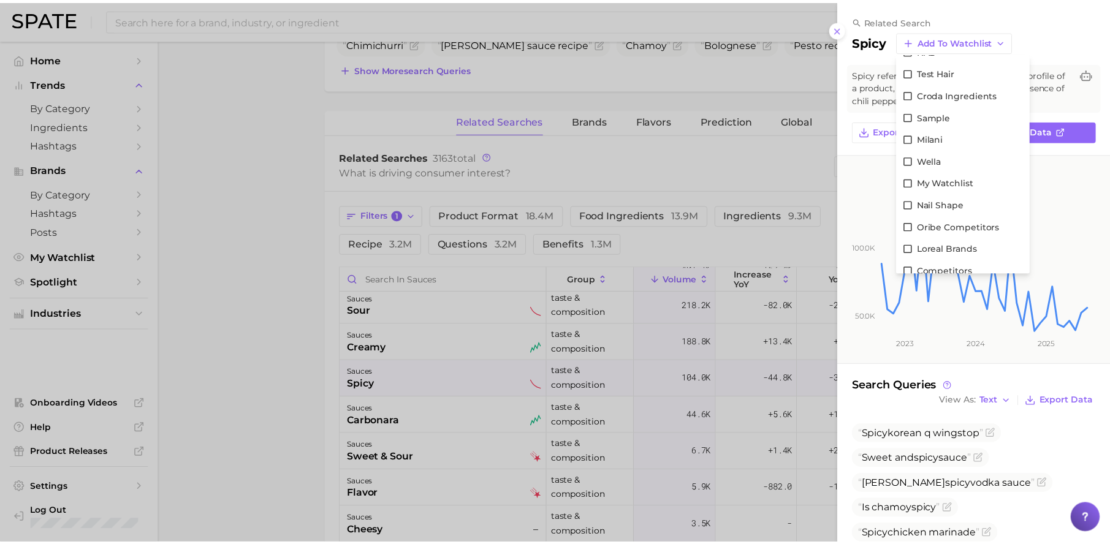
scroll to position [221, 0]
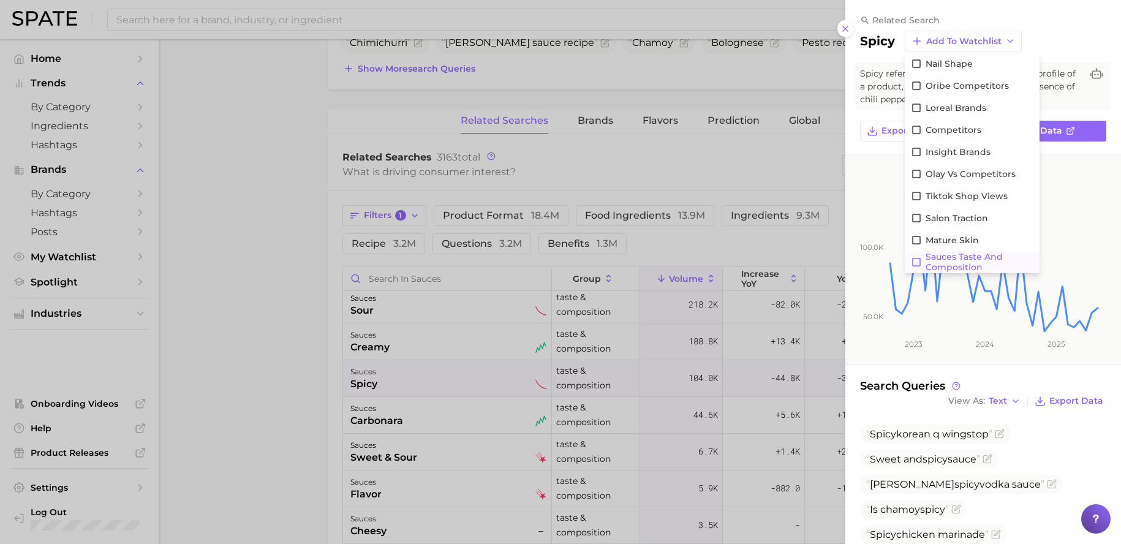
click at [942, 262] on span "Sauces Taste and Composition" at bounding box center [980, 262] width 108 height 21
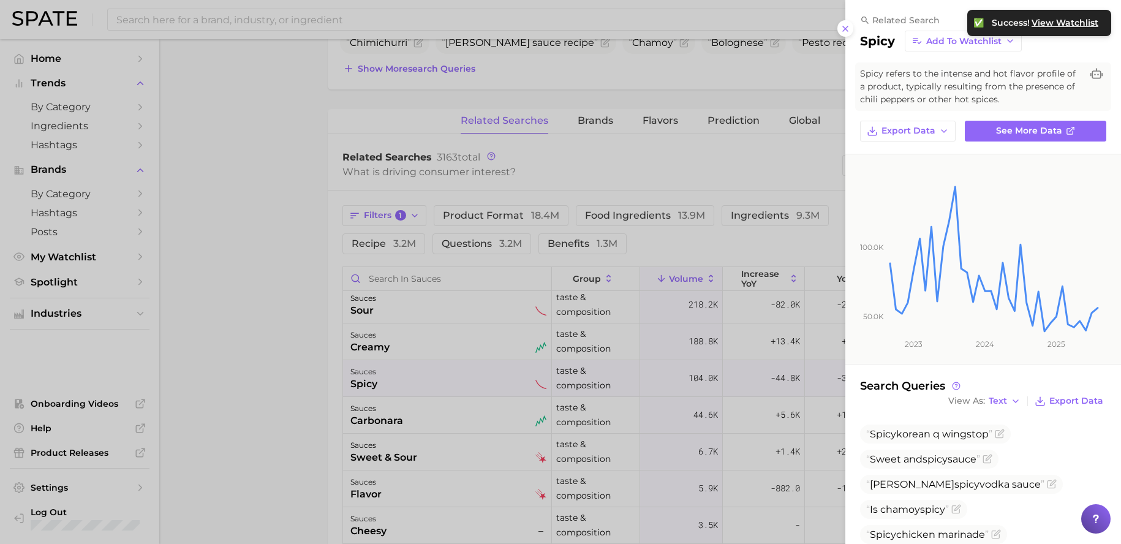
drag, startPoint x: 850, startPoint y: 28, endPoint x: 806, endPoint y: 65, distance: 58.3
click at [850, 28] on button at bounding box center [846, 28] width 17 height 17
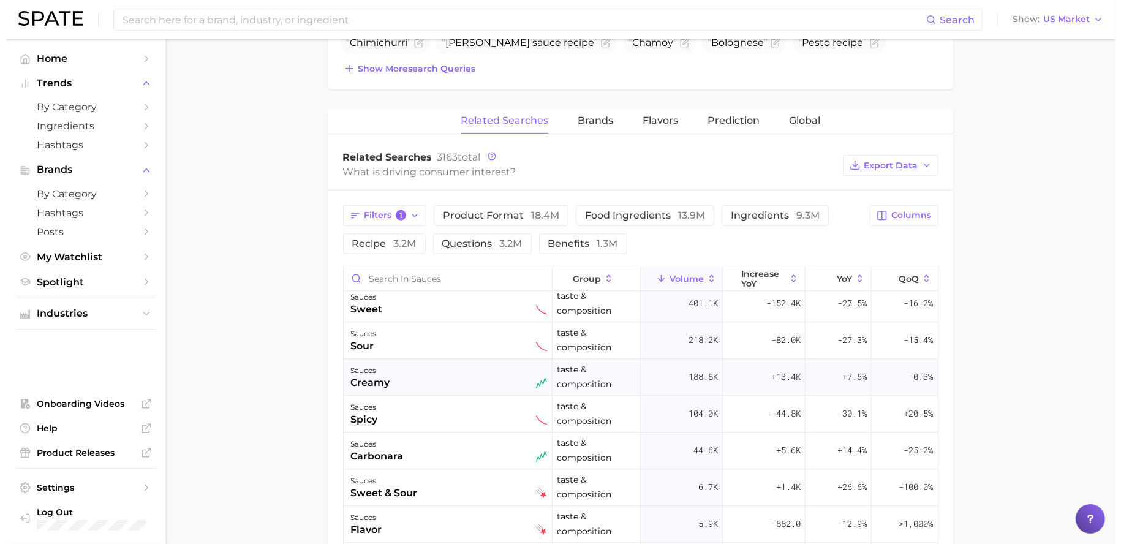
scroll to position [9, 0]
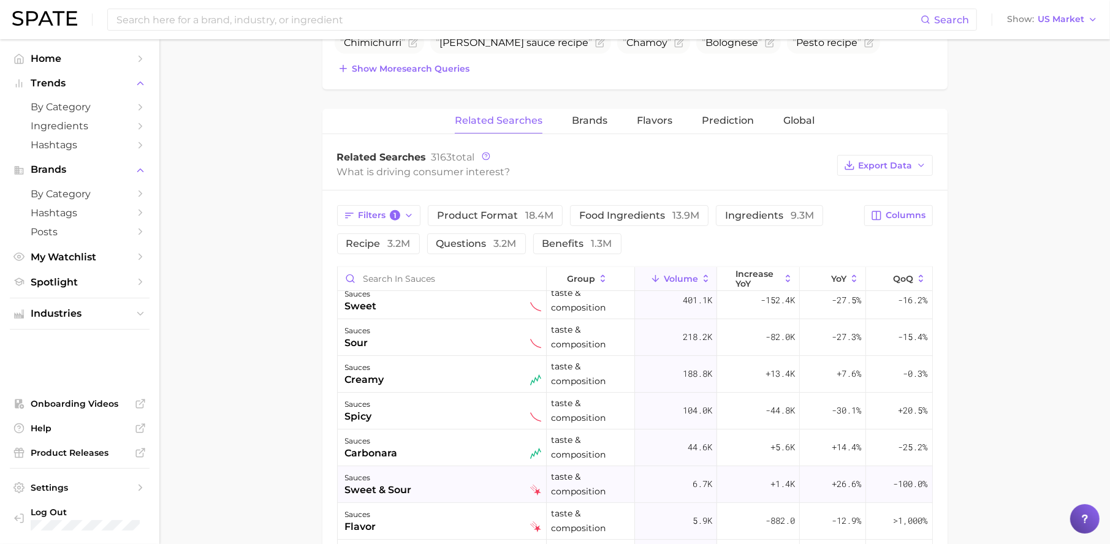
click at [445, 472] on div "sauces sweet & sour" at bounding box center [443, 484] width 196 height 27
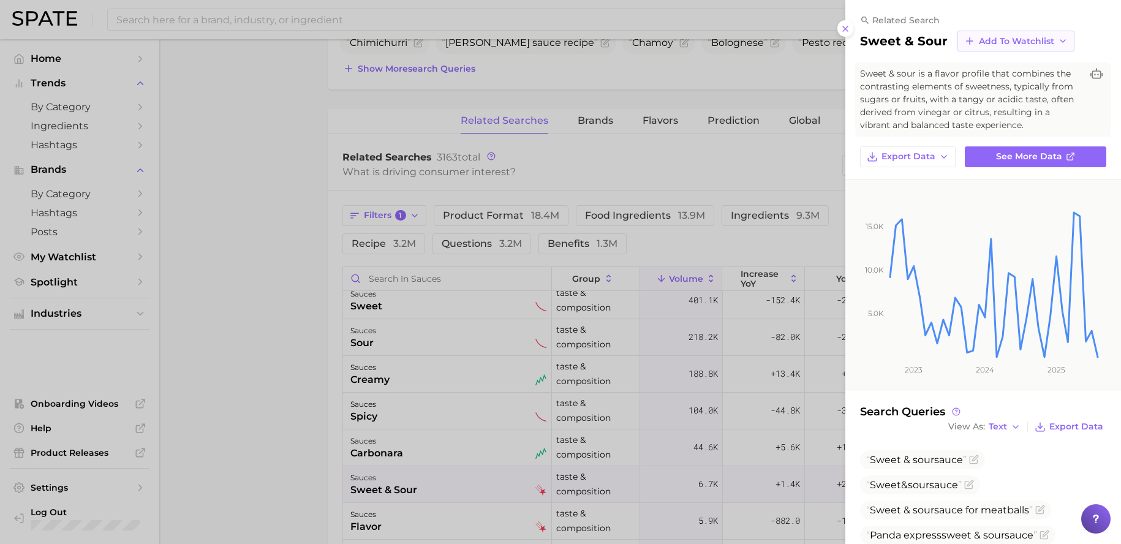
click at [1035, 48] on button "Add to Watchlist" at bounding box center [1016, 41] width 117 height 21
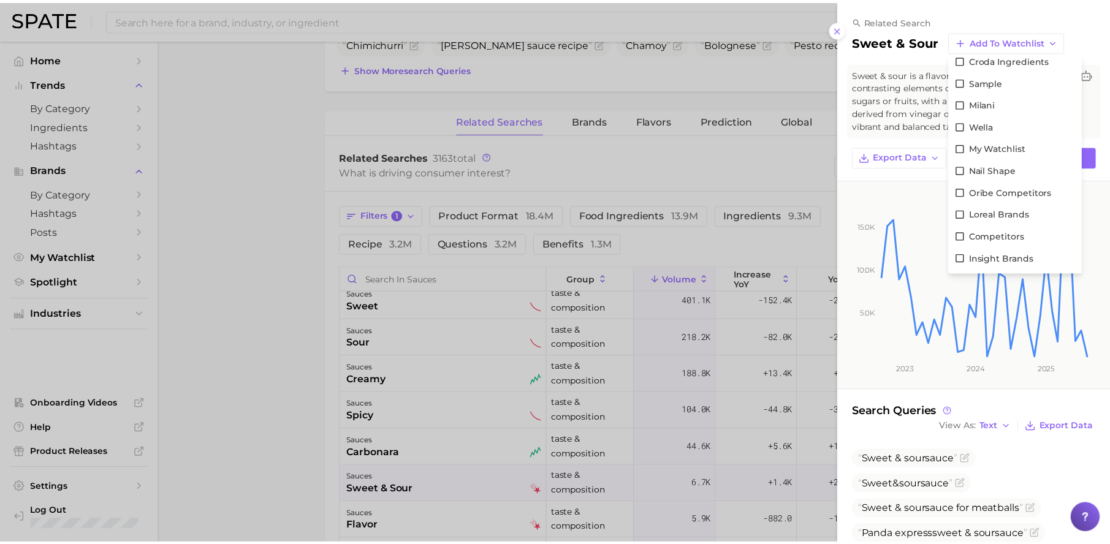
scroll to position [221, 0]
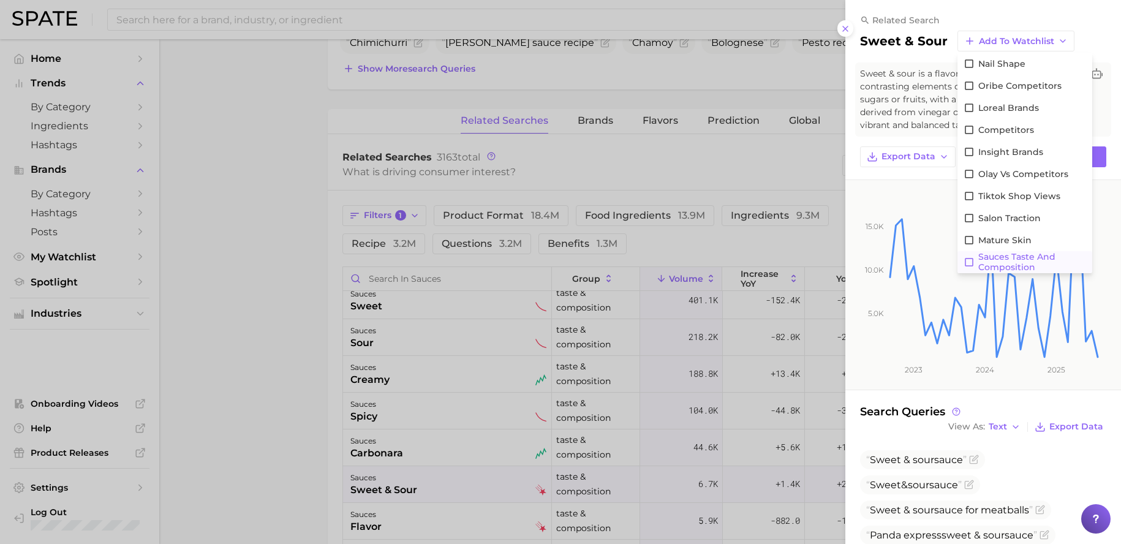
click at [999, 262] on span "Sauces Taste and Composition" at bounding box center [1033, 262] width 108 height 21
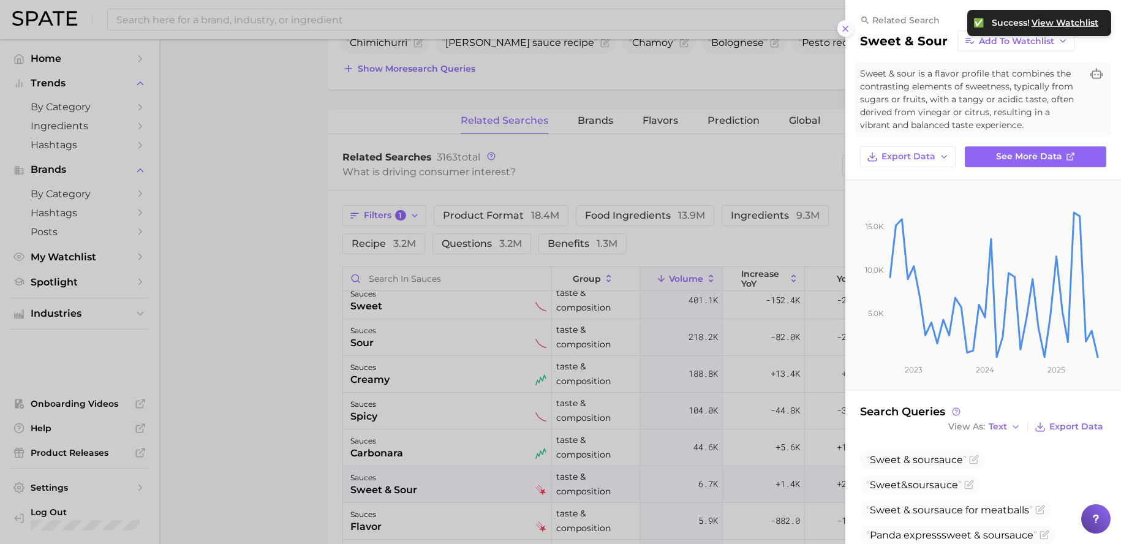
click at [845, 20] on button at bounding box center [846, 28] width 17 height 17
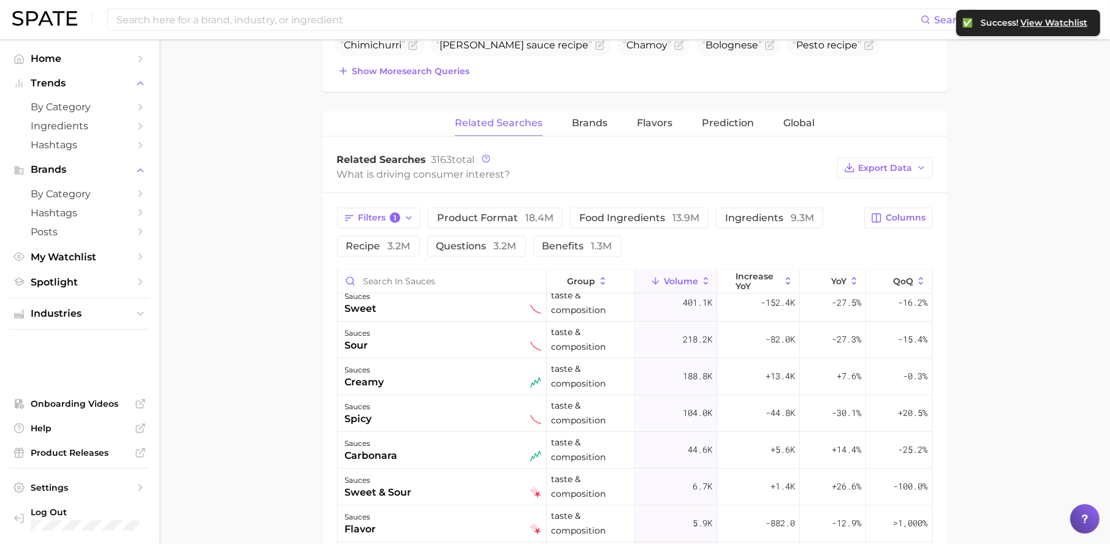
scroll to position [500, 0]
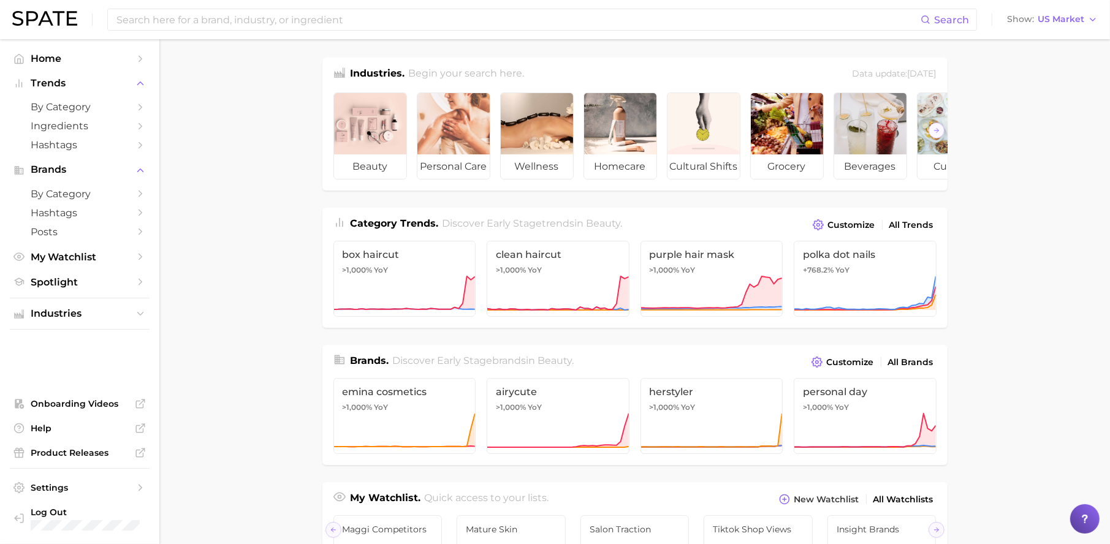
scroll to position [0, 123]
click at [51, 276] on span "Spotlight" at bounding box center [80, 282] width 98 height 12
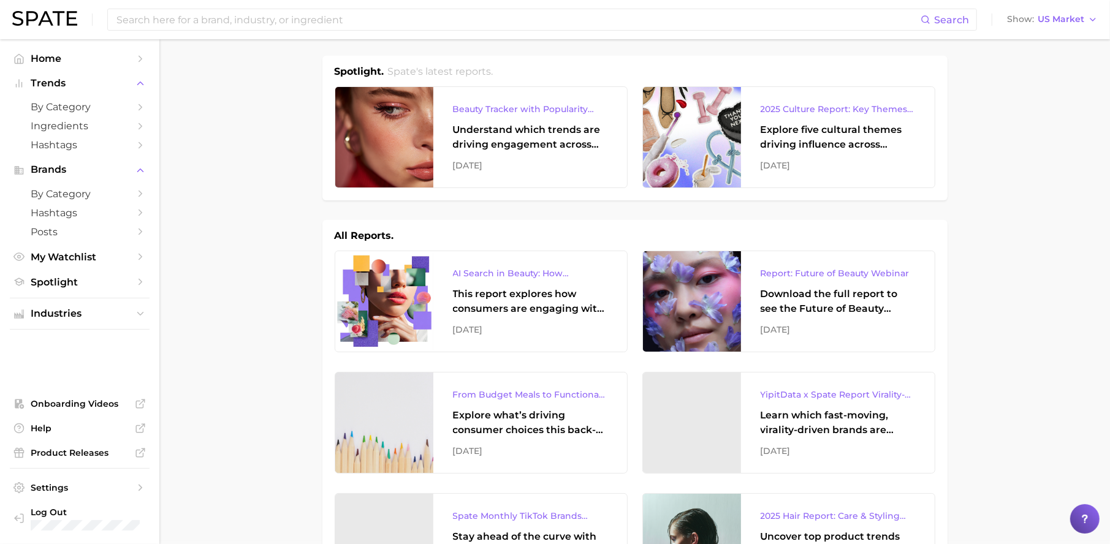
scroll to position [34, 0]
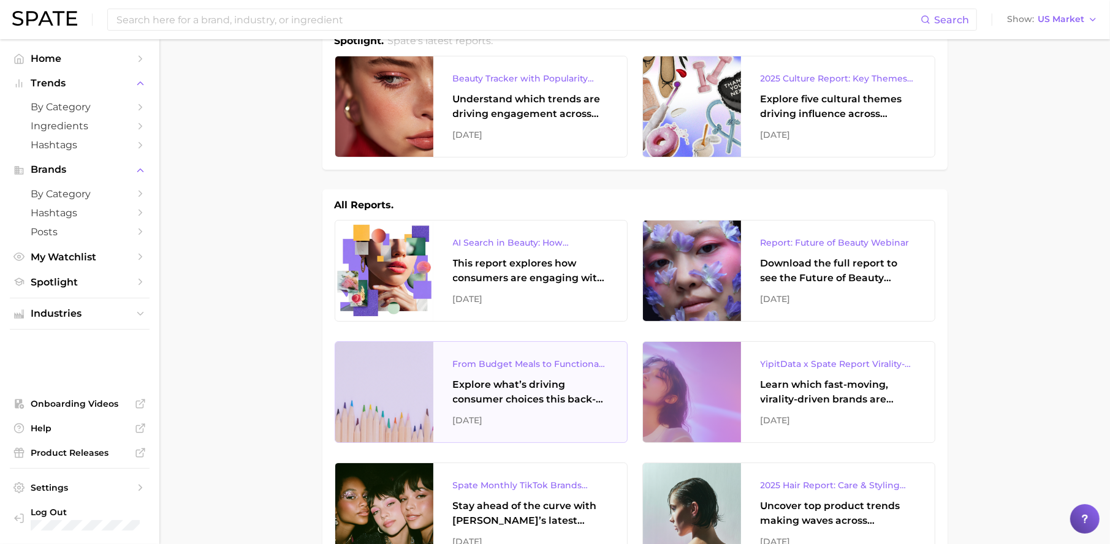
click at [533, 368] on div "From Budget Meals to Functional Snacks: Food & Beverage Trends Shaping Consumer…" at bounding box center [530, 364] width 154 height 15
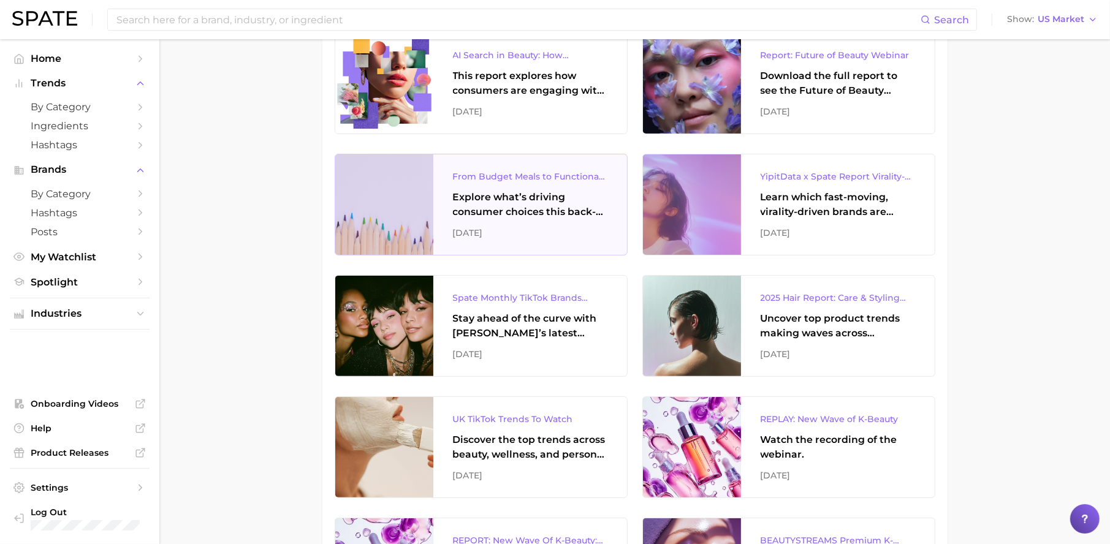
scroll to position [222, 0]
